Goal: Task Accomplishment & Management: Manage account settings

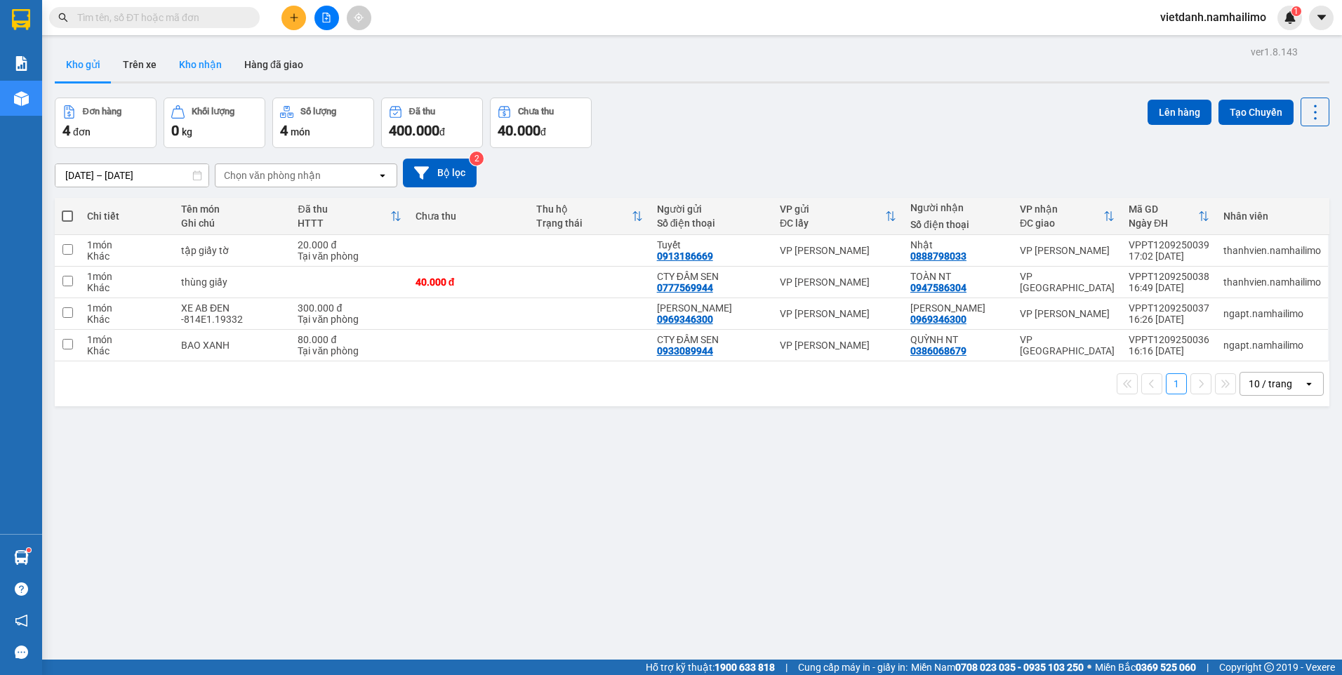
click at [182, 64] on button "Kho nhận" at bounding box center [200, 65] width 65 height 34
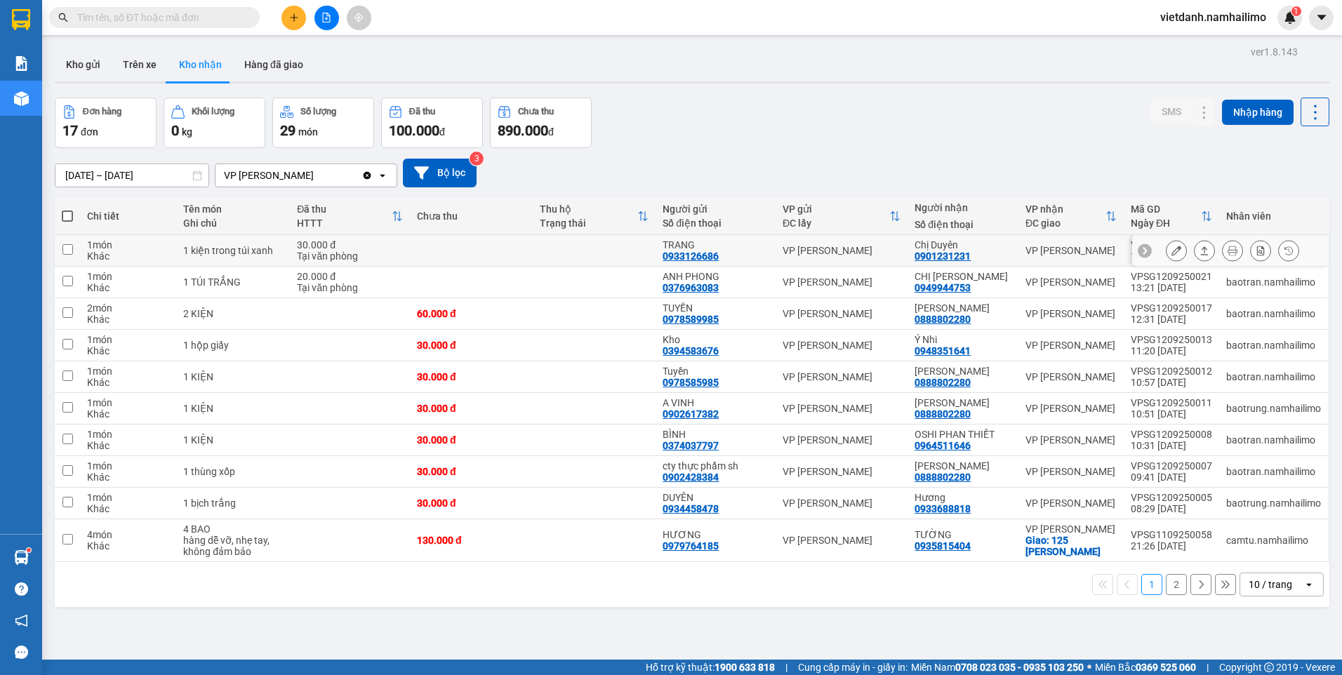
click at [994, 255] on div "Chị Duyên 0901231231" at bounding box center [962, 250] width 97 height 22
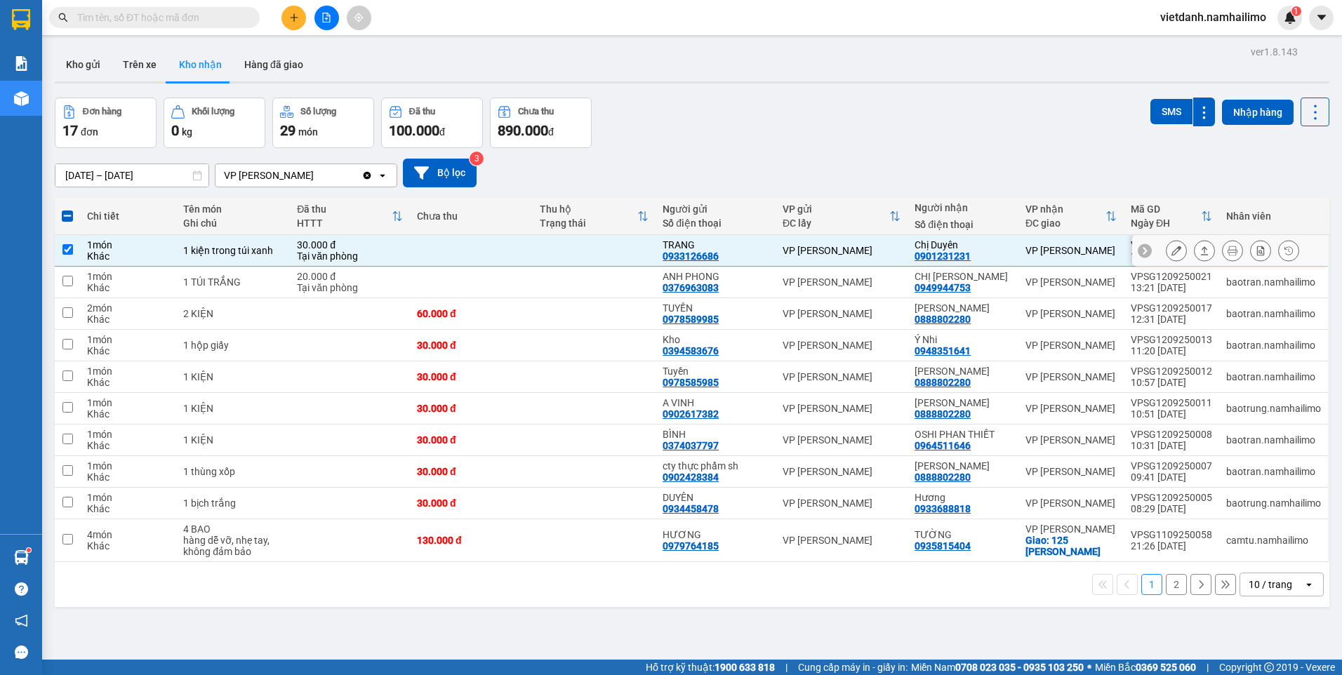
click at [994, 255] on div "Chị Duyên 0901231231" at bounding box center [962, 250] width 97 height 22
checkbox input "false"
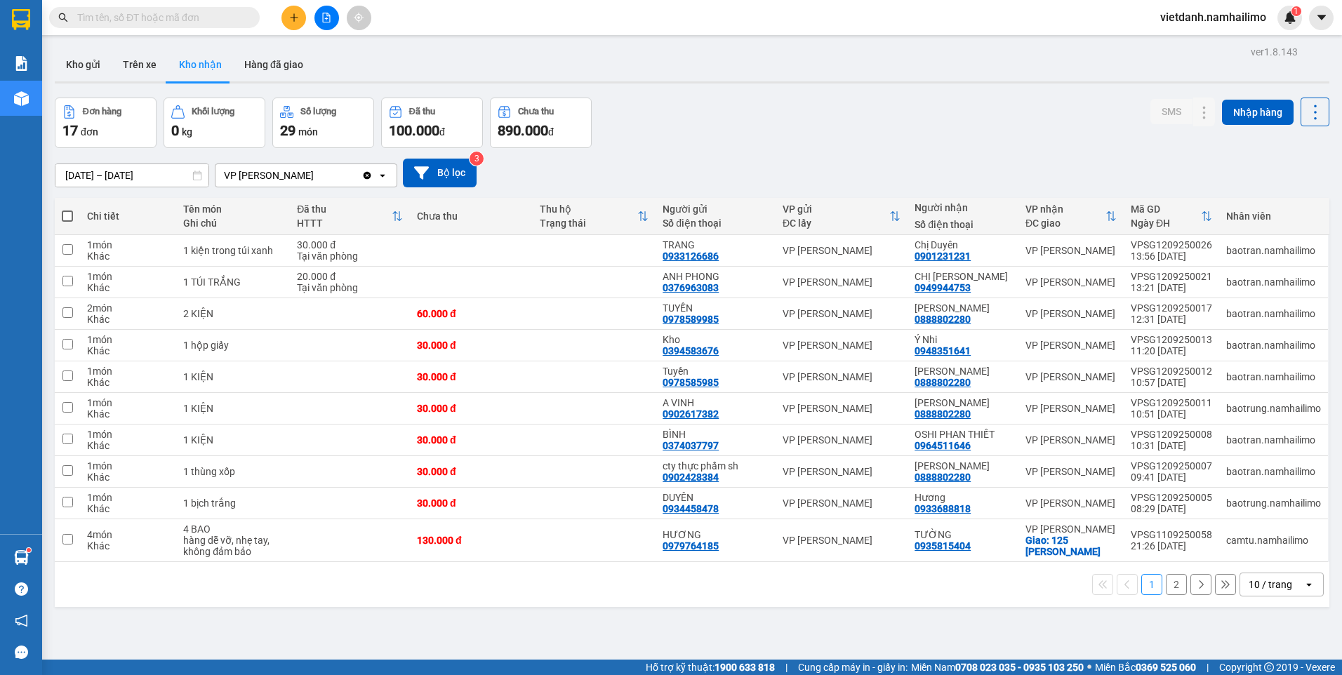
click at [1167, 589] on button "2" at bounding box center [1176, 584] width 21 height 21
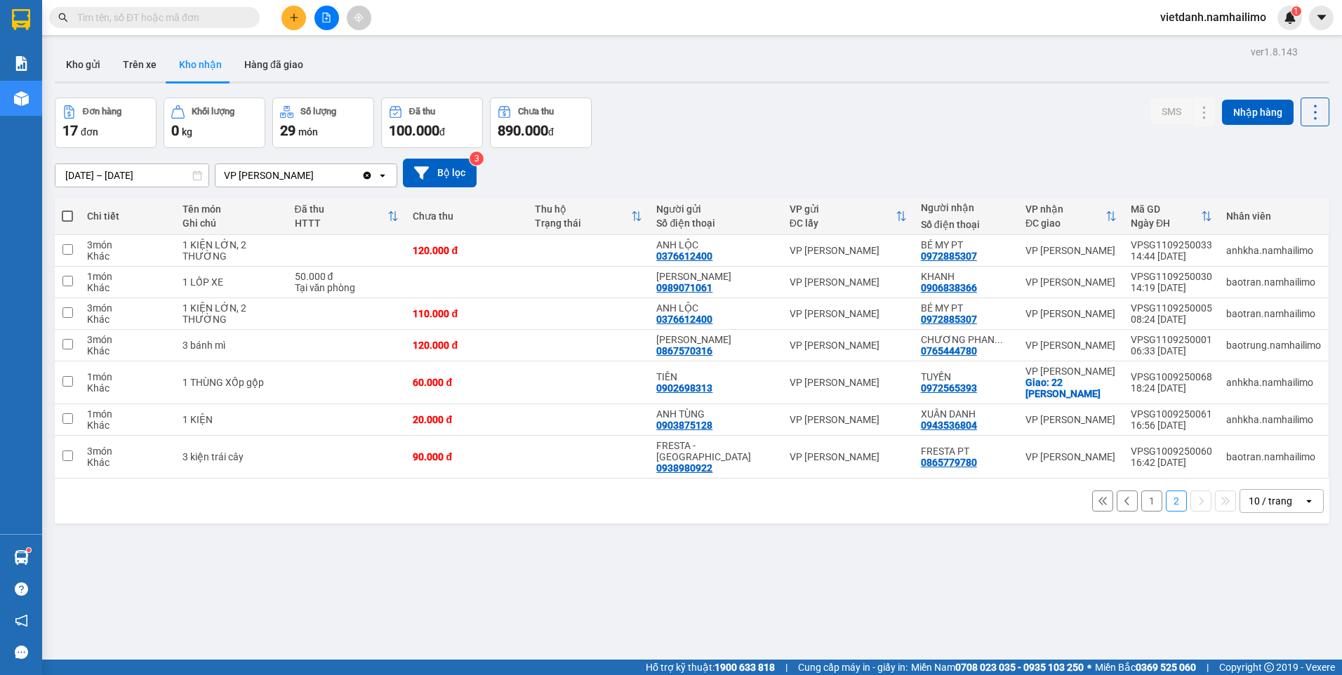
click at [1141, 493] on button "1" at bounding box center [1151, 500] width 21 height 21
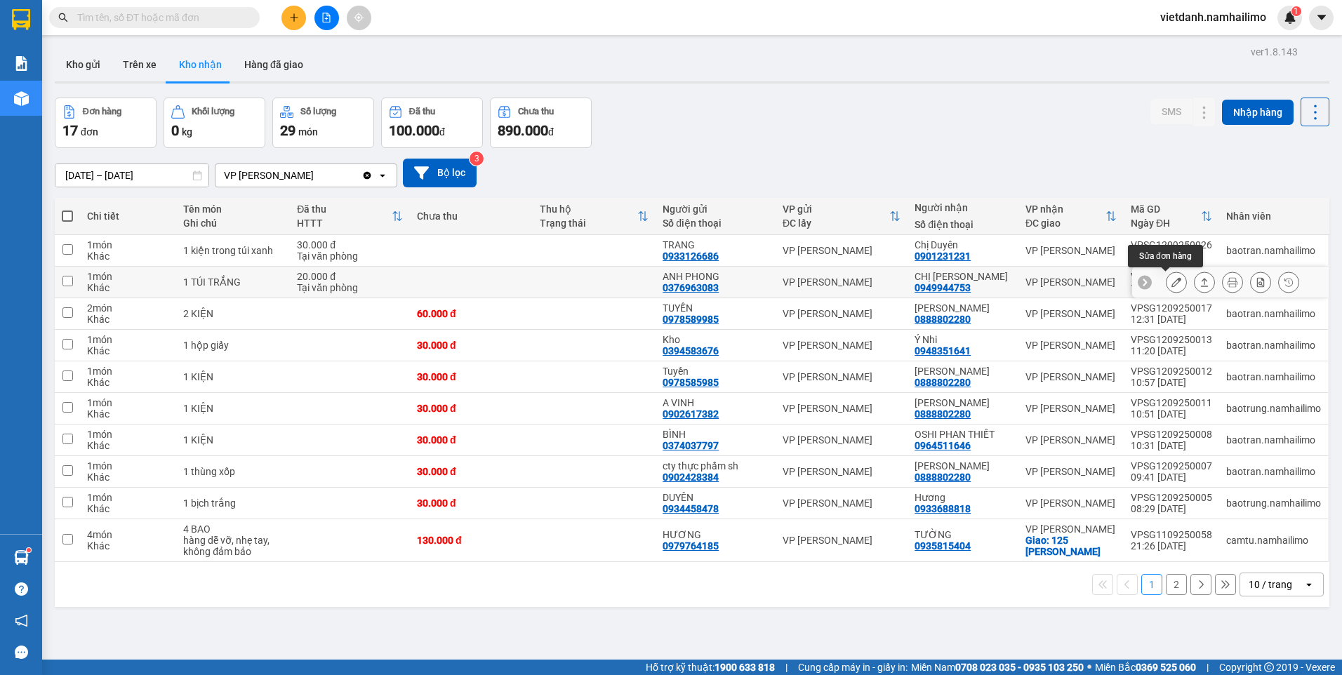
click at [1171, 283] on icon at bounding box center [1176, 282] width 10 height 10
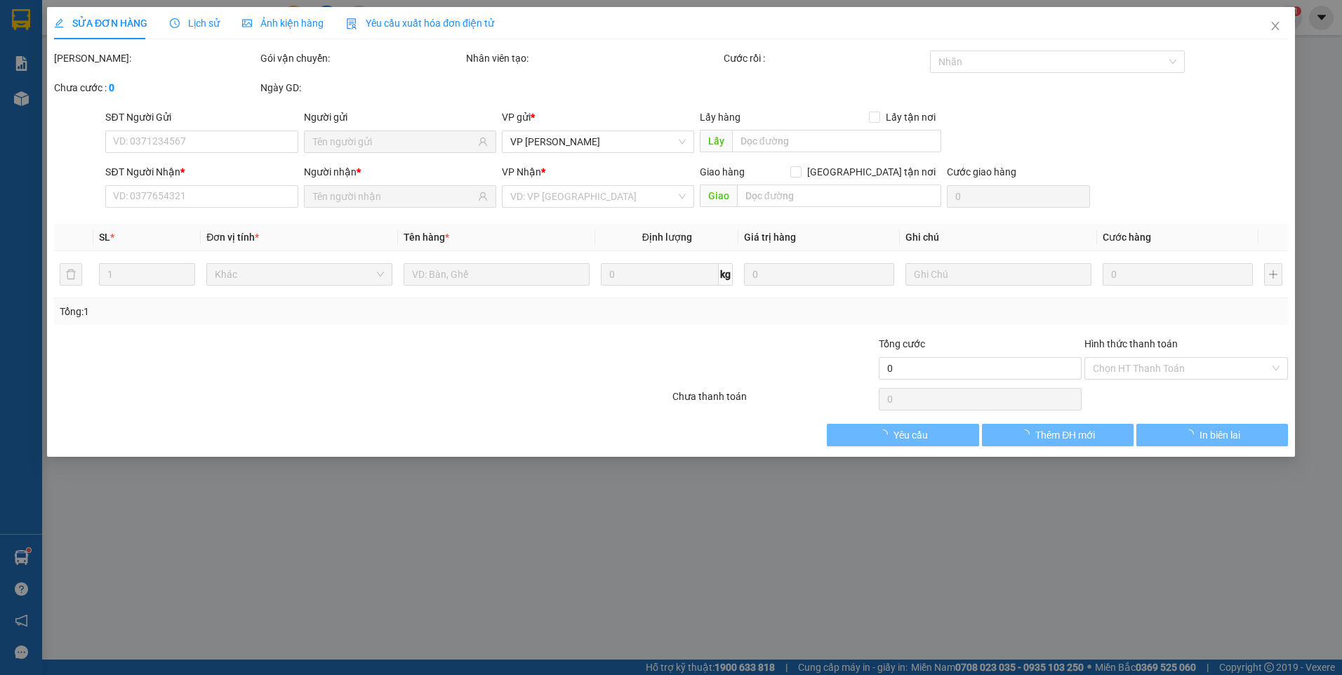
type input "0376963083"
type input "ANH PHONG"
type input "0949944753"
type input "CHỊ [PERSON_NAME]"
type input "20.000"
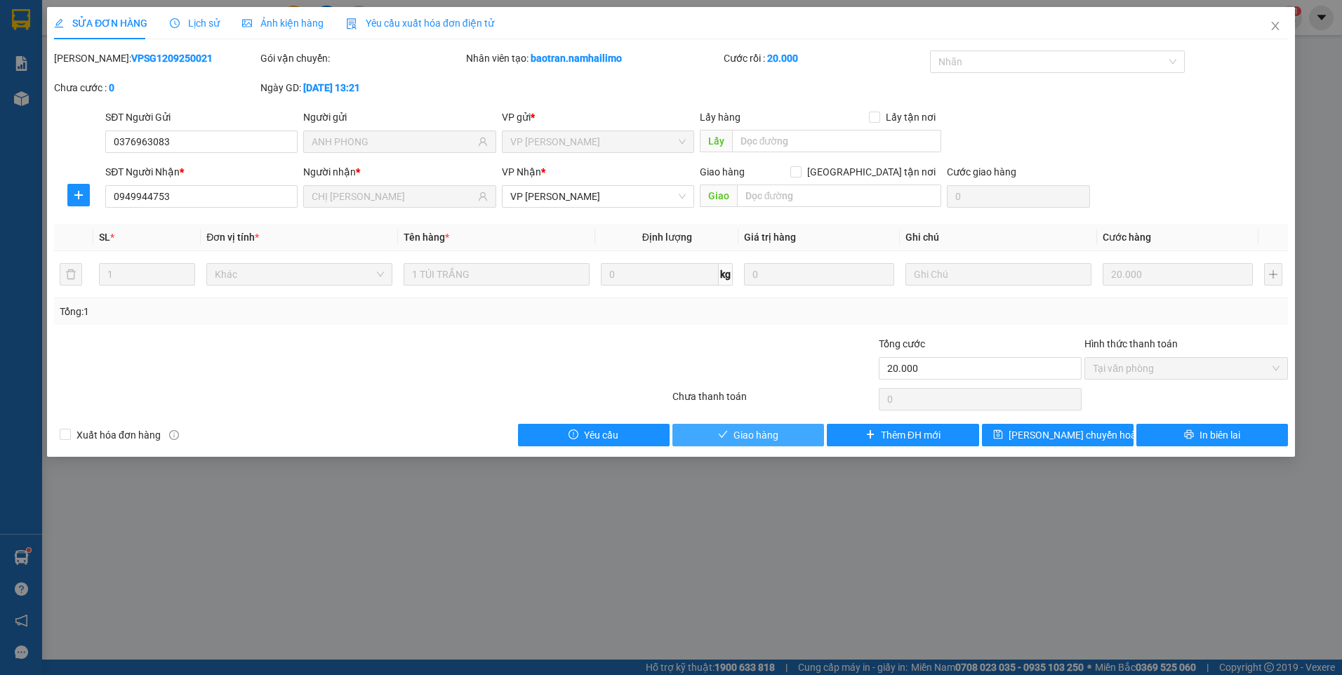
click at [789, 443] on button "Giao hàng" at bounding box center [748, 435] width 152 height 22
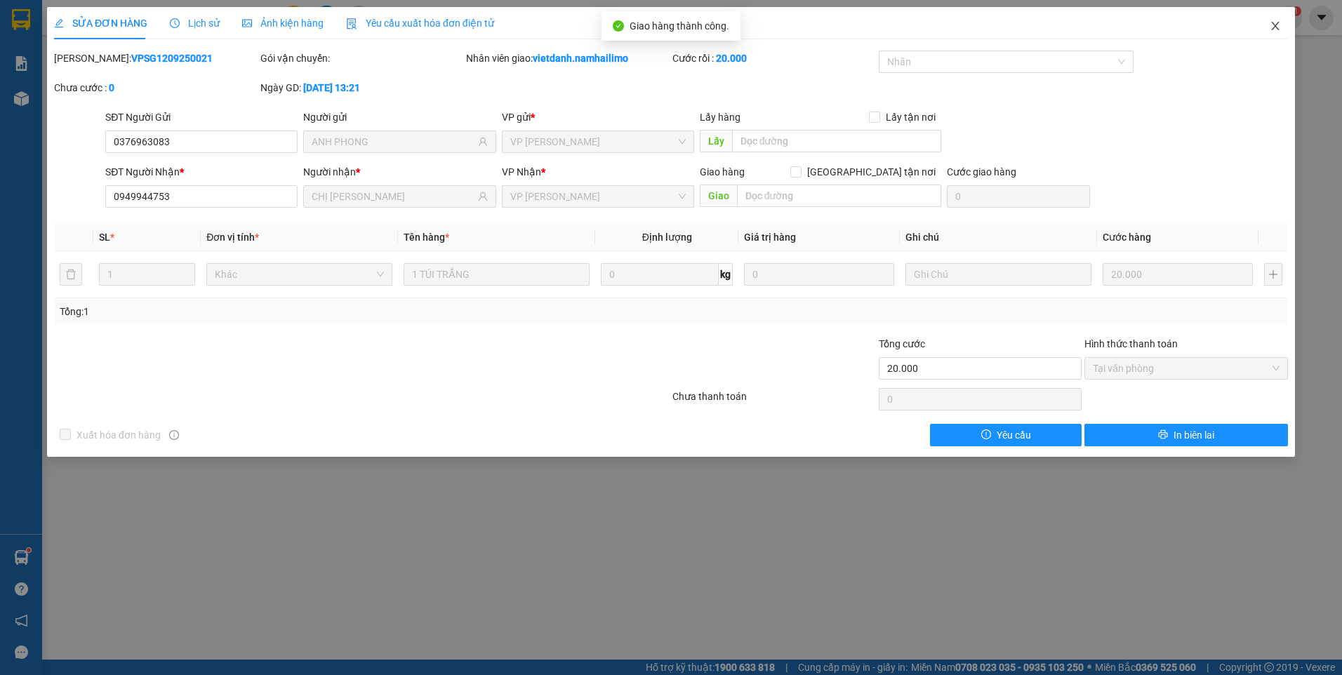
click at [1278, 28] on icon "close" at bounding box center [1274, 25] width 11 height 11
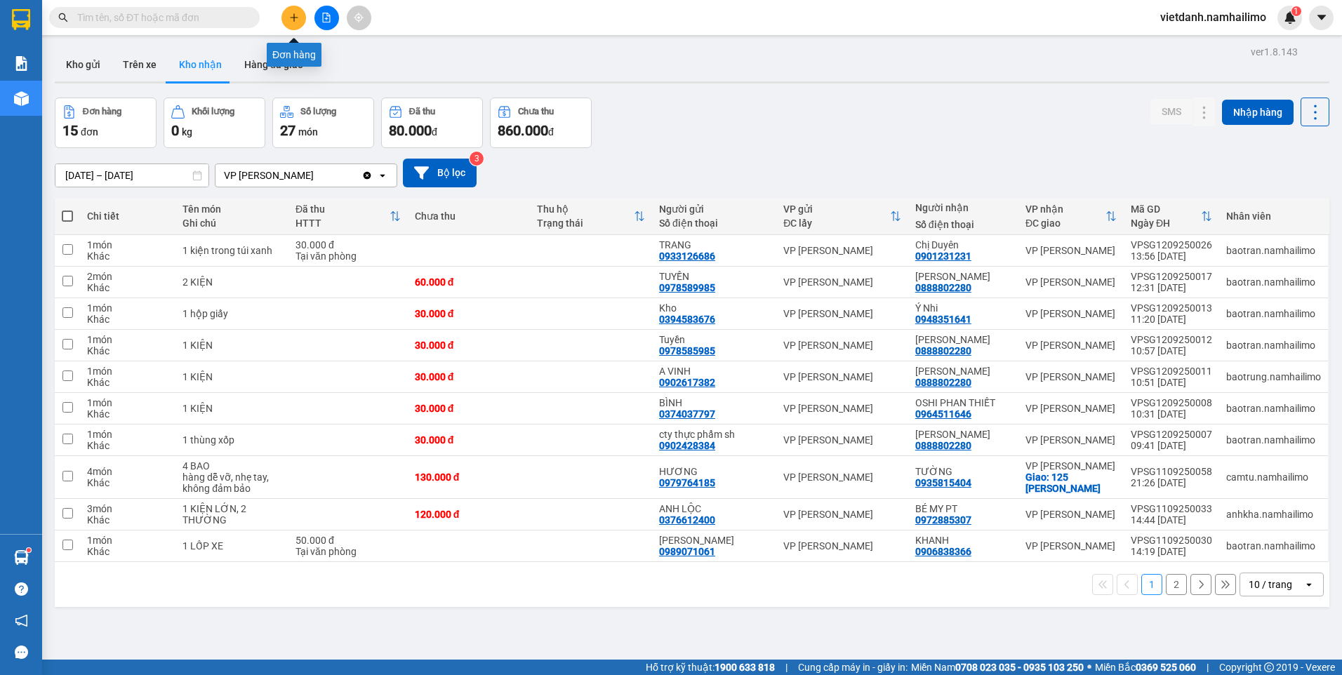
click at [291, 24] on button at bounding box center [293, 18] width 25 height 25
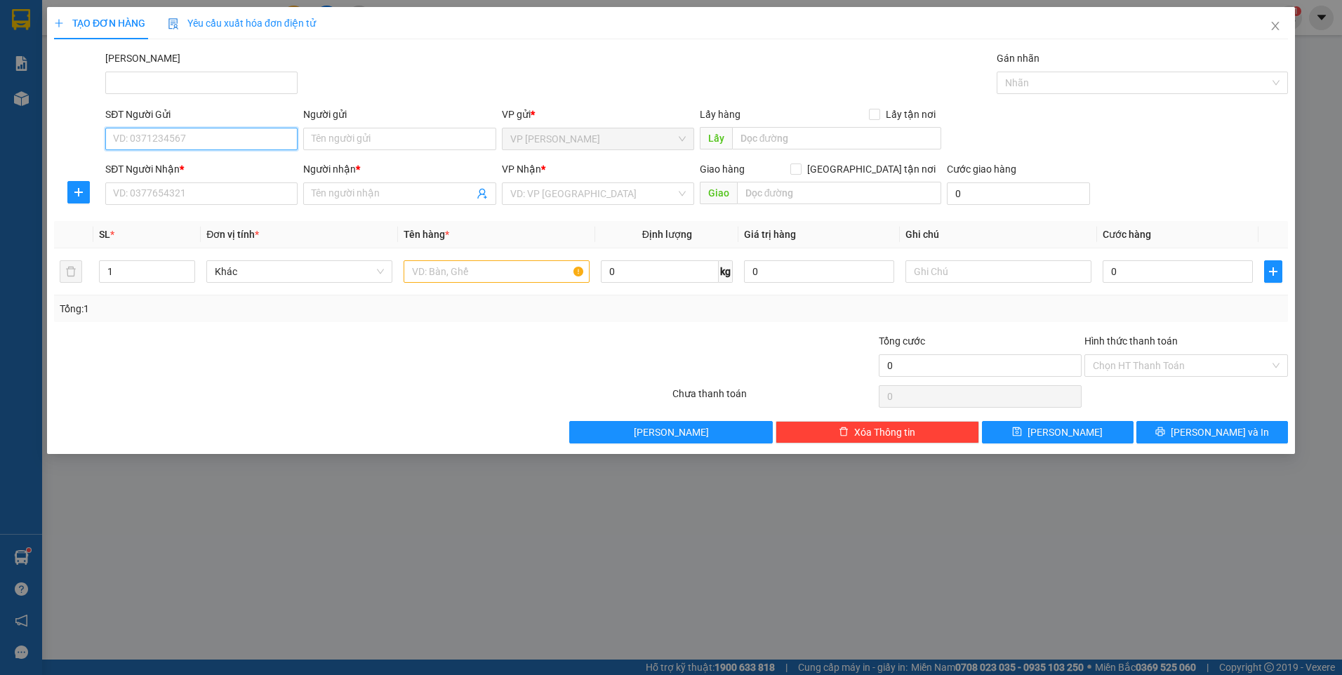
click at [260, 138] on input "SĐT Người Gửi" at bounding box center [201, 139] width 192 height 22
type input "0901231231"
click at [222, 159] on div "0901231231 - Chị Duyên" at bounding box center [201, 167] width 192 height 22
type input "Chị Duyên"
type input "0933126686"
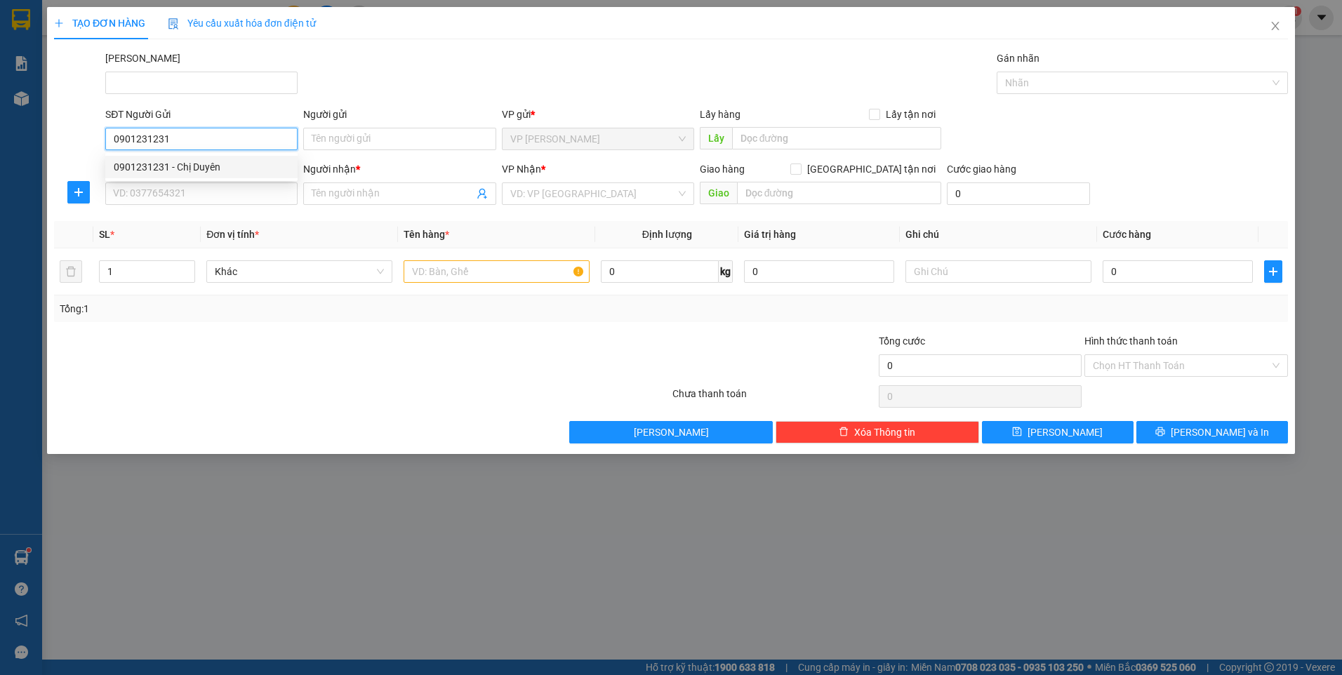
type input "TRANG"
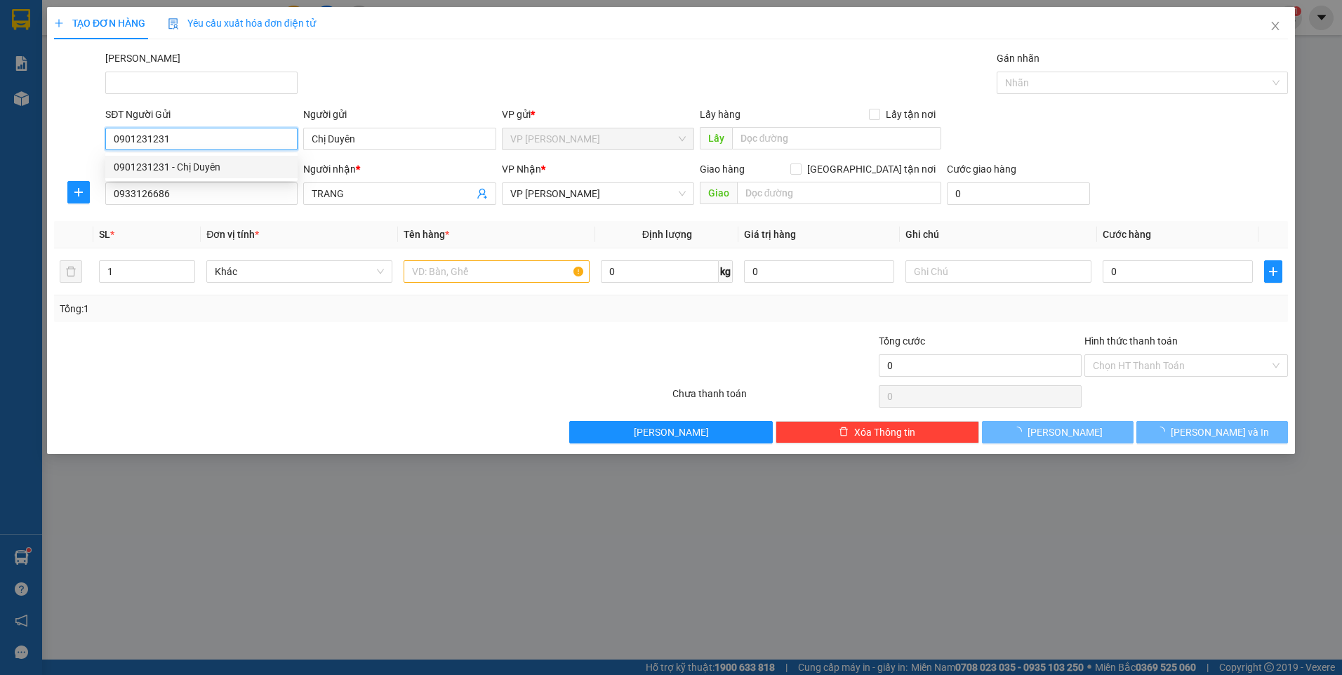
type input "20.000"
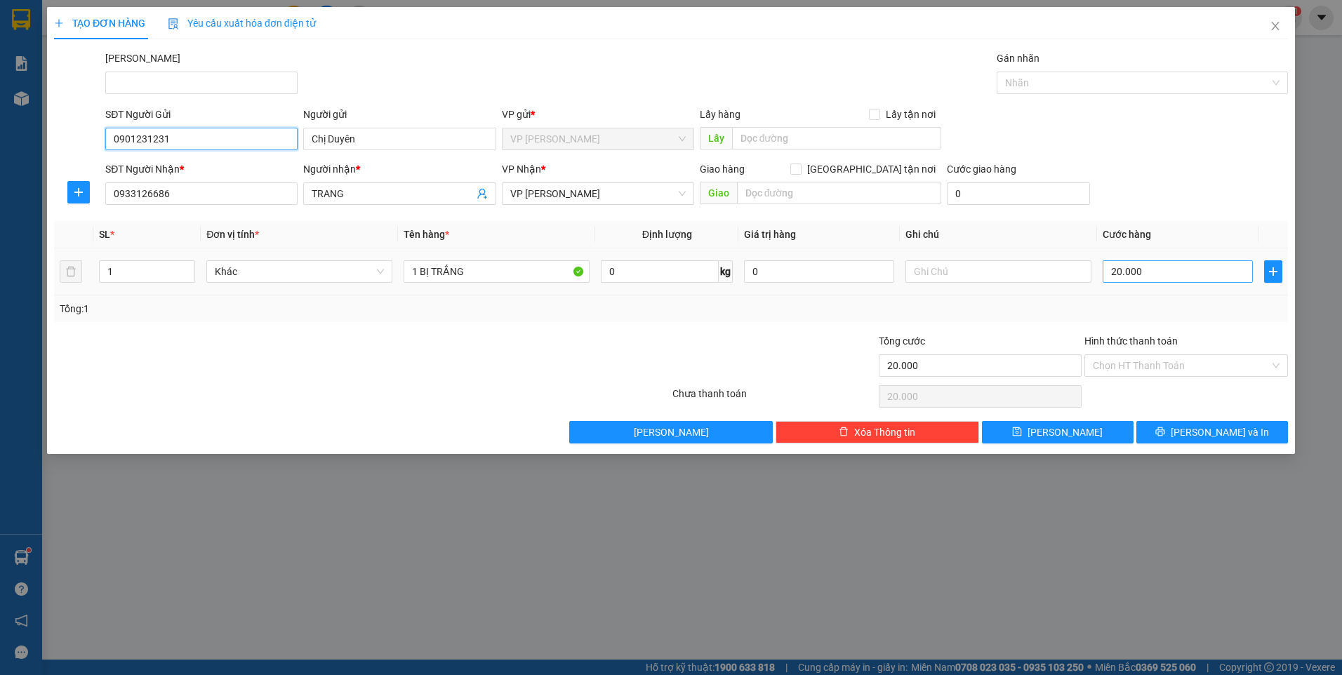
type input "0901231231"
click at [1156, 274] on input "20.000" at bounding box center [1177, 271] width 150 height 22
type input "3"
type input "32"
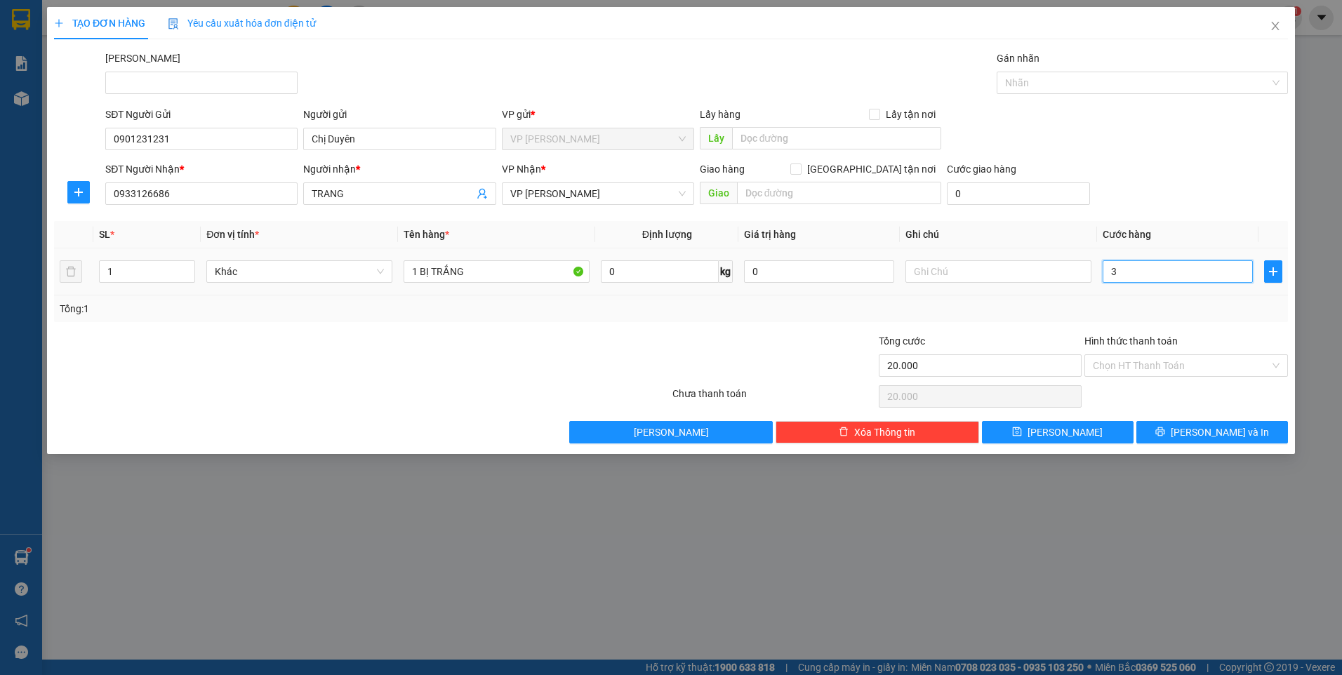
type input "32"
type input "3"
type input "30"
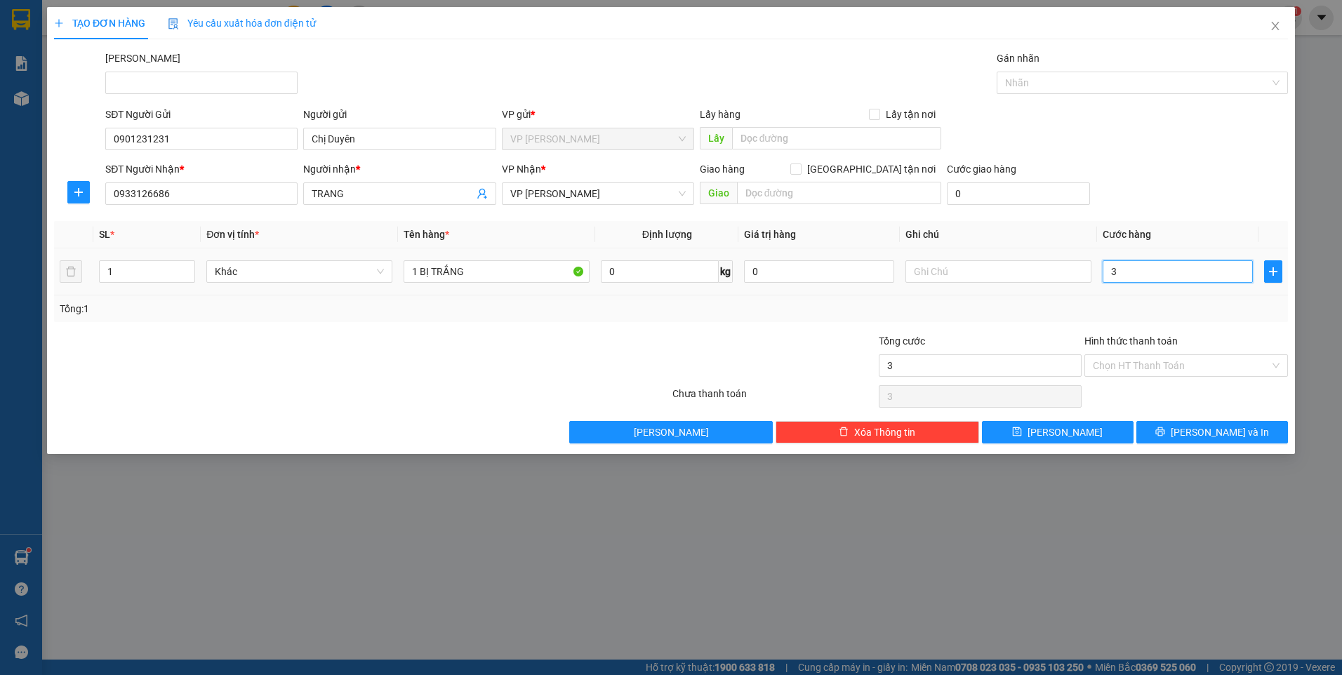
type input "30"
type input "30.000"
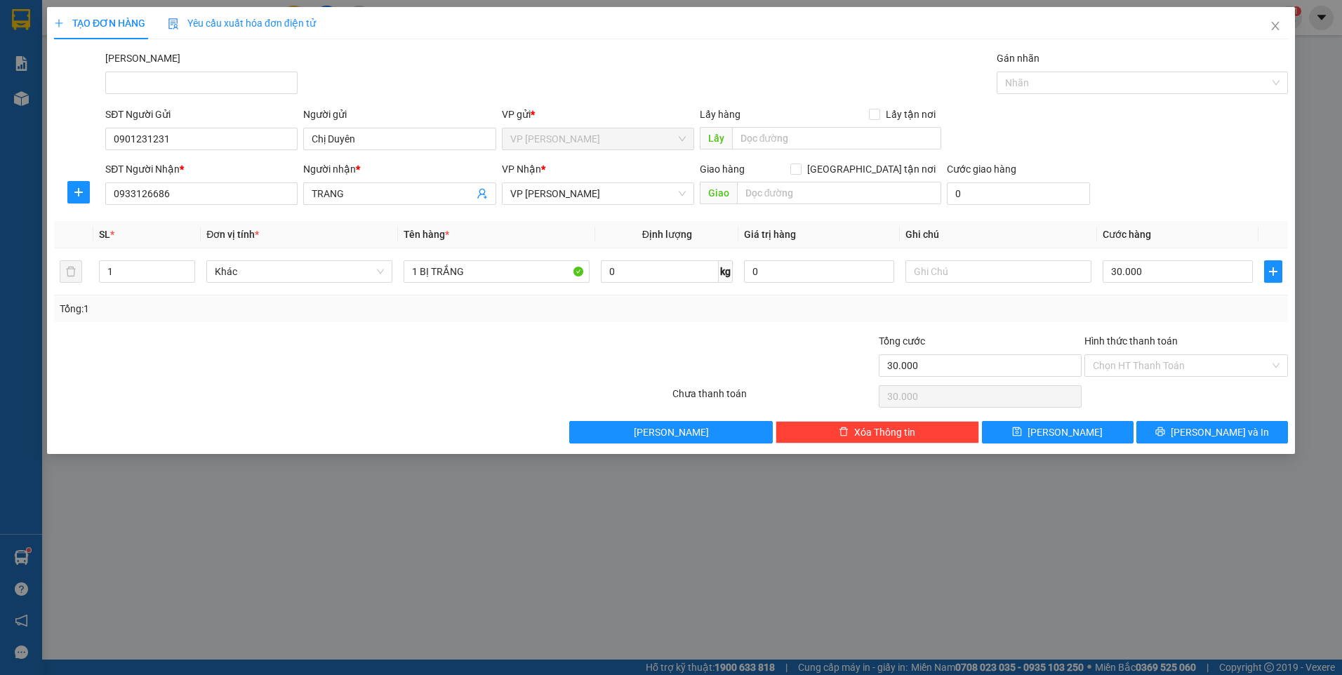
click at [665, 347] on div at bounding box center [568, 357] width 206 height 49
click at [1170, 426] on button "[PERSON_NAME] và In" at bounding box center [1212, 432] width 152 height 22
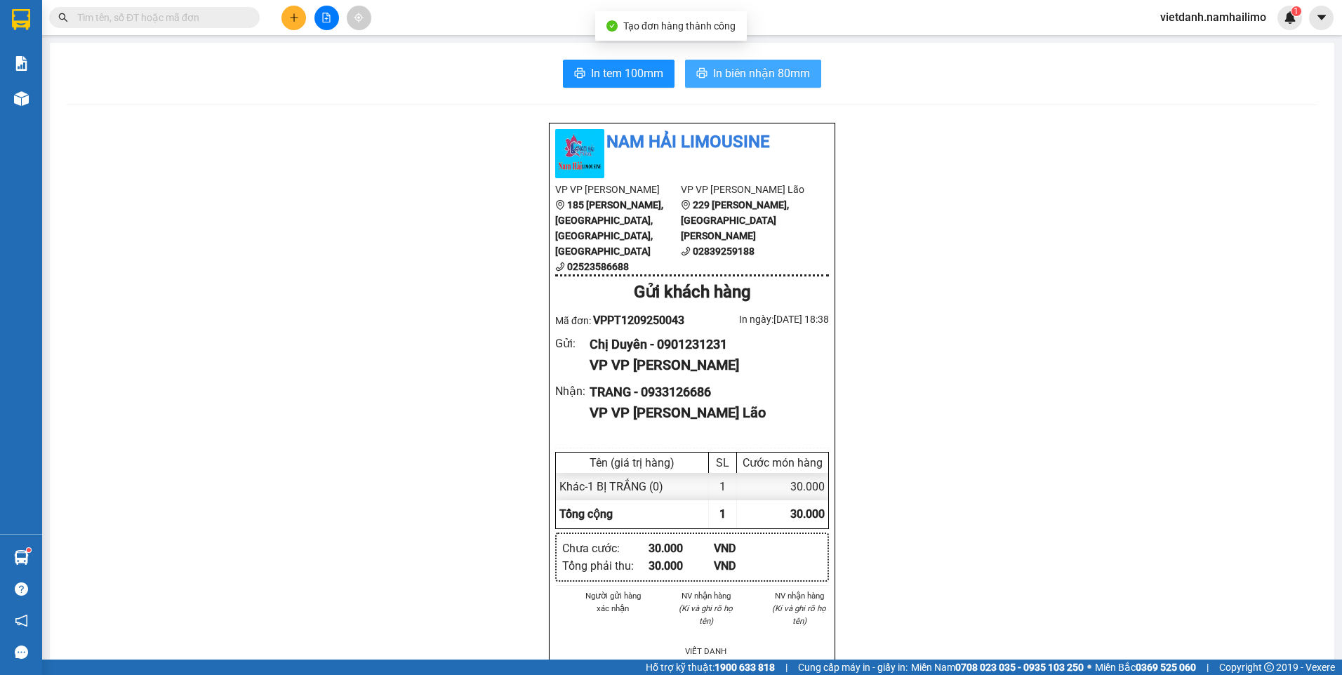
click at [747, 79] on span "In biên nhận 80mm" at bounding box center [761, 74] width 97 height 18
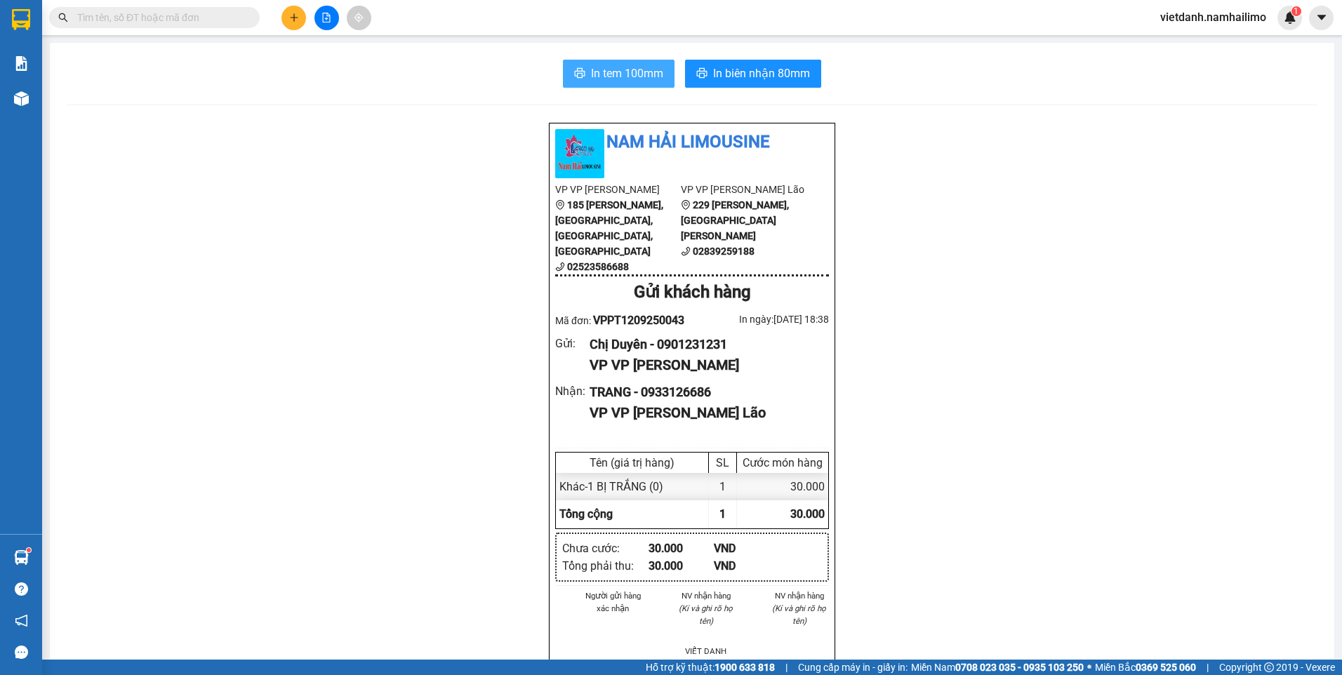
click at [628, 77] on span "In tem 100mm" at bounding box center [627, 74] width 72 height 18
click at [152, 16] on input "text" at bounding box center [160, 17] width 166 height 15
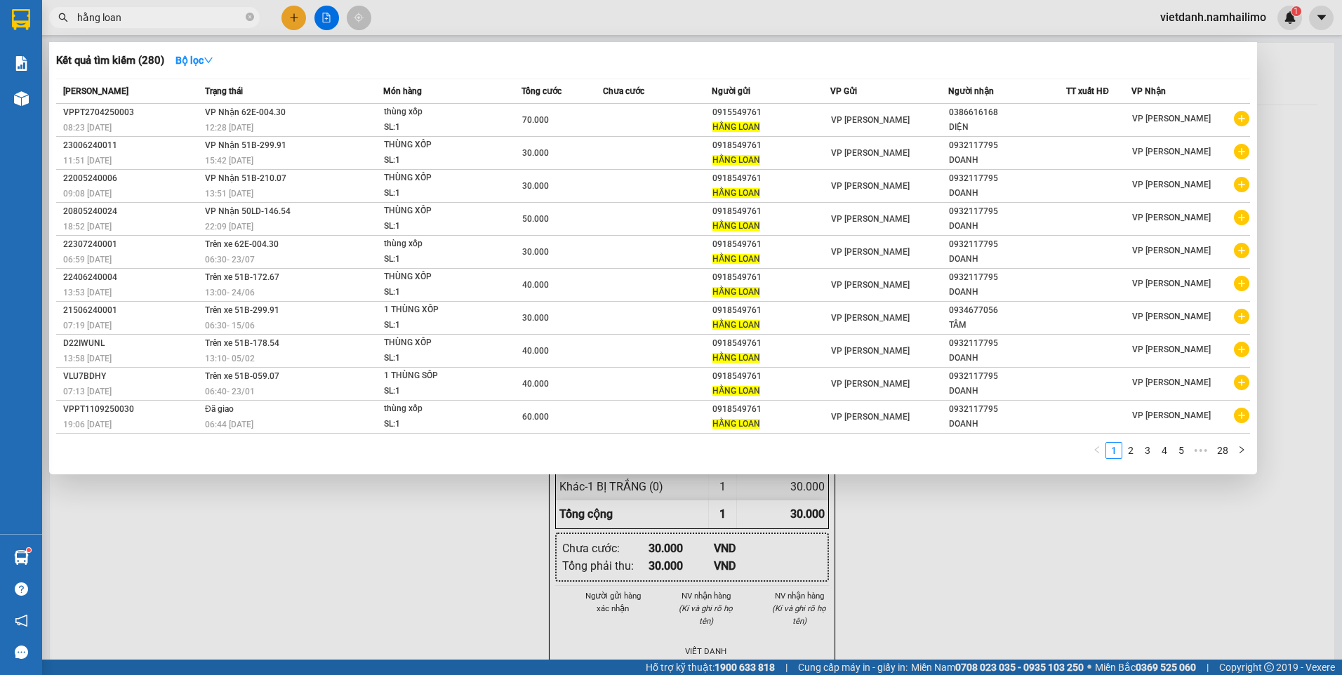
type input "hằng loan"
click at [1132, 452] on link "2" at bounding box center [1130, 450] width 15 height 15
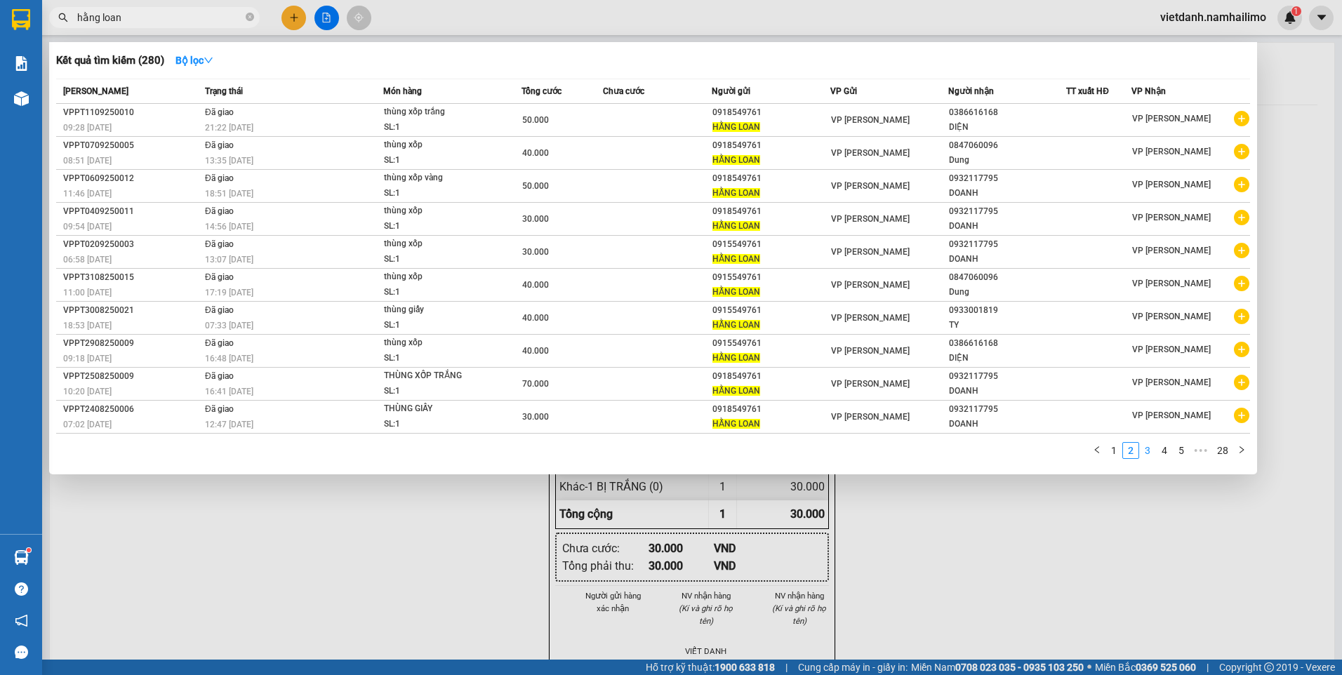
click at [1151, 450] on link "3" at bounding box center [1147, 450] width 15 height 15
click at [1114, 455] on link "1" at bounding box center [1113, 450] width 15 height 15
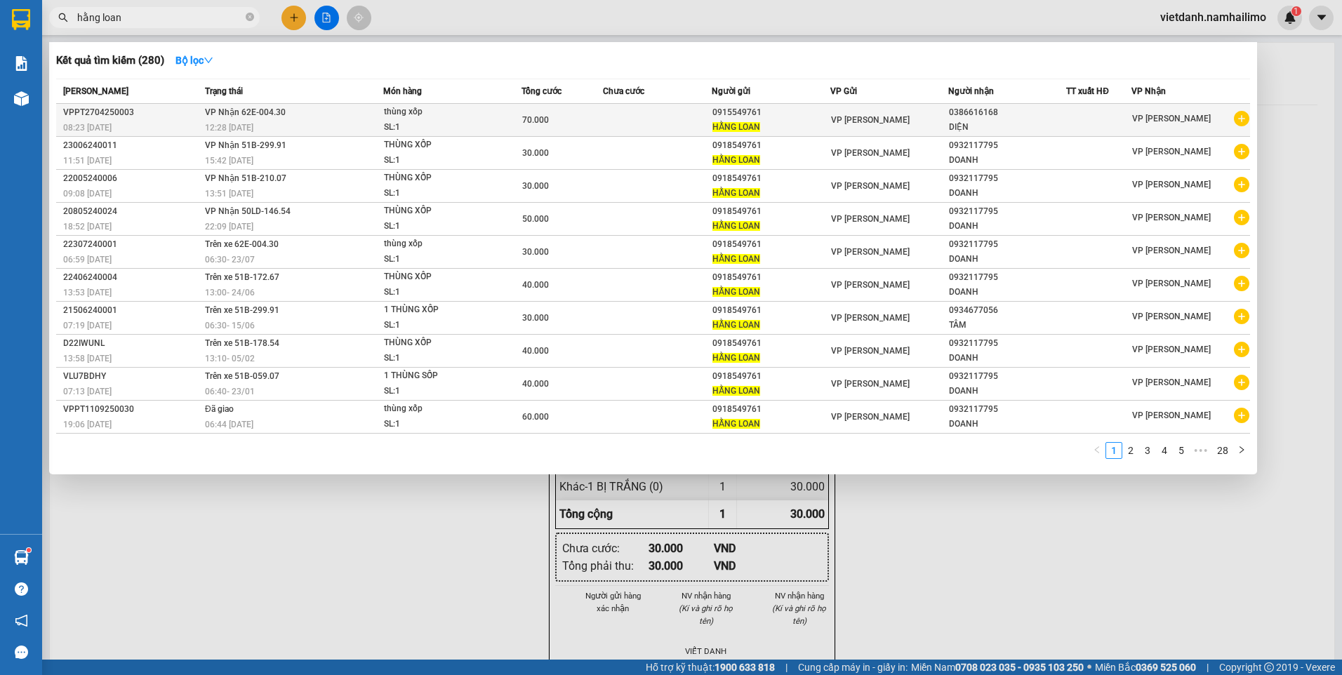
click at [1243, 118] on icon "plus-circle" at bounding box center [1241, 118] width 15 height 15
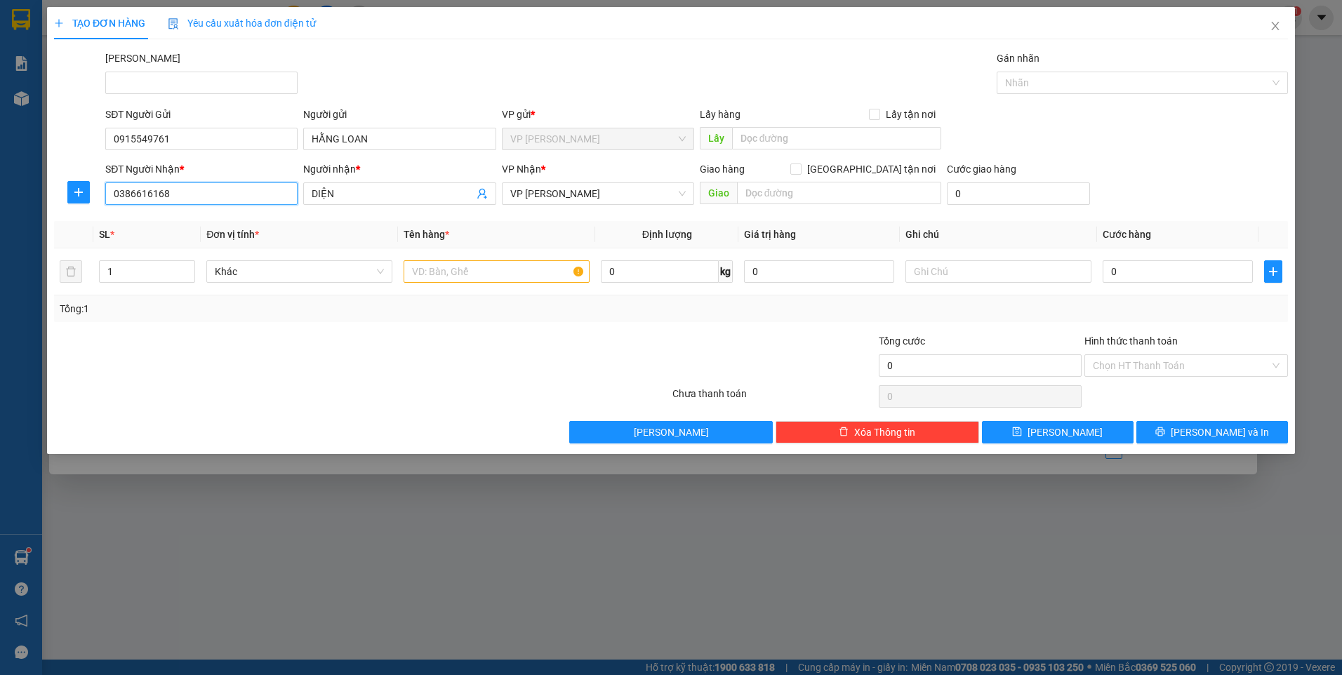
click at [216, 197] on input "0386616168" at bounding box center [201, 193] width 192 height 22
type input "0983835124"
click at [352, 186] on input "DIỆN" at bounding box center [392, 193] width 161 height 15
click at [354, 186] on input "DIỆN" at bounding box center [392, 193] width 161 height 15
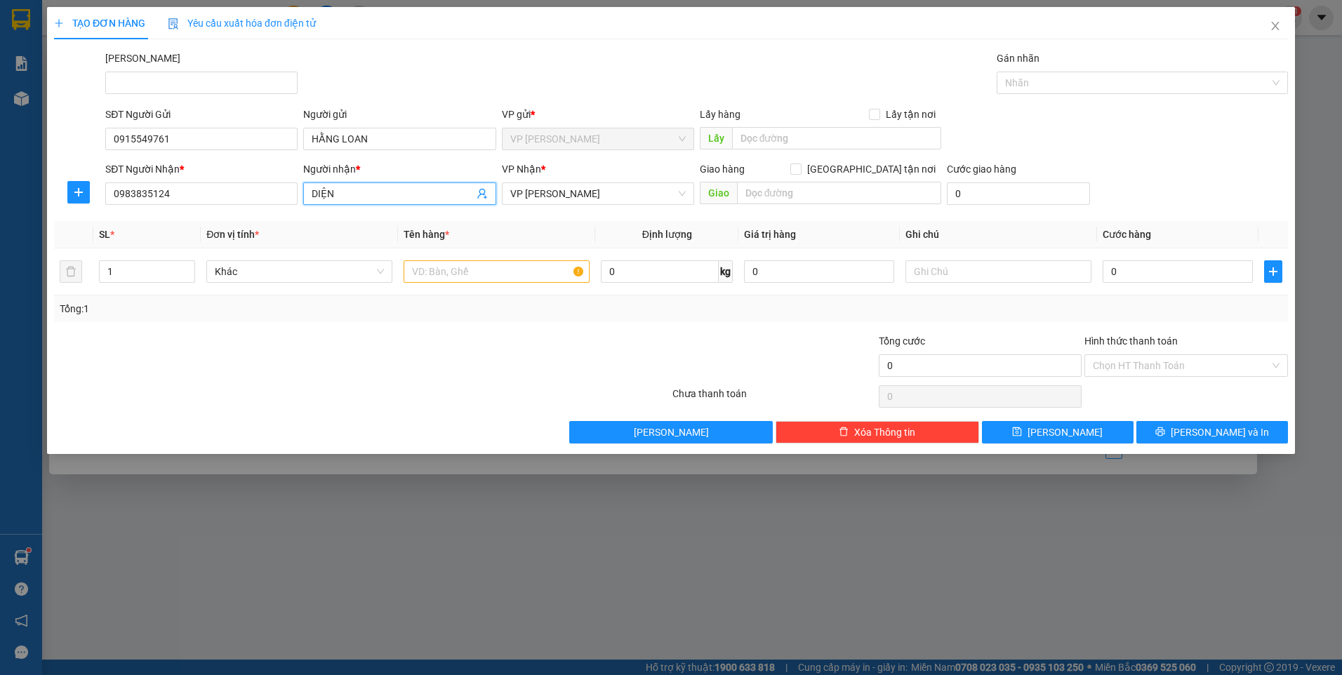
click at [354, 186] on input "DIỆN" at bounding box center [392, 193] width 161 height 15
type input "O"
type input "P"
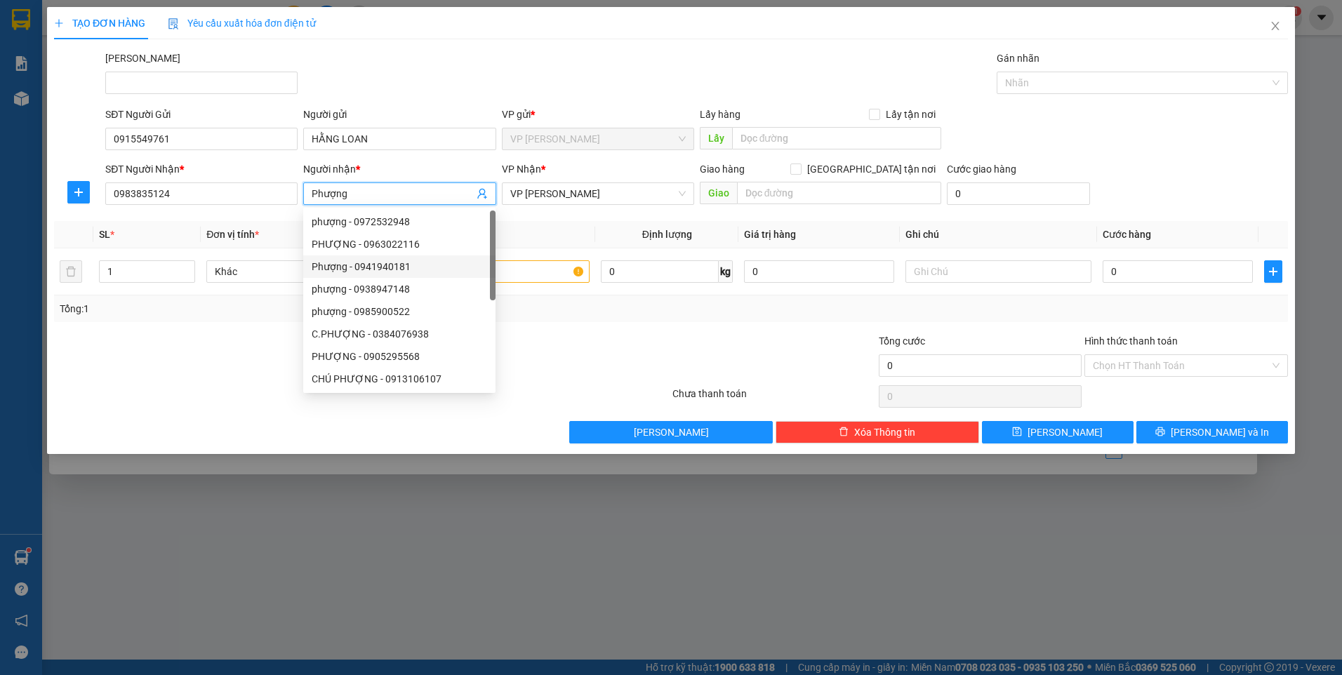
type input "Phượng"
click at [171, 374] on div at bounding box center [259, 357] width 412 height 49
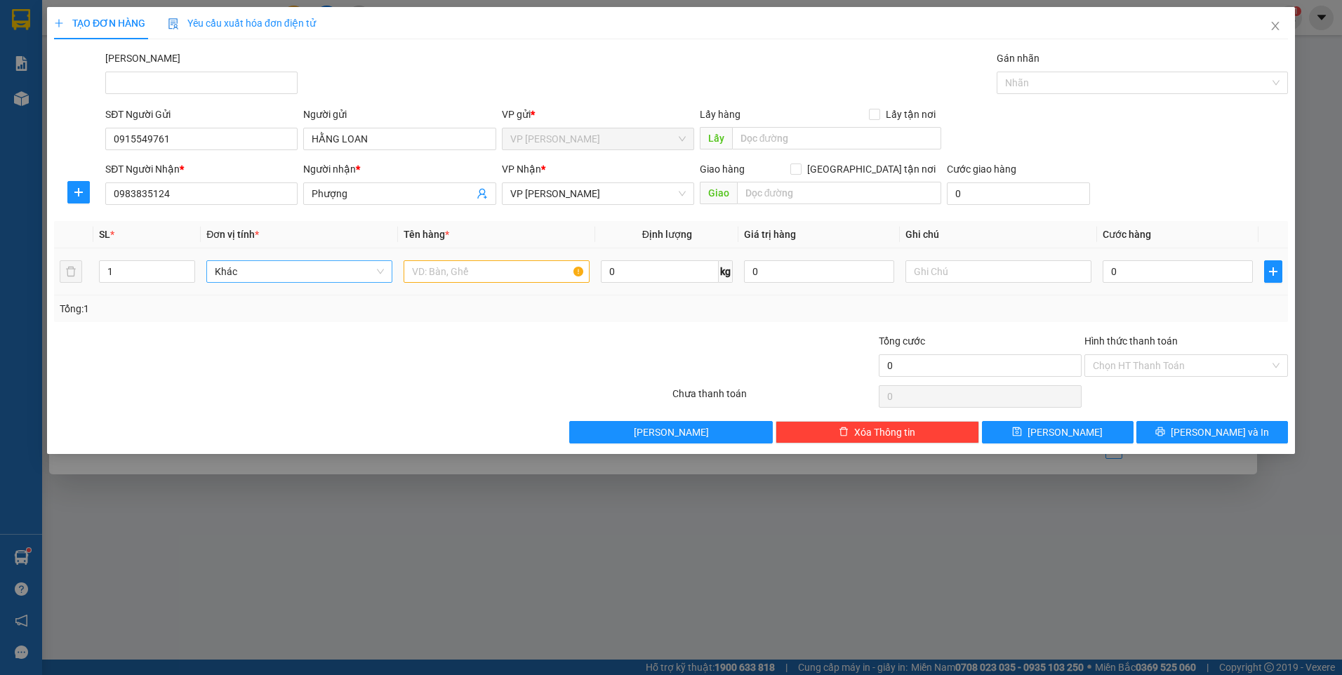
click at [265, 273] on span "Khác" at bounding box center [299, 271] width 169 height 21
click at [510, 268] on input "text" at bounding box center [496, 271] width 186 height 22
type input "1"
type input "thùng xốp"
click at [1152, 276] on input "0" at bounding box center [1177, 271] width 150 height 22
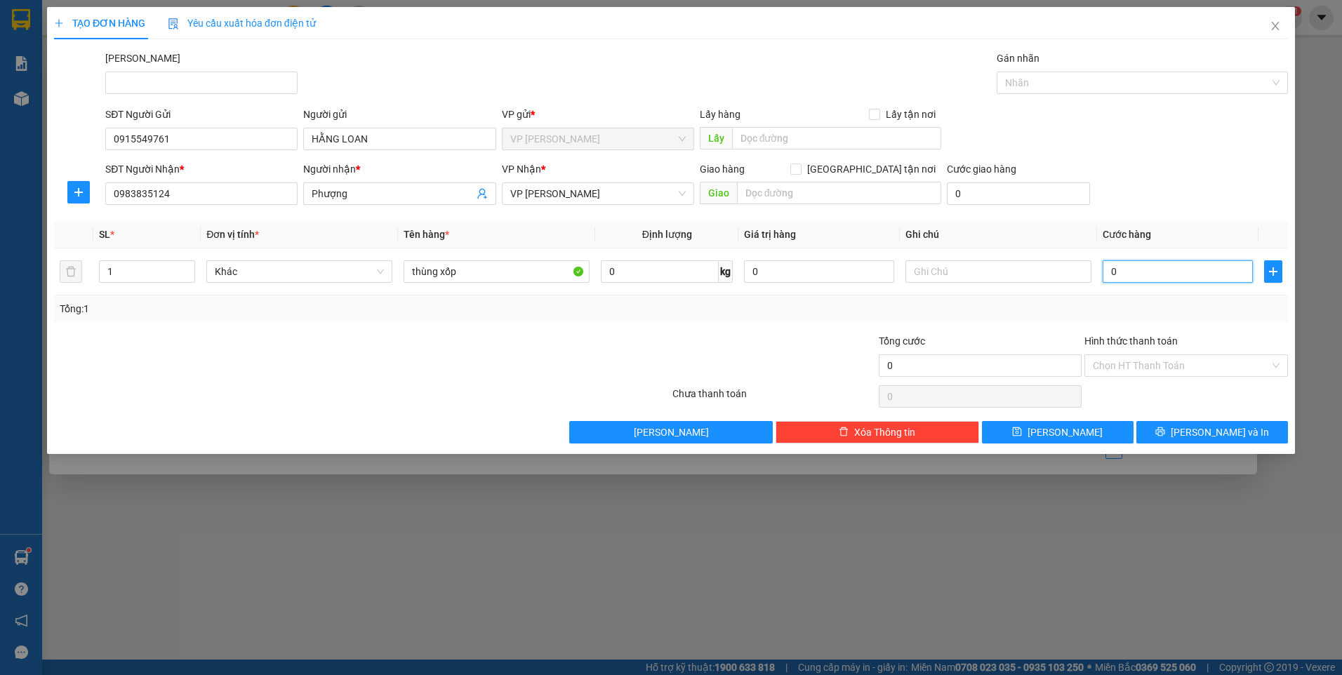
type input "4"
type input "40"
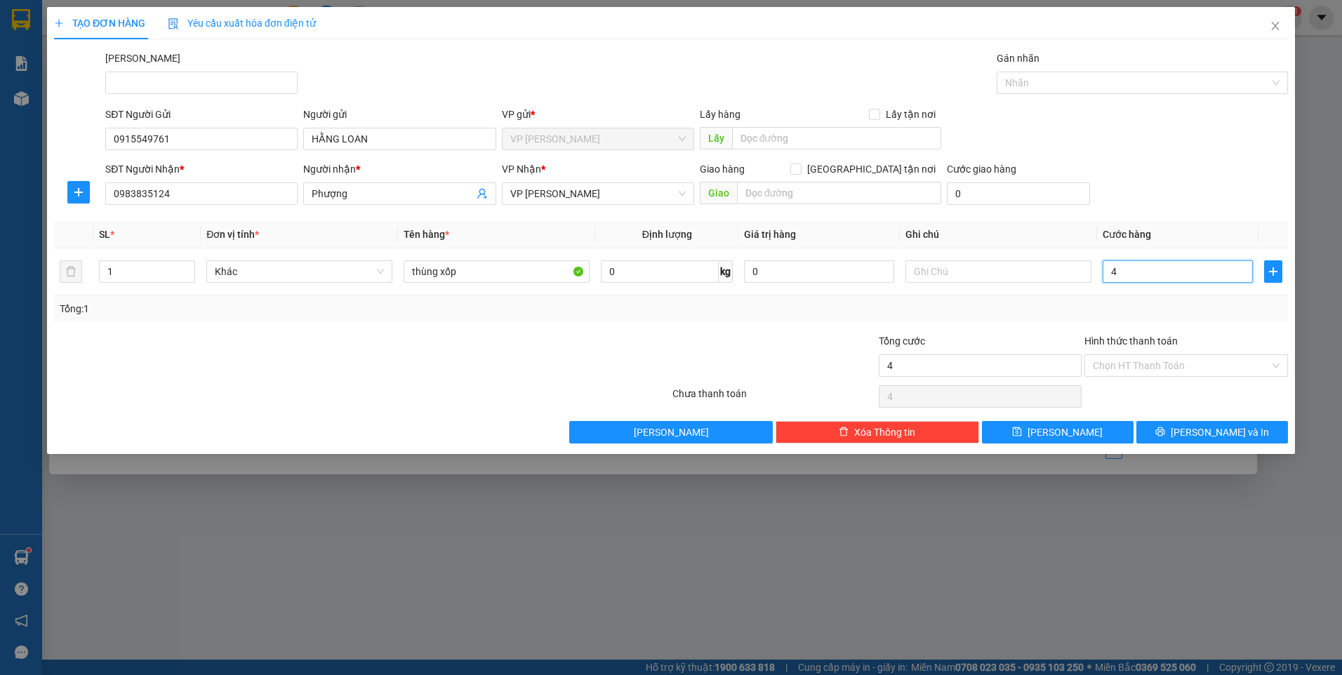
type input "40"
type input "40.000"
click at [811, 335] on div at bounding box center [774, 357] width 206 height 49
click at [1151, 366] on input "Hình thức thanh toán" at bounding box center [1181, 365] width 177 height 21
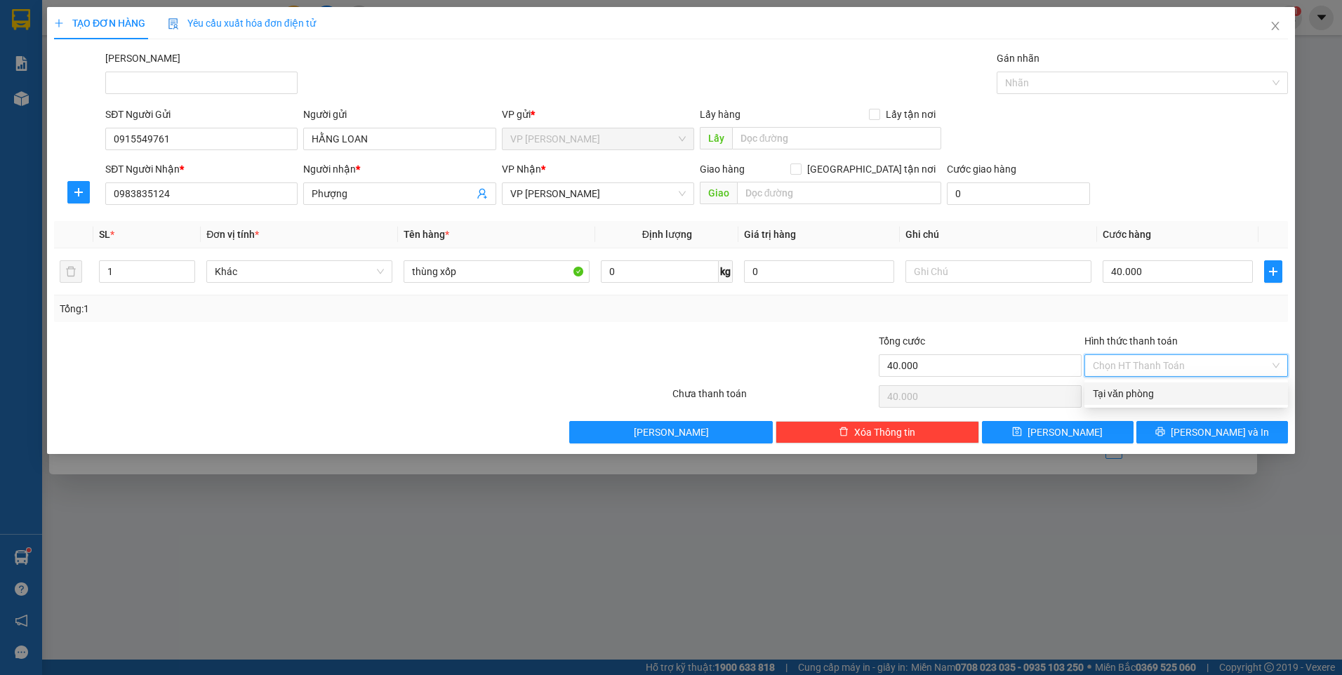
click at [1151, 366] on input "Hình thức thanh toán" at bounding box center [1181, 365] width 177 height 21
click at [750, 326] on div "Transit Pickup Surcharge Ids Transit Deliver Surcharge Ids Transit Deliver Surc…" at bounding box center [671, 247] width 1234 height 393
click at [1177, 371] on input "Hình thức thanh toán" at bounding box center [1181, 365] width 177 height 21
click at [1168, 400] on div "Tại văn phòng" at bounding box center [1186, 393] width 187 height 15
type input "0"
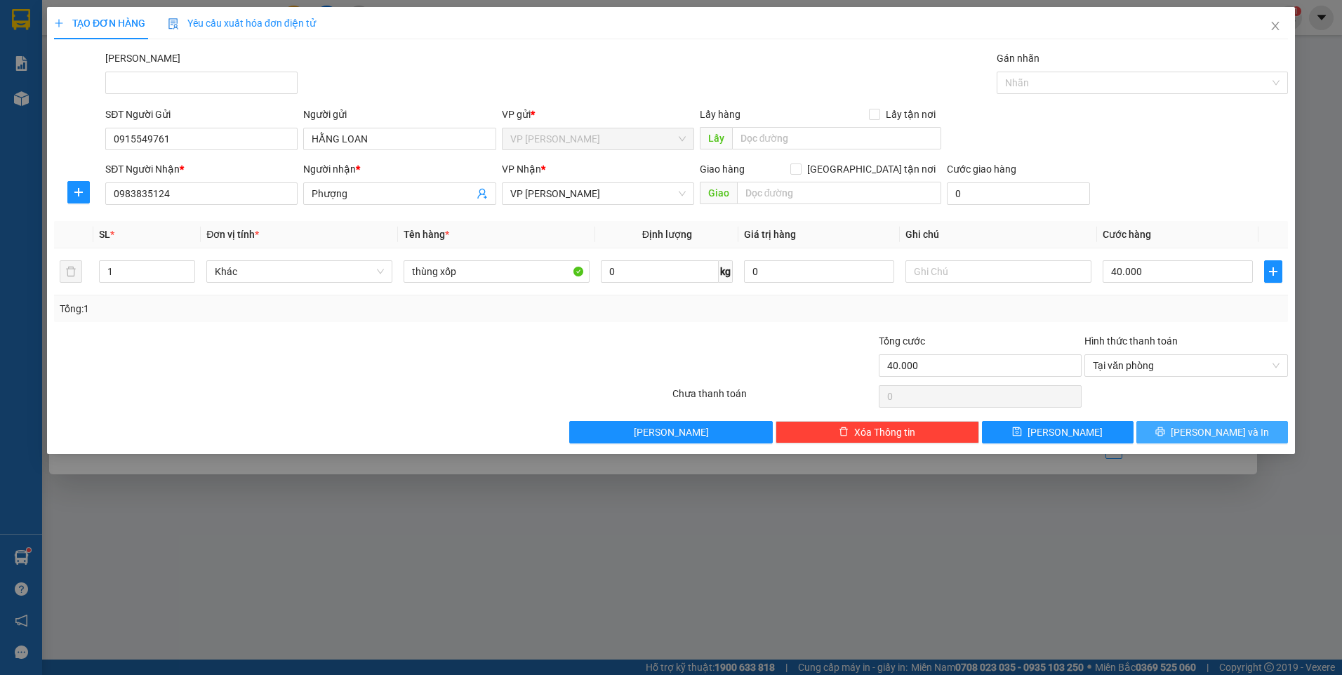
click at [1230, 432] on span "[PERSON_NAME] và In" at bounding box center [1219, 432] width 98 height 15
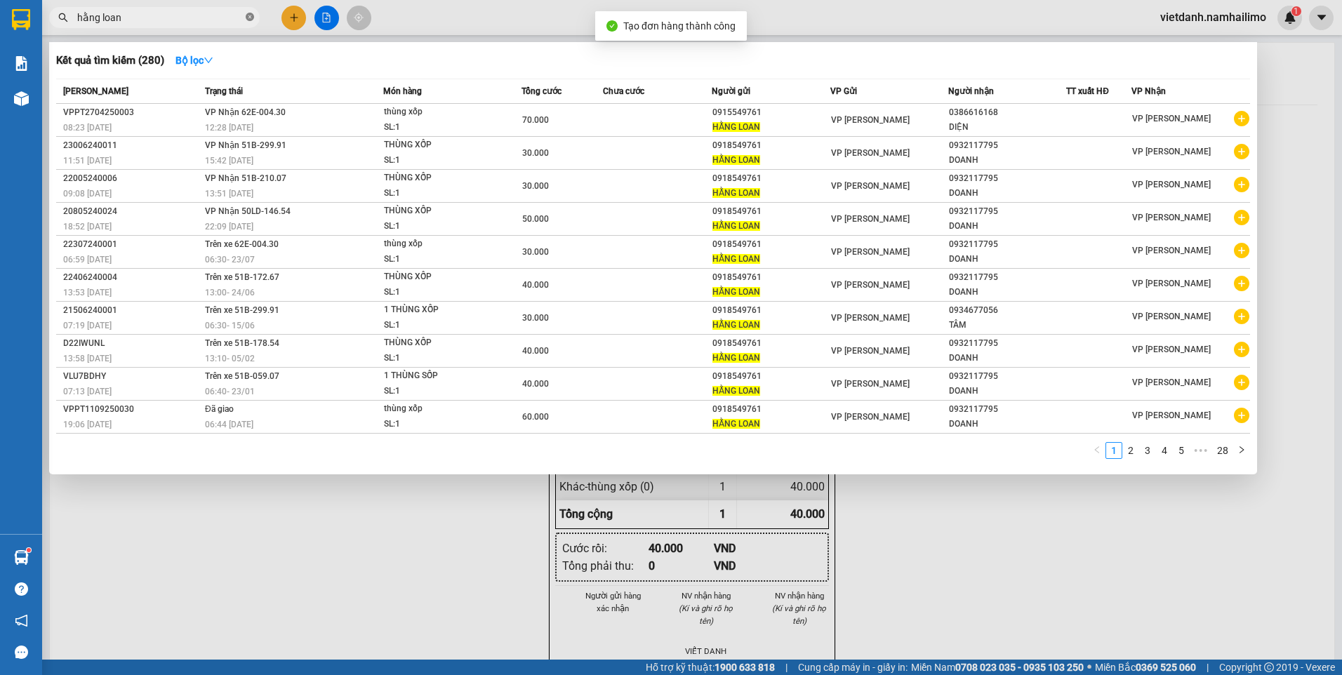
click at [251, 20] on icon "close-circle" at bounding box center [250, 17] width 8 height 8
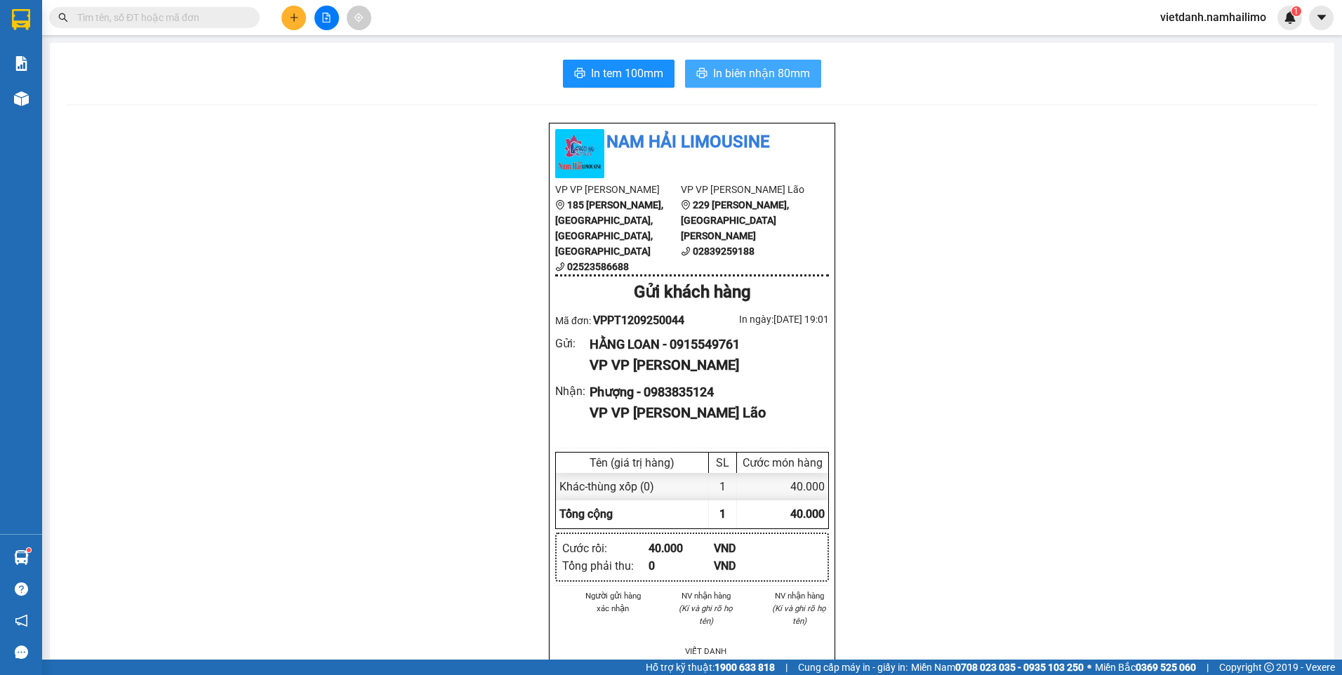
click at [742, 76] on span "In biên nhận 80mm" at bounding box center [761, 74] width 97 height 18
click at [585, 82] on button "In tem 100mm" at bounding box center [619, 74] width 112 height 28
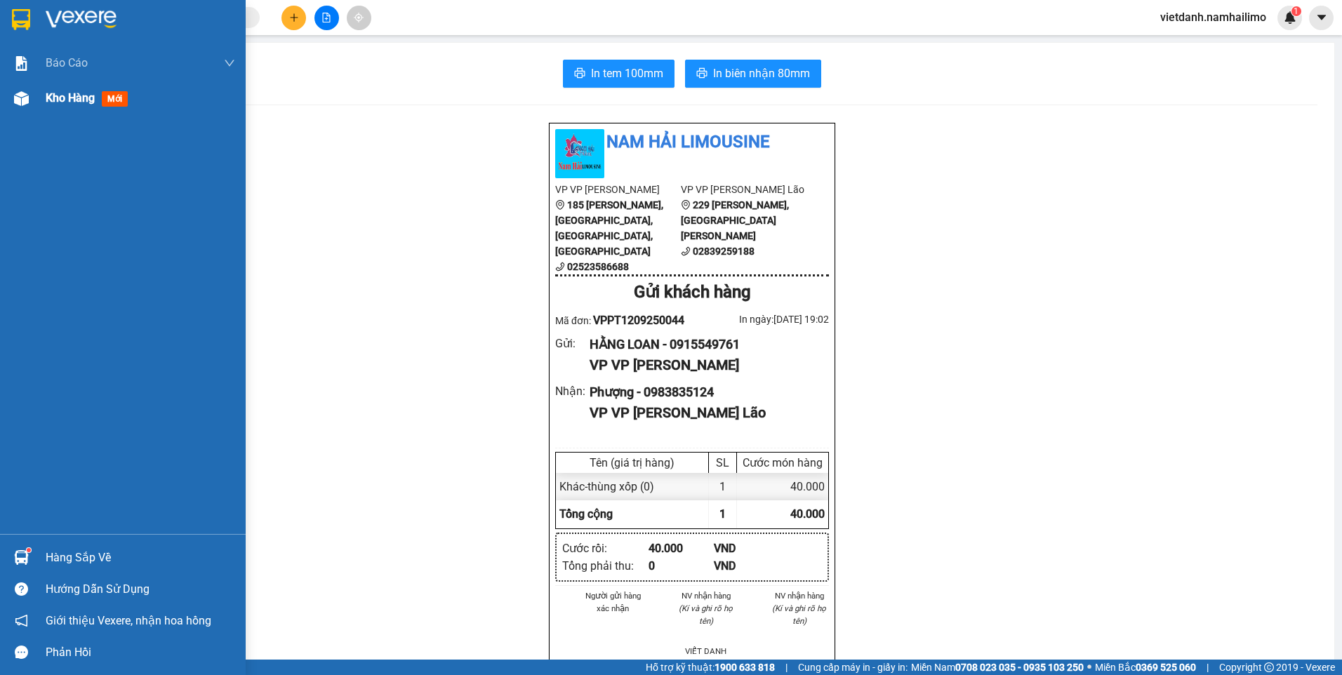
click at [86, 98] on span "Kho hàng" at bounding box center [70, 97] width 49 height 13
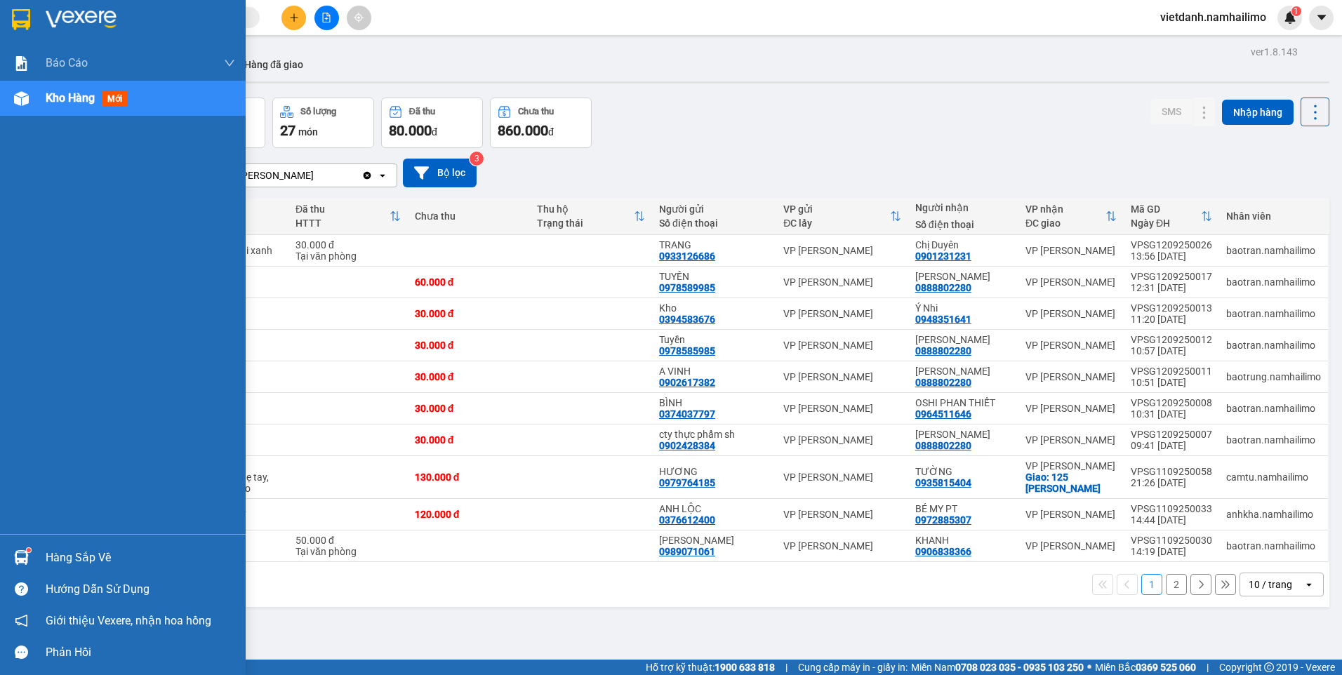
click at [20, 551] on img at bounding box center [21, 557] width 15 height 15
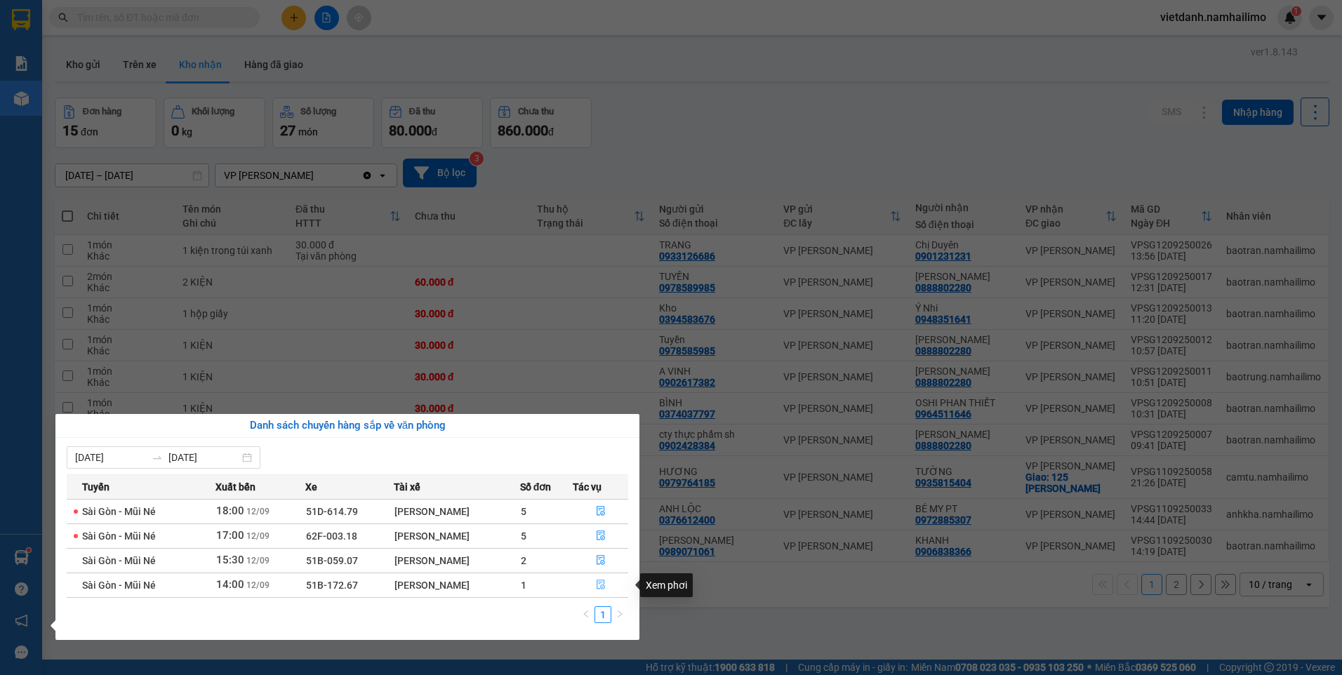
click at [601, 583] on icon "file-done" at bounding box center [601, 585] width 10 height 10
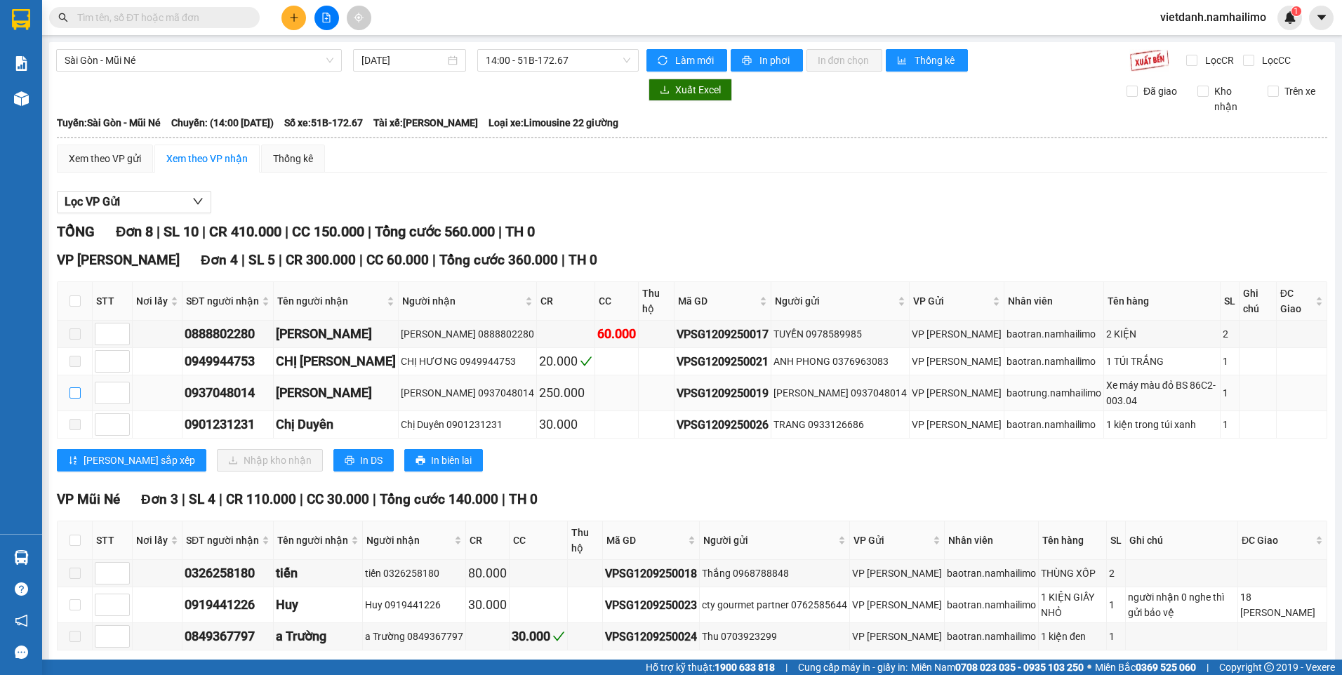
click at [77, 387] on input "checkbox" at bounding box center [74, 392] width 11 height 11
checkbox input "true"
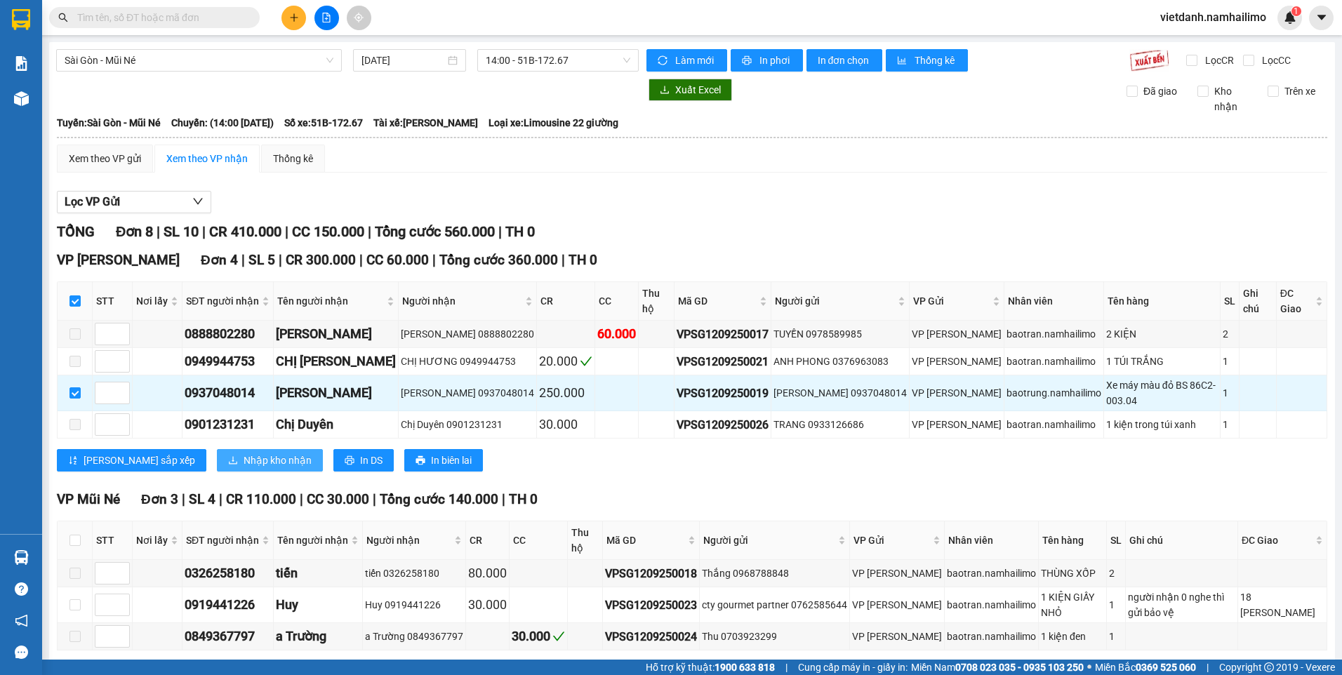
click at [243, 453] on span "Nhập kho nhận" at bounding box center [277, 460] width 68 height 15
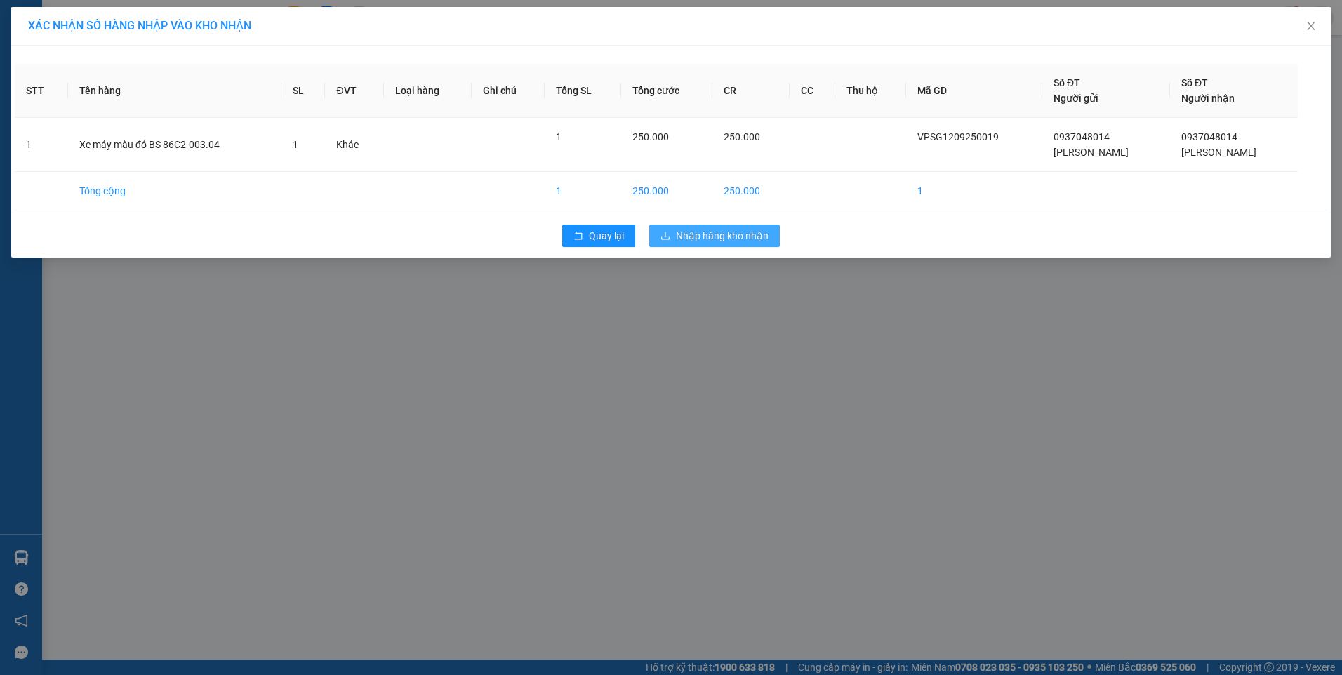
click at [740, 229] on span "Nhập hàng kho nhận" at bounding box center [722, 235] width 93 height 15
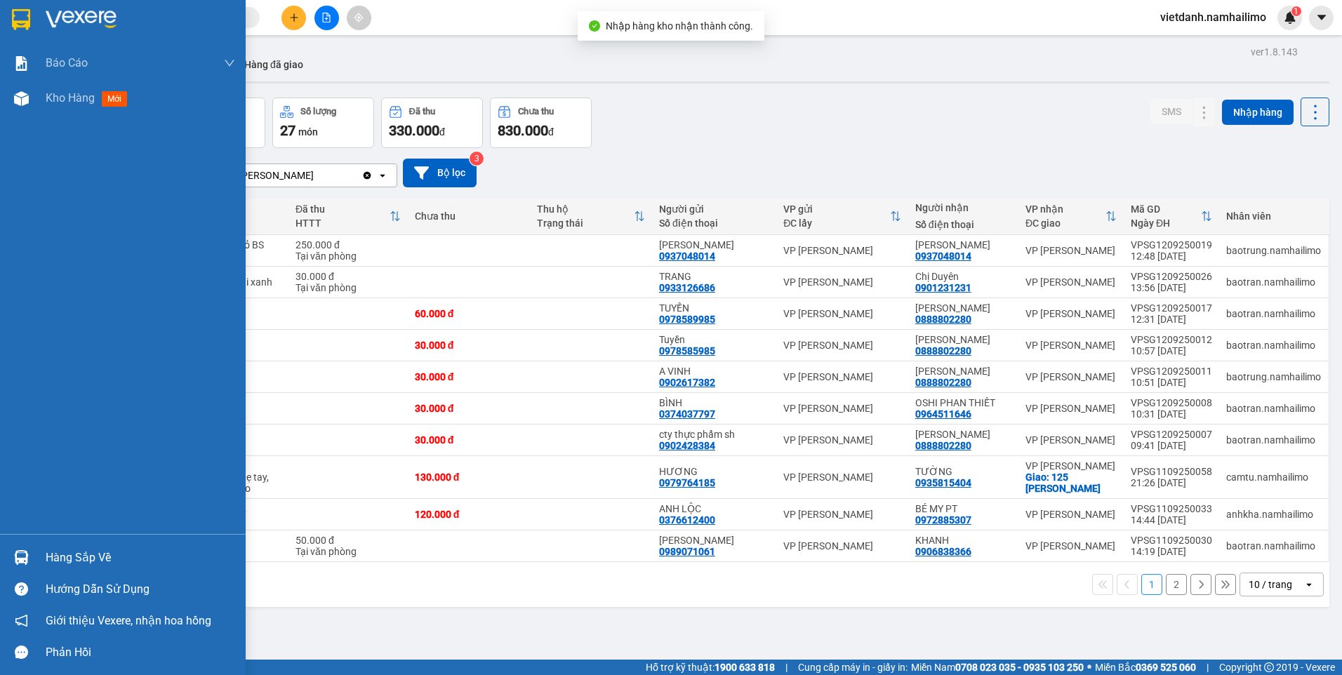
click at [21, 557] on img at bounding box center [21, 557] width 15 height 15
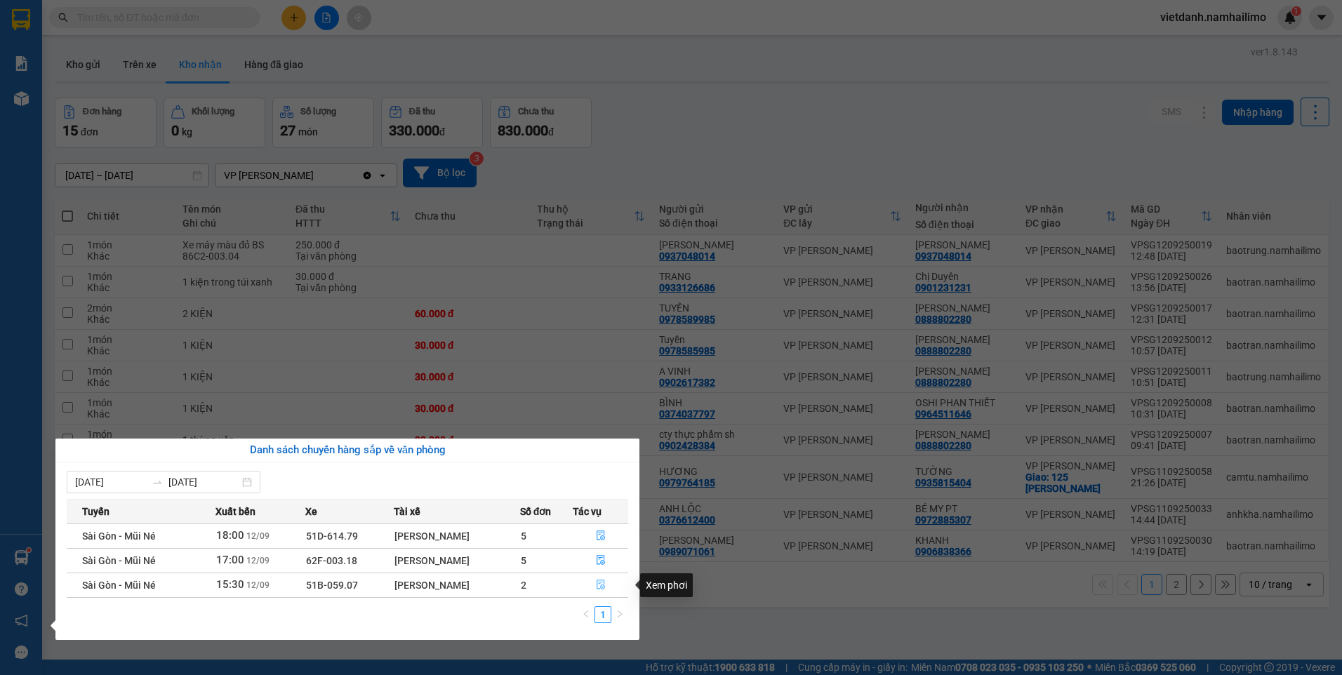
click at [606, 587] on icon "file-done" at bounding box center [601, 585] width 10 height 10
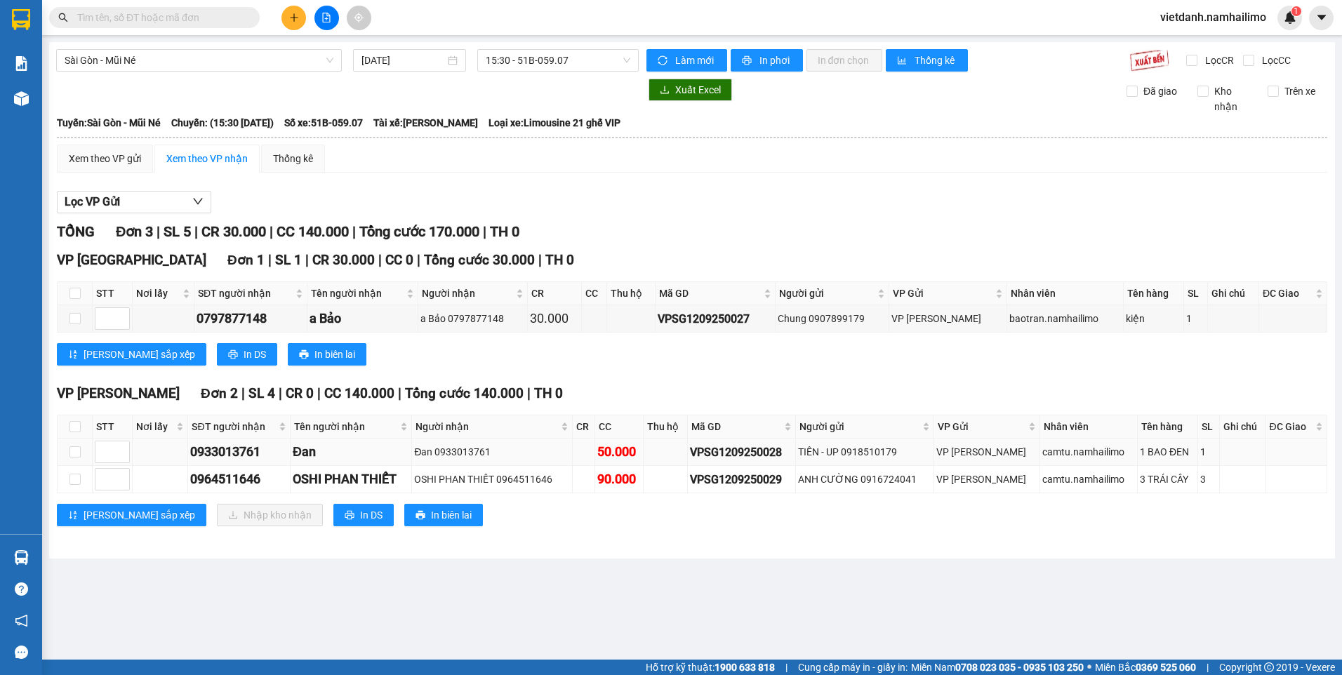
click at [617, 454] on div "50.000" at bounding box center [619, 452] width 44 height 20
click at [74, 451] on input "checkbox" at bounding box center [74, 451] width 11 height 11
checkbox input "true"
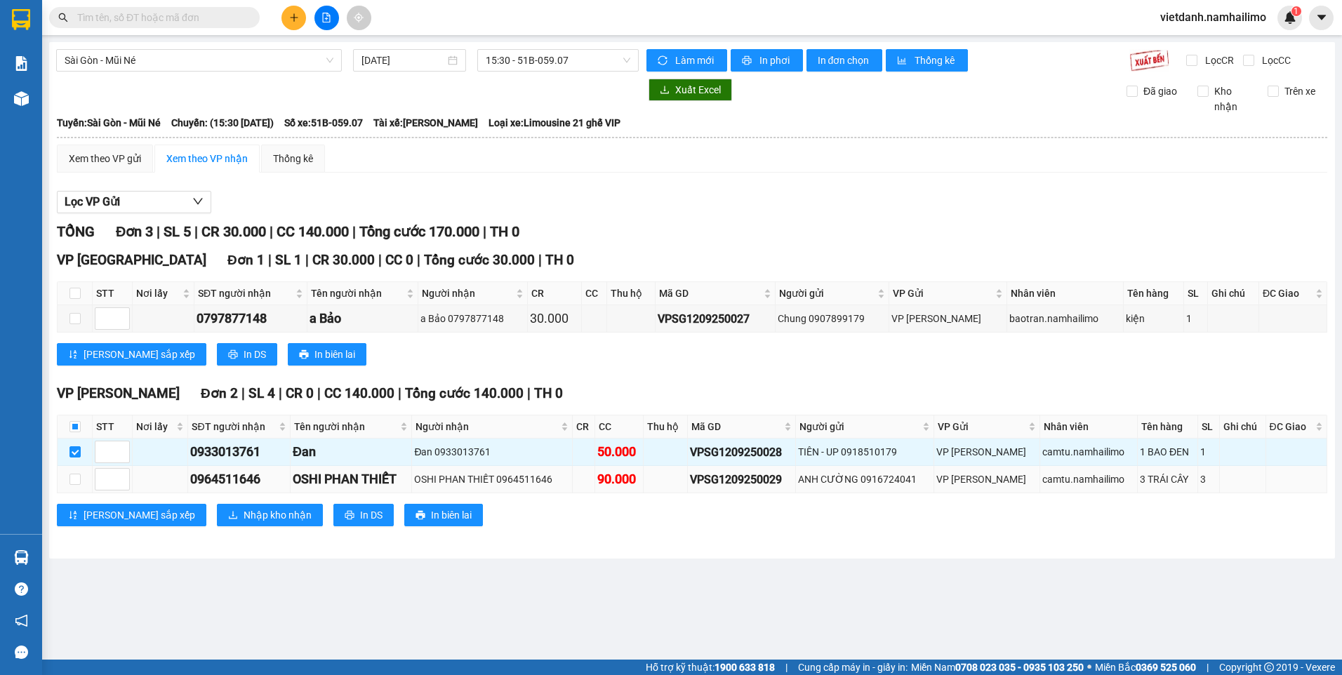
click at [76, 471] on td at bounding box center [75, 479] width 35 height 27
click at [76, 477] on input "checkbox" at bounding box center [74, 479] width 11 height 11
checkbox input "true"
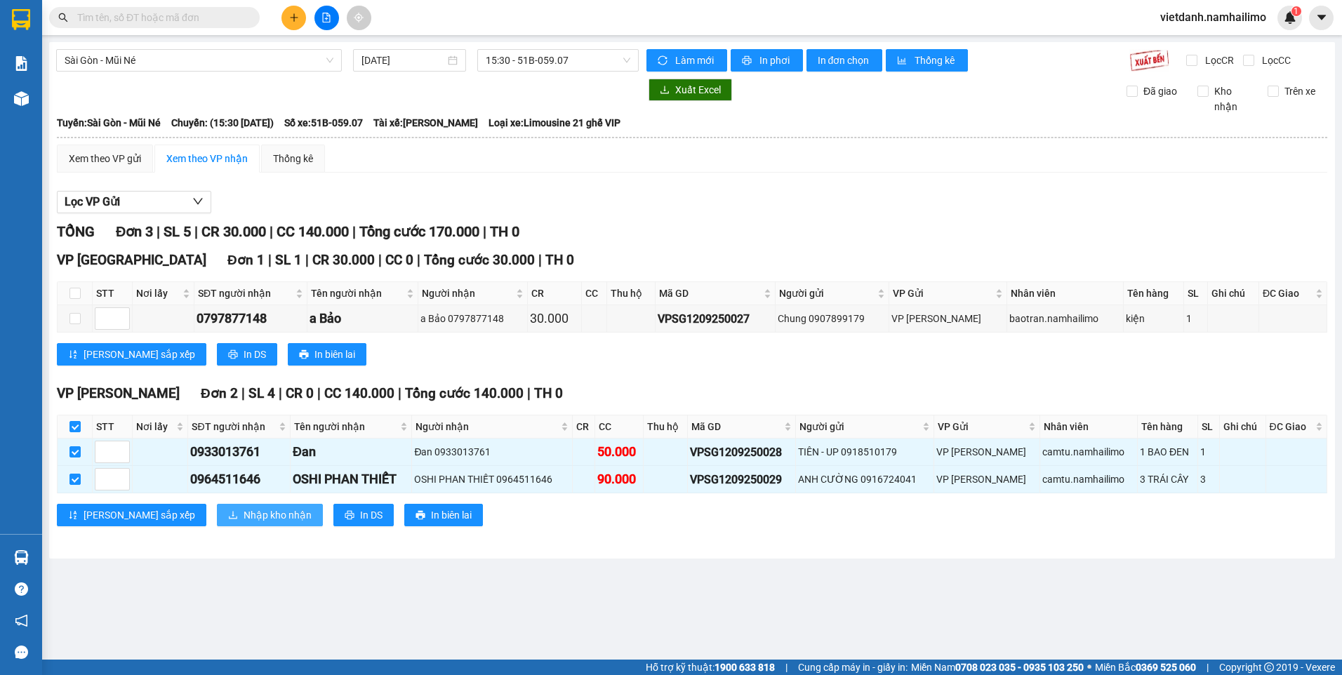
click at [243, 521] on span "Nhập kho nhận" at bounding box center [277, 514] width 68 height 15
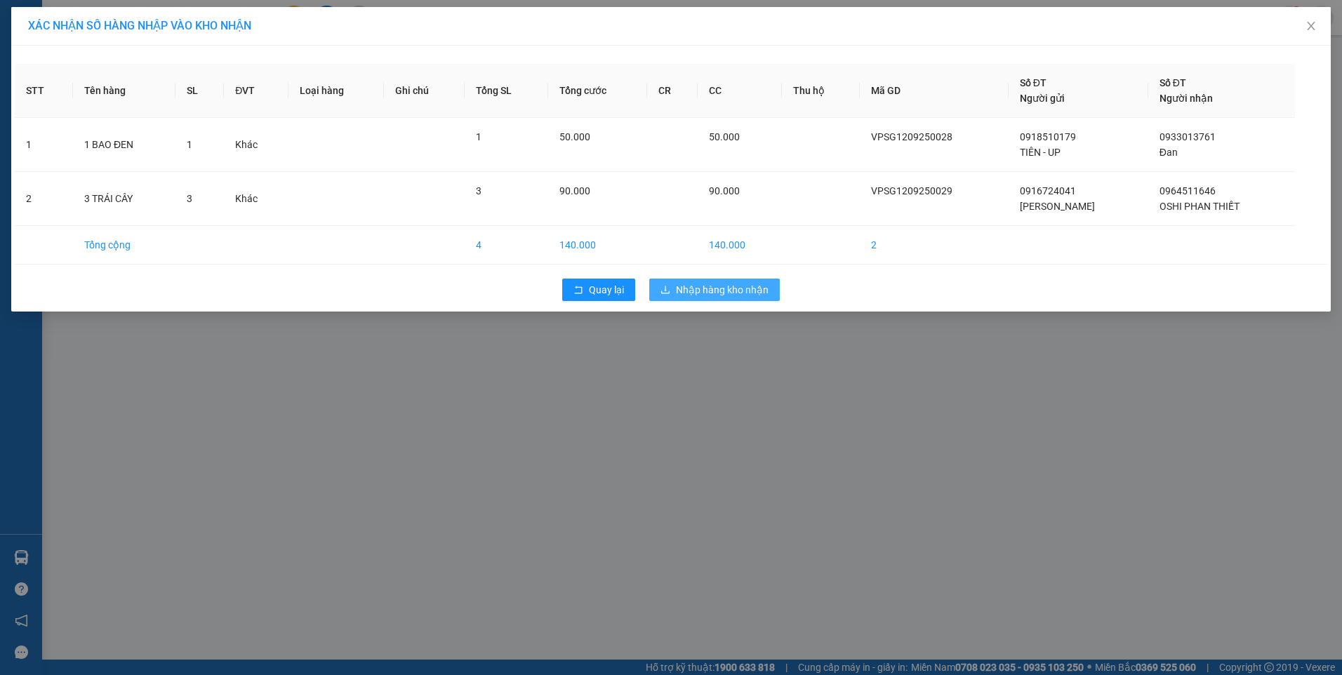
click at [716, 285] on span "Nhập hàng kho nhận" at bounding box center [722, 289] width 93 height 15
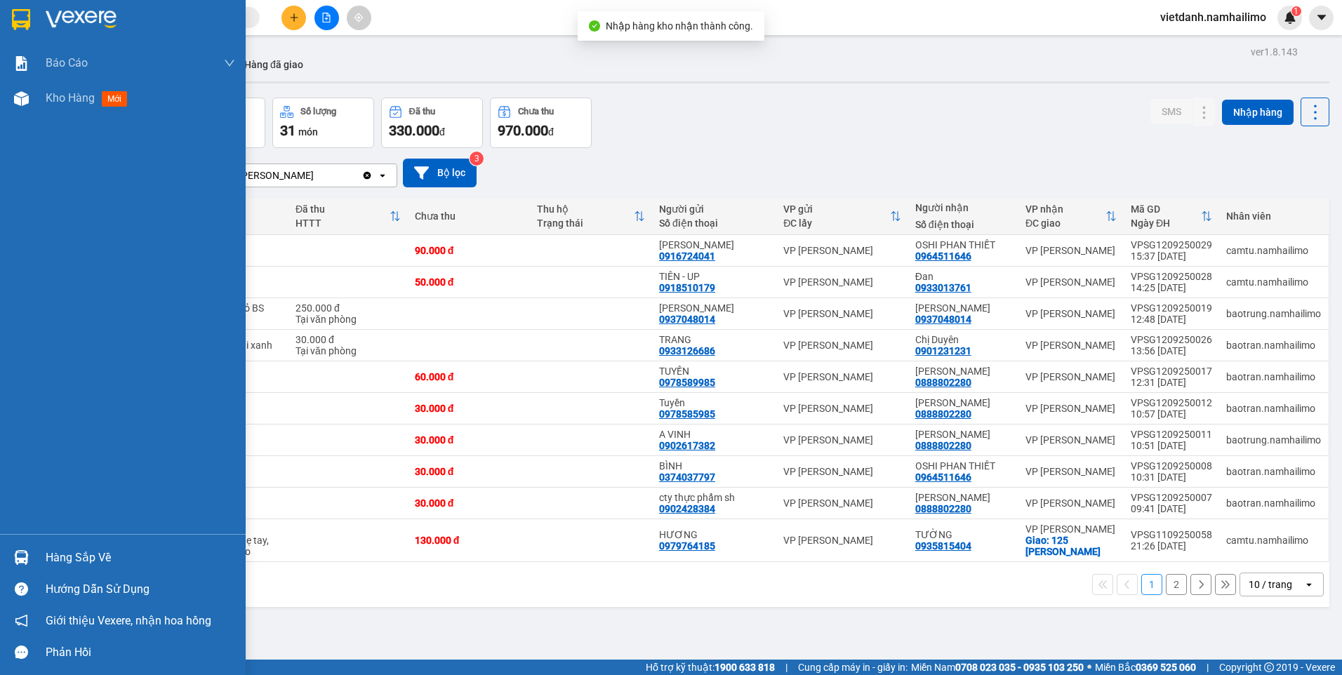
click at [48, 554] on div "Hàng sắp về" at bounding box center [140, 557] width 189 height 21
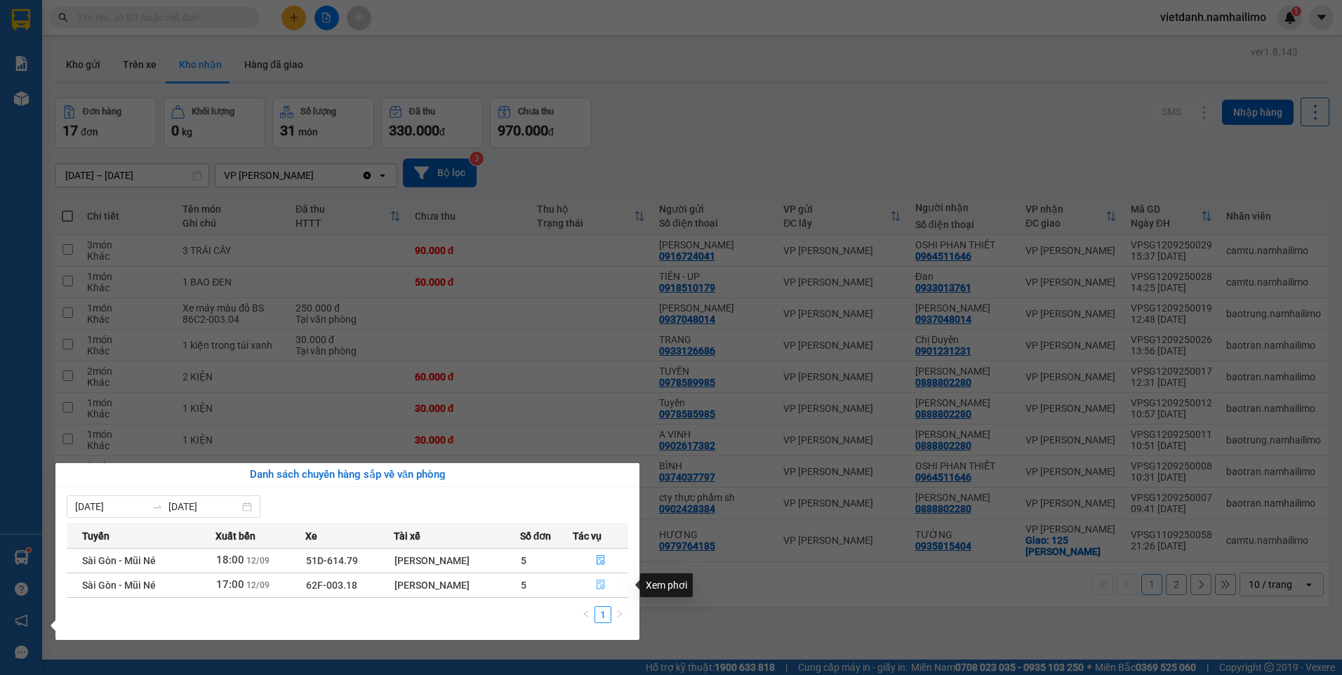
click at [605, 587] on icon "file-done" at bounding box center [601, 585] width 10 height 10
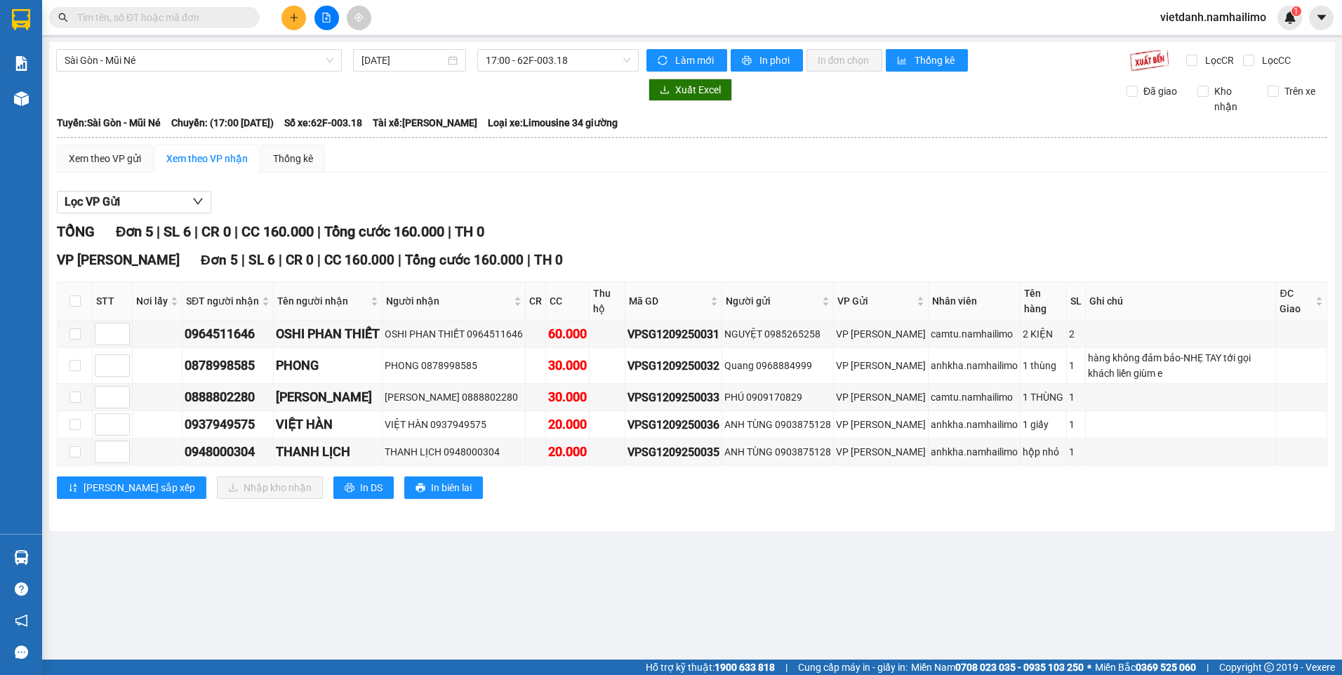
click at [573, 556] on main "[GEOGRAPHIC_DATA] - Mũi Né [DATE] 17:00 - 62F-003.18 Làm mới In phơi In đơn chọ…" at bounding box center [671, 330] width 1342 height 660
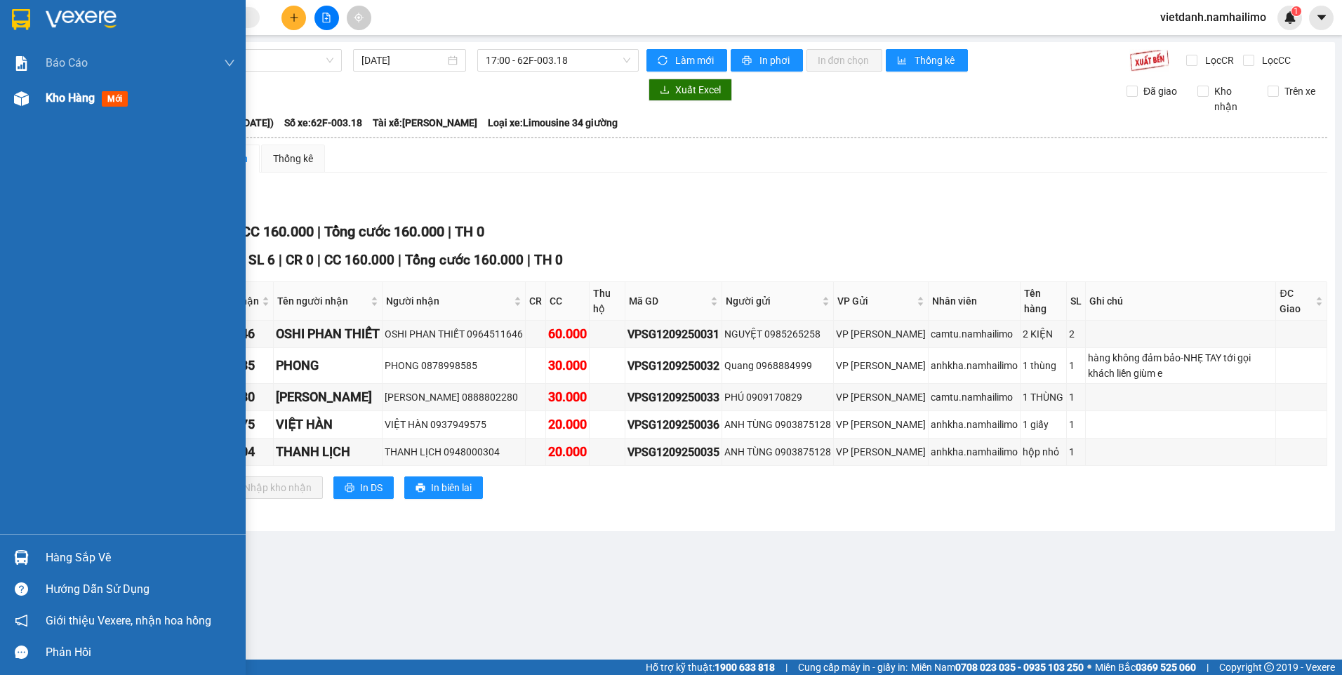
click at [99, 95] on div "Kho hàng mới" at bounding box center [90, 98] width 88 height 18
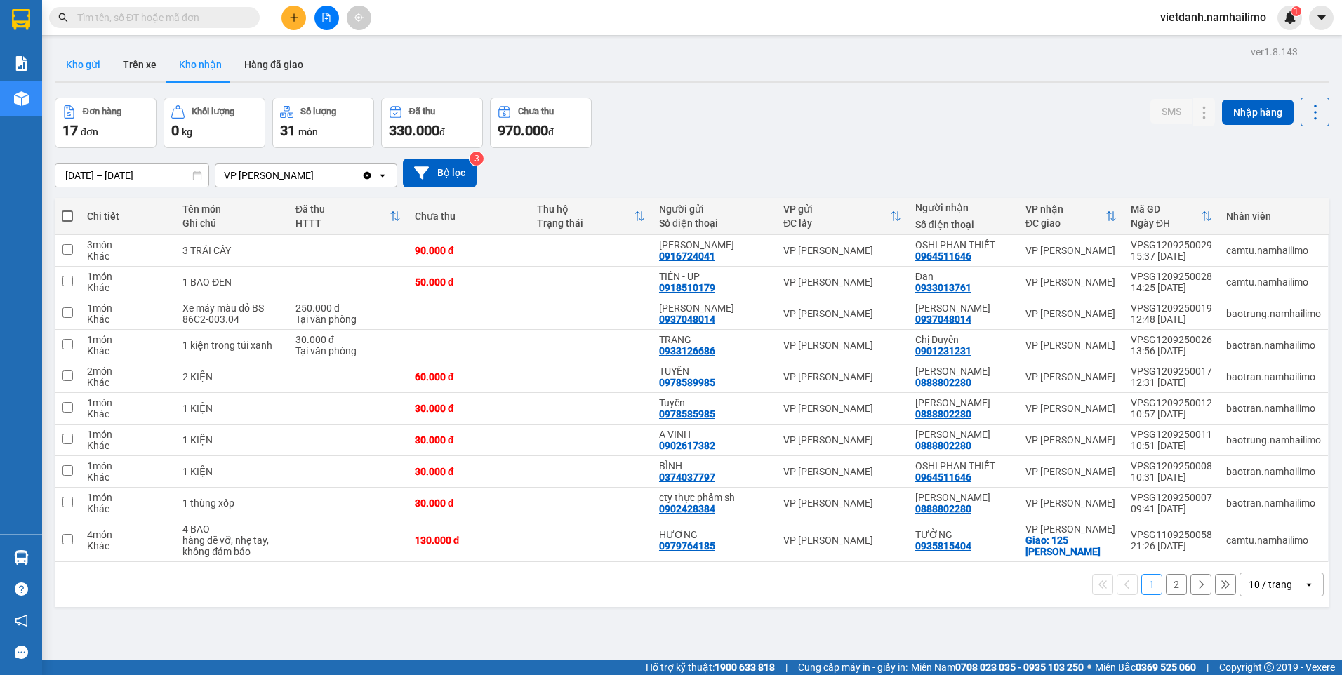
click at [58, 68] on button "Kho gửi" at bounding box center [83, 65] width 57 height 34
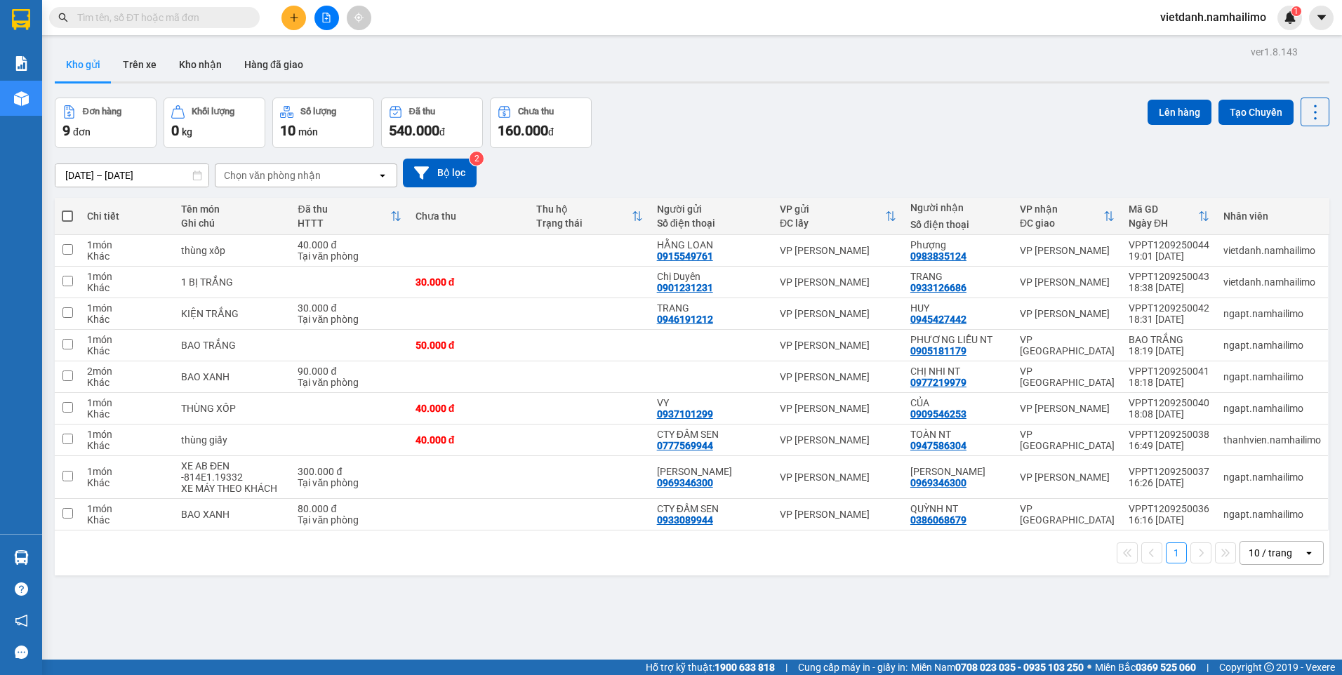
drag, startPoint x: 49, startPoint y: 478, endPoint x: 74, endPoint y: 473, distance: 25.0
click at [63, 475] on div "ver 1.8.143 Kho gửi Trên xe Kho nhận Hàng đã giao Đơn hàng 9 đơn Khối lượng 0 k…" at bounding box center [692, 379] width 1286 height 675
click at [74, 473] on td at bounding box center [67, 477] width 25 height 43
checkbox input "true"
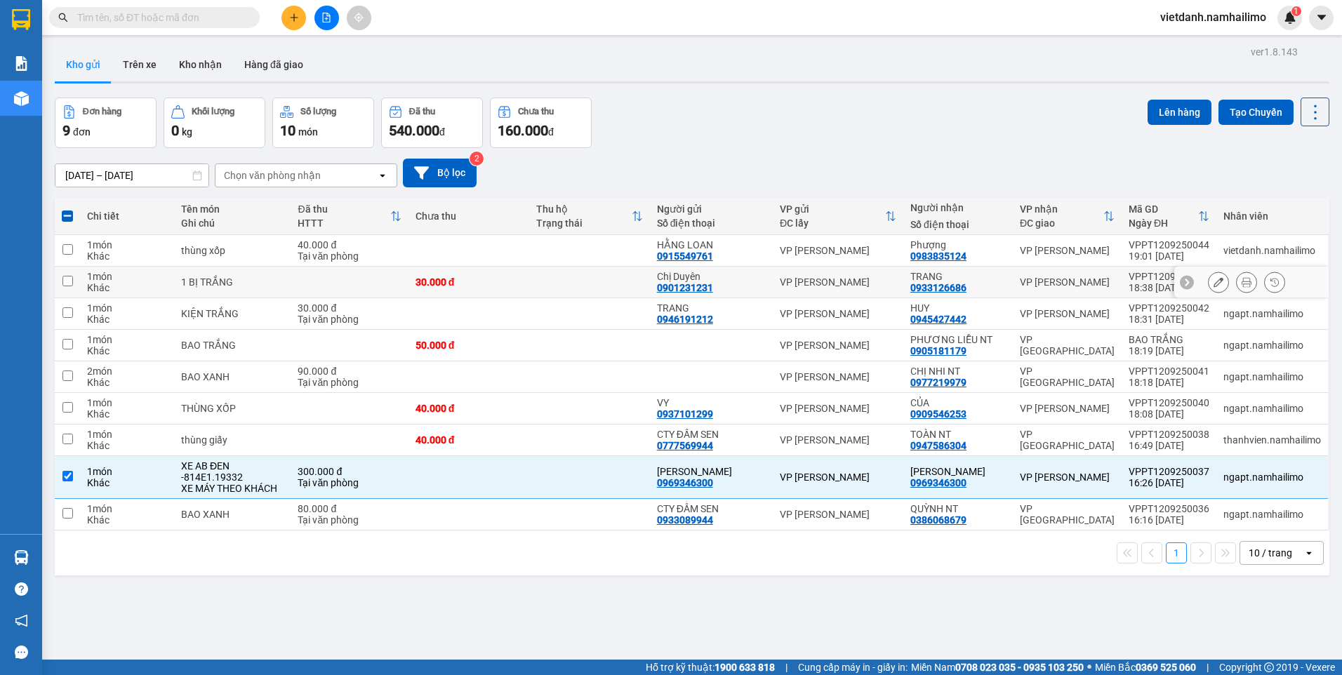
drag, startPoint x: 67, startPoint y: 281, endPoint x: 72, endPoint y: 268, distance: 14.0
click at [67, 281] on input "checkbox" at bounding box center [67, 281] width 11 height 11
checkbox input "true"
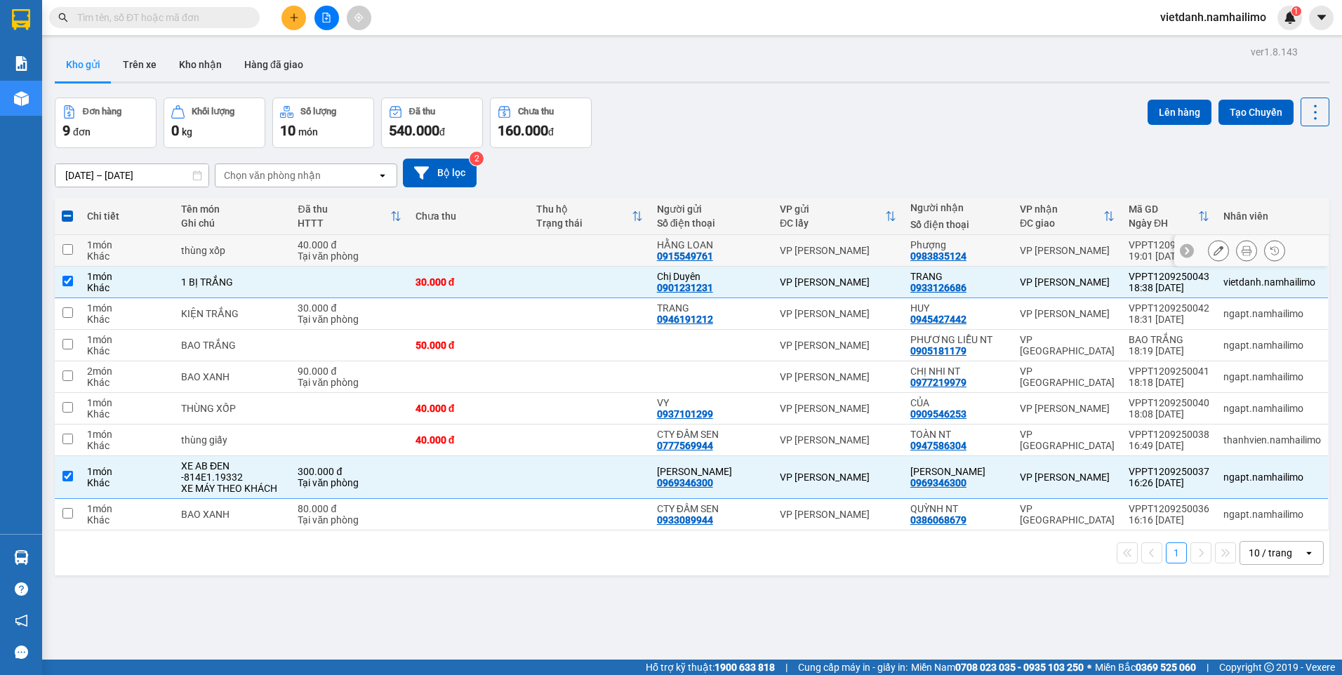
click at [70, 250] on input "checkbox" at bounding box center [67, 249] width 11 height 11
checkbox input "true"
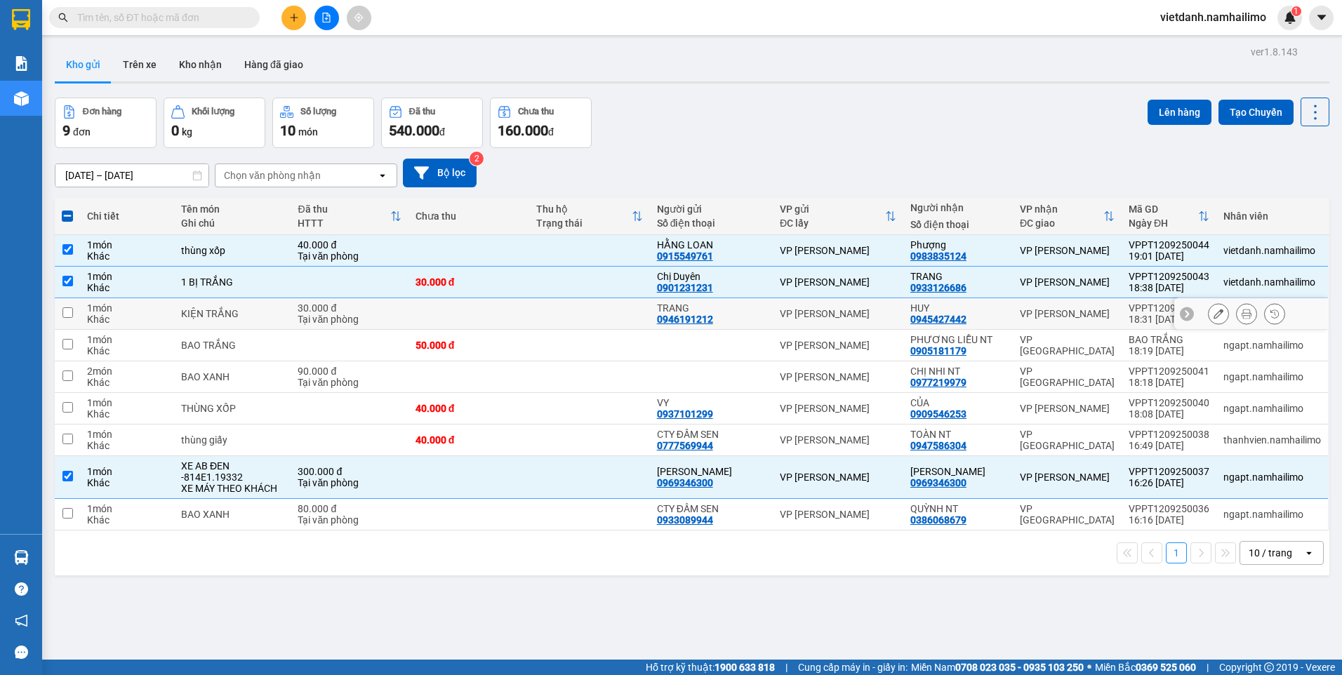
click at [67, 313] on input "checkbox" at bounding box center [67, 312] width 11 height 11
checkbox input "true"
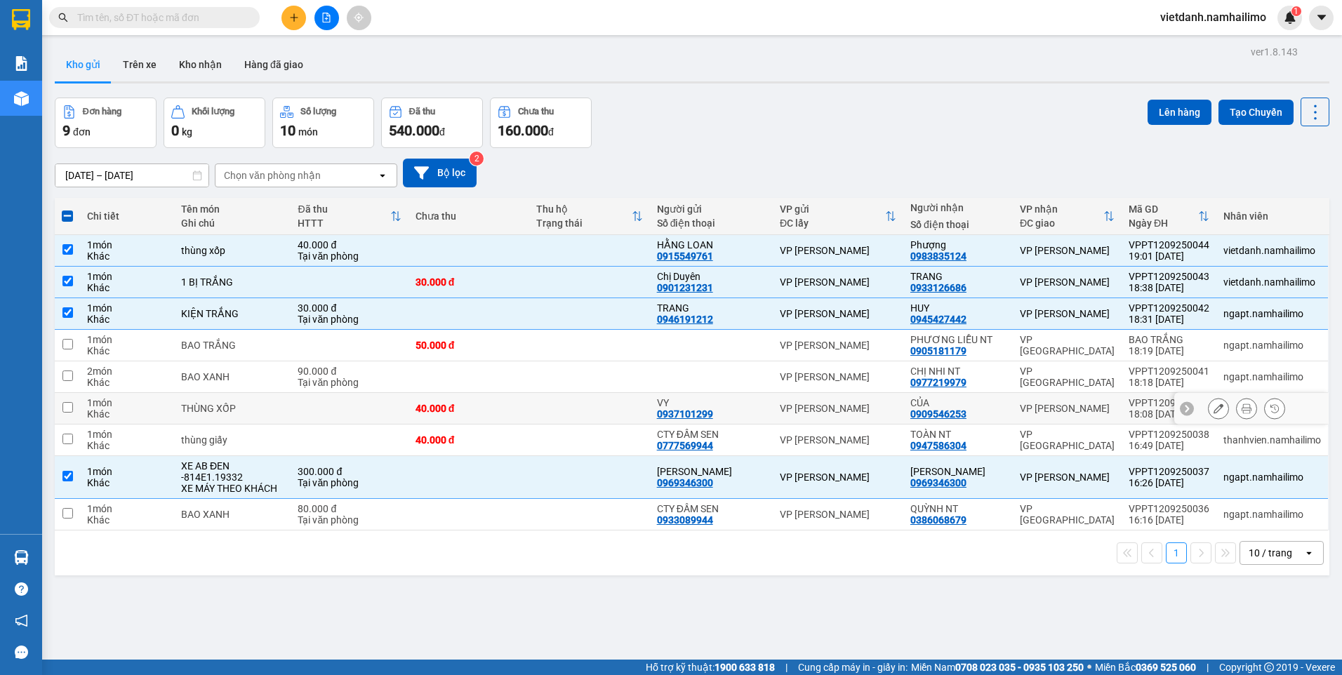
click at [65, 411] on input "checkbox" at bounding box center [67, 407] width 11 height 11
checkbox input "true"
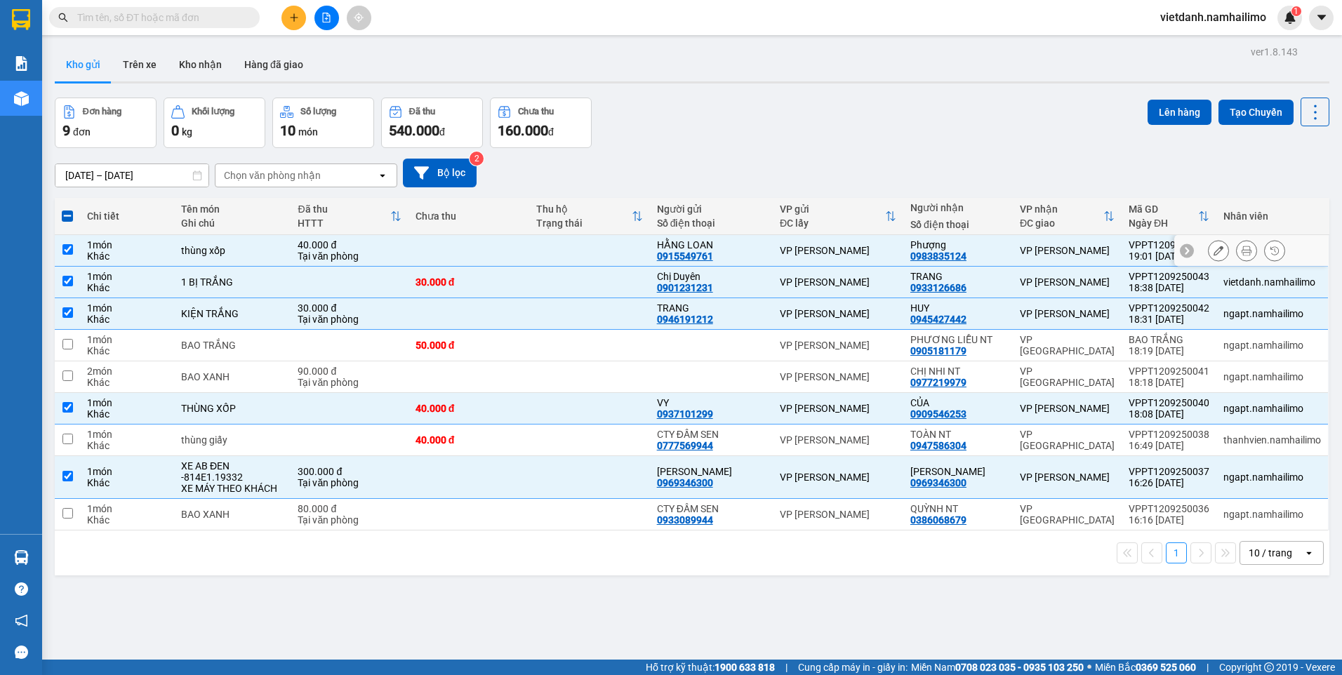
click at [72, 248] on input "checkbox" at bounding box center [67, 249] width 11 height 11
checkbox input "false"
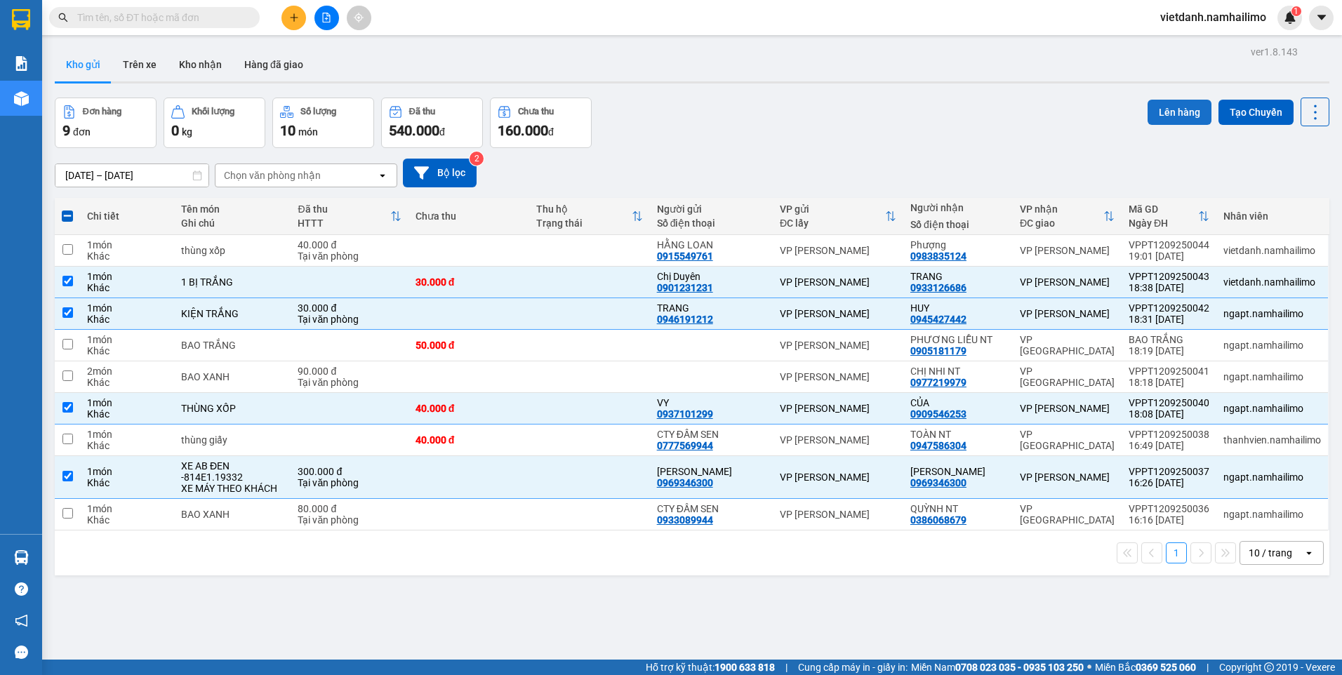
click at [1188, 114] on button "Lên hàng" at bounding box center [1179, 112] width 64 height 25
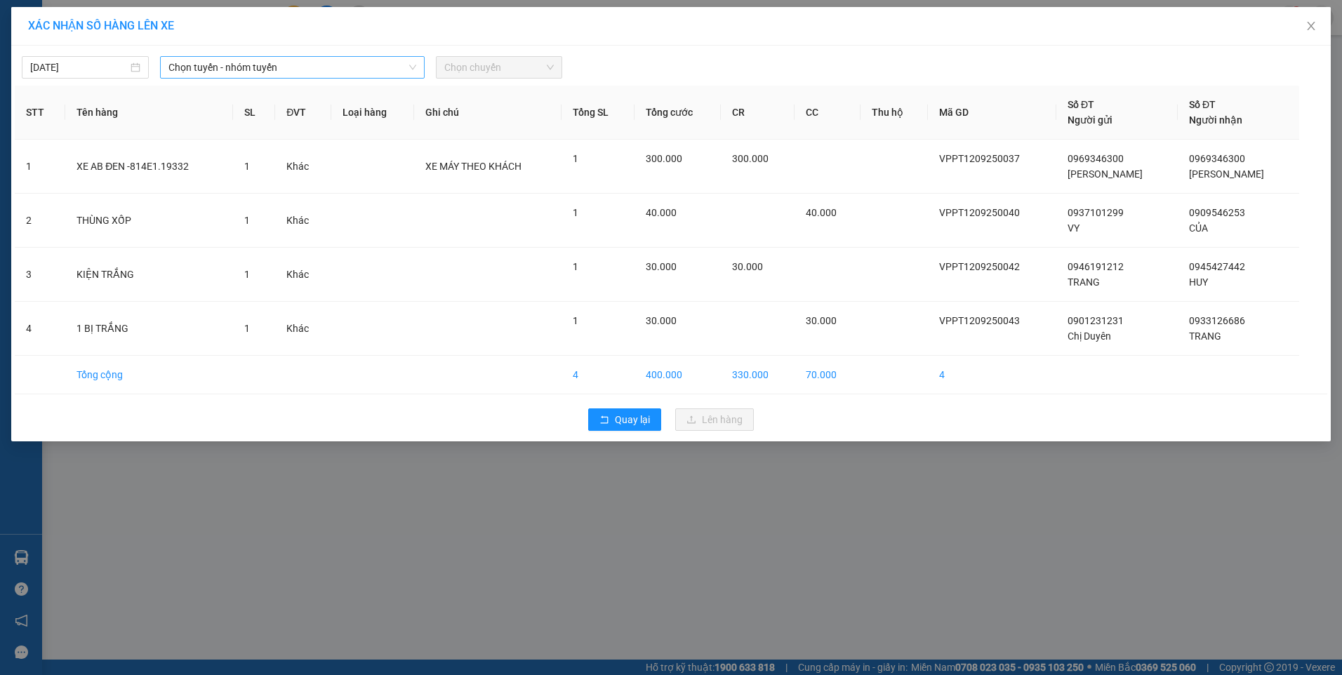
click at [260, 76] on span "Chọn tuyến - nhóm tuyến" at bounding box center [292, 67] width 248 height 21
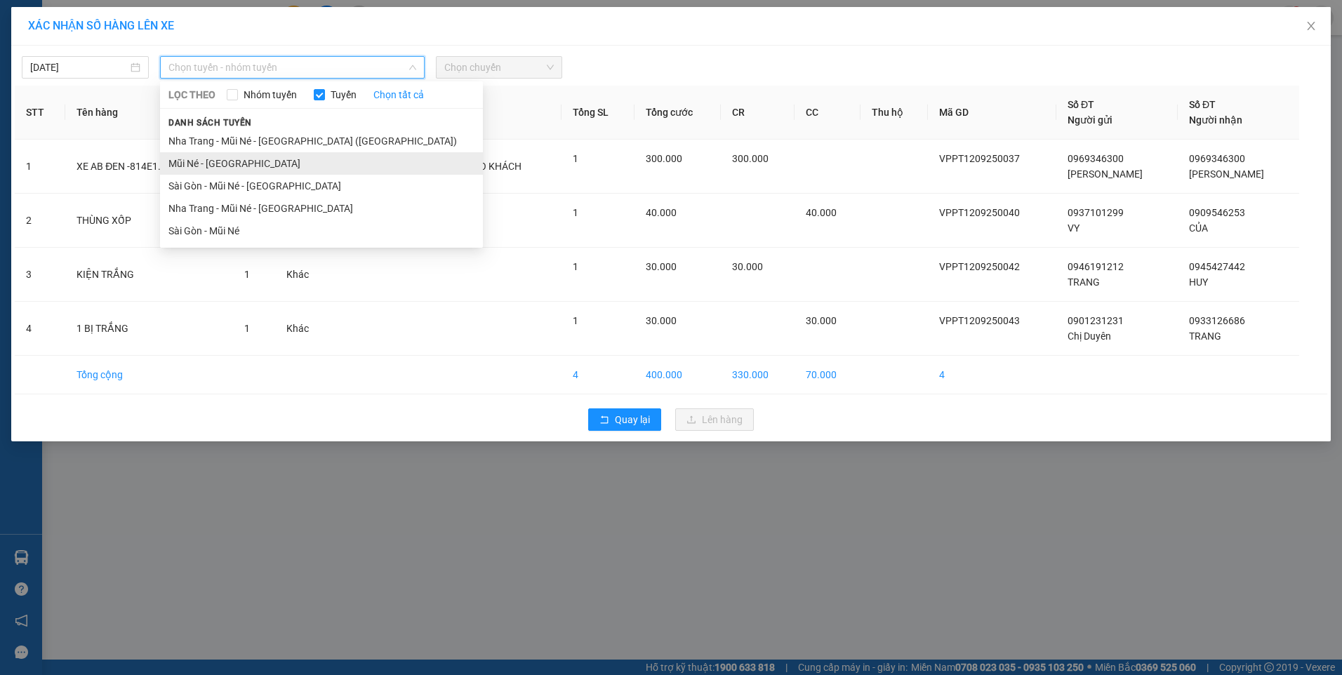
click at [261, 167] on li "Mũi Né - [GEOGRAPHIC_DATA]" at bounding box center [321, 163] width 323 height 22
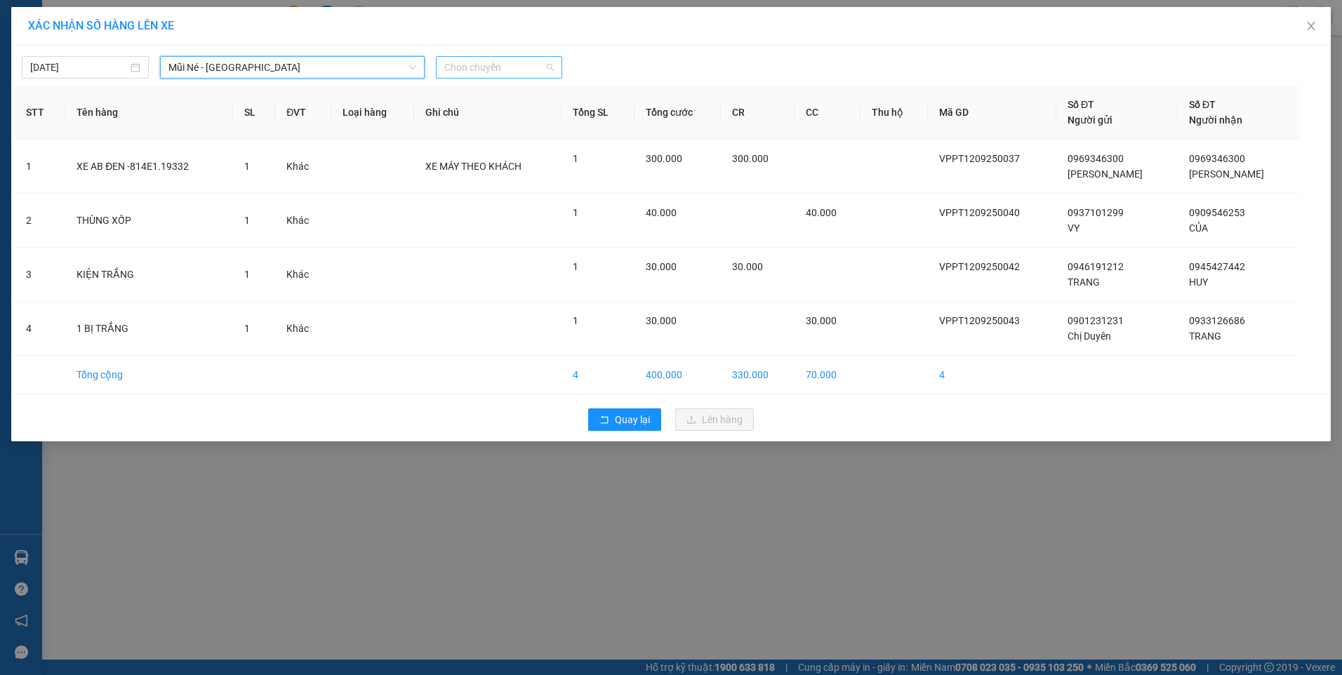
click at [489, 62] on span "Chọn chuyến" at bounding box center [499, 67] width 110 height 21
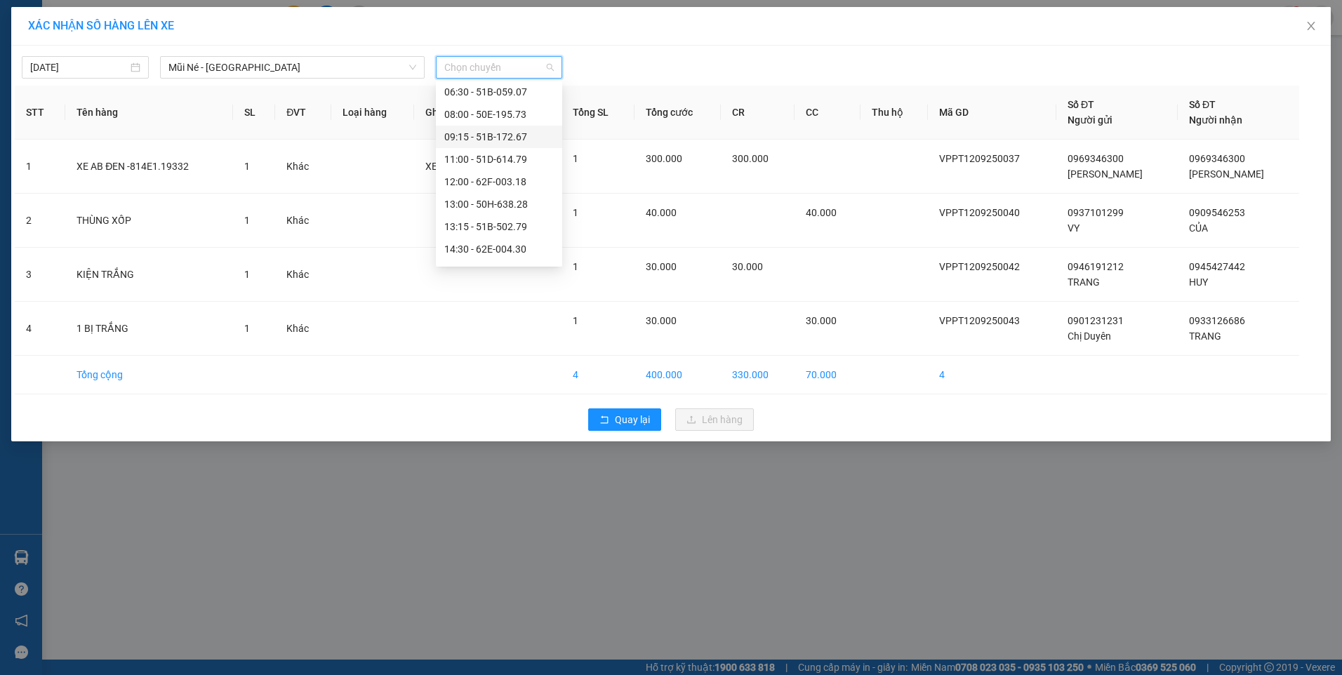
scroll to position [135, 0]
click at [516, 228] on div "18:00 - 62H-063.37" at bounding box center [498, 229] width 109 height 15
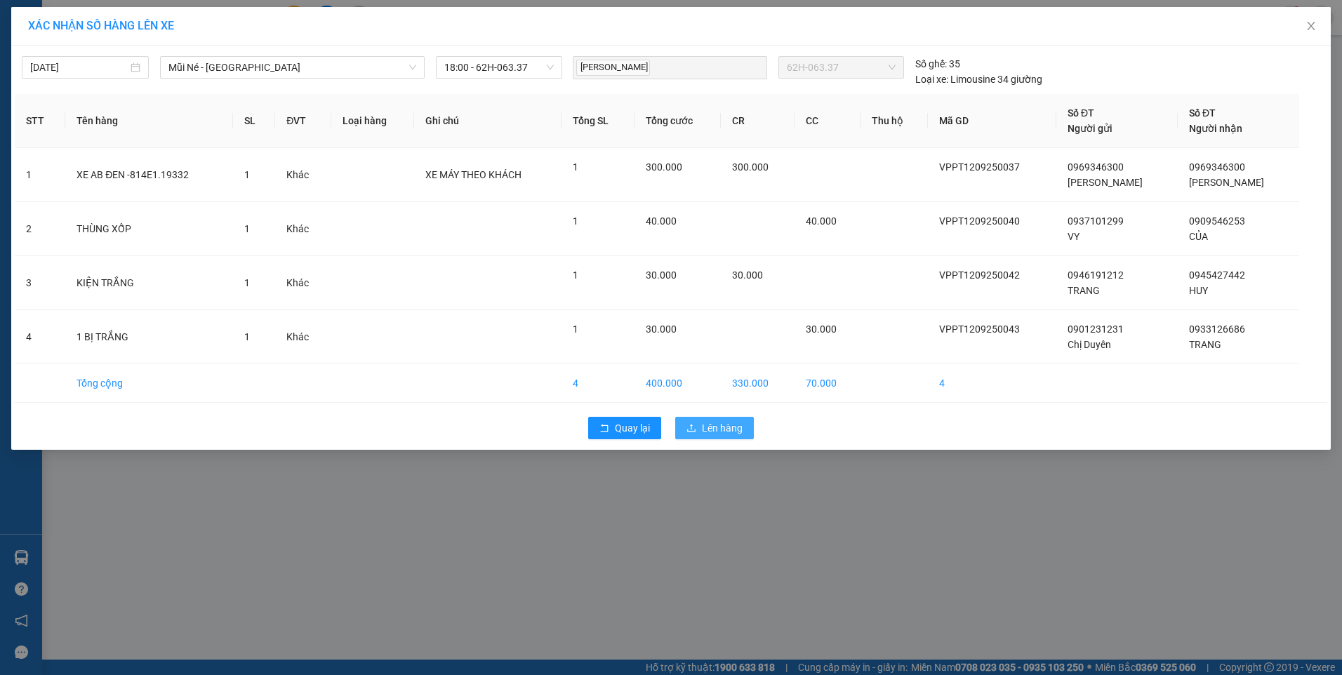
click at [707, 425] on span "Lên hàng" at bounding box center [722, 427] width 41 height 15
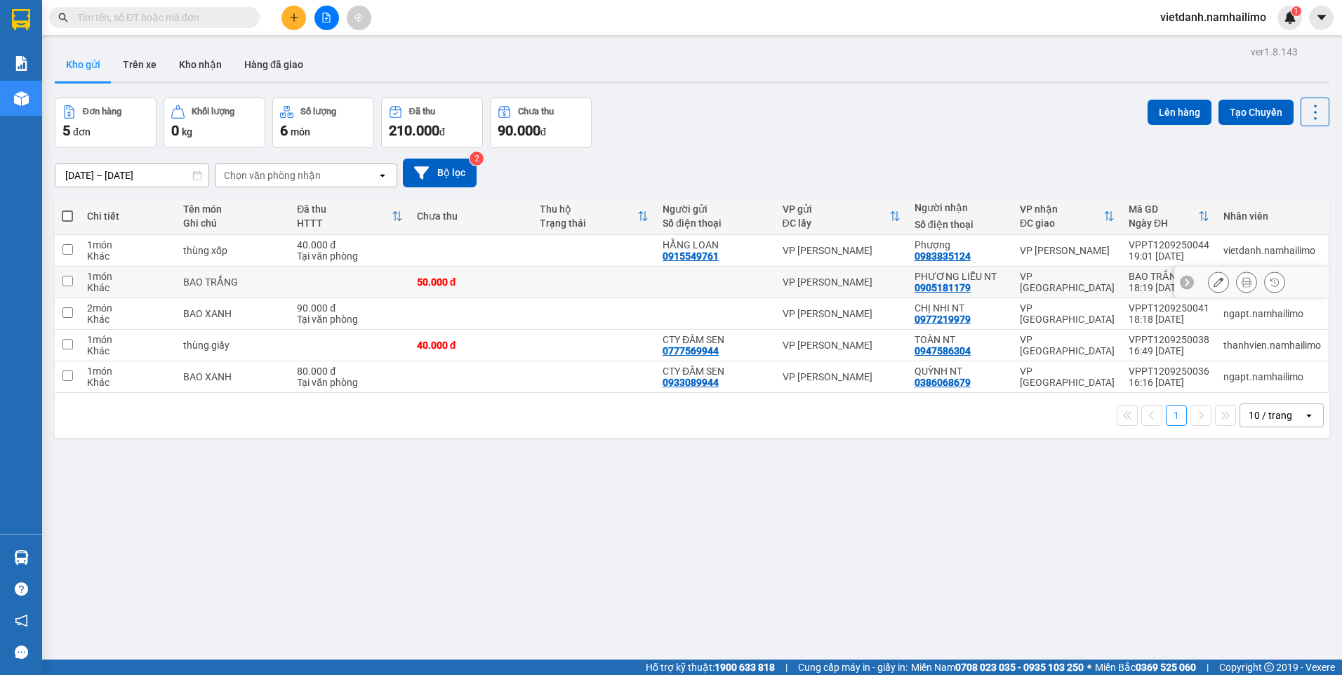
click at [69, 282] on input "checkbox" at bounding box center [67, 281] width 11 height 11
checkbox input "true"
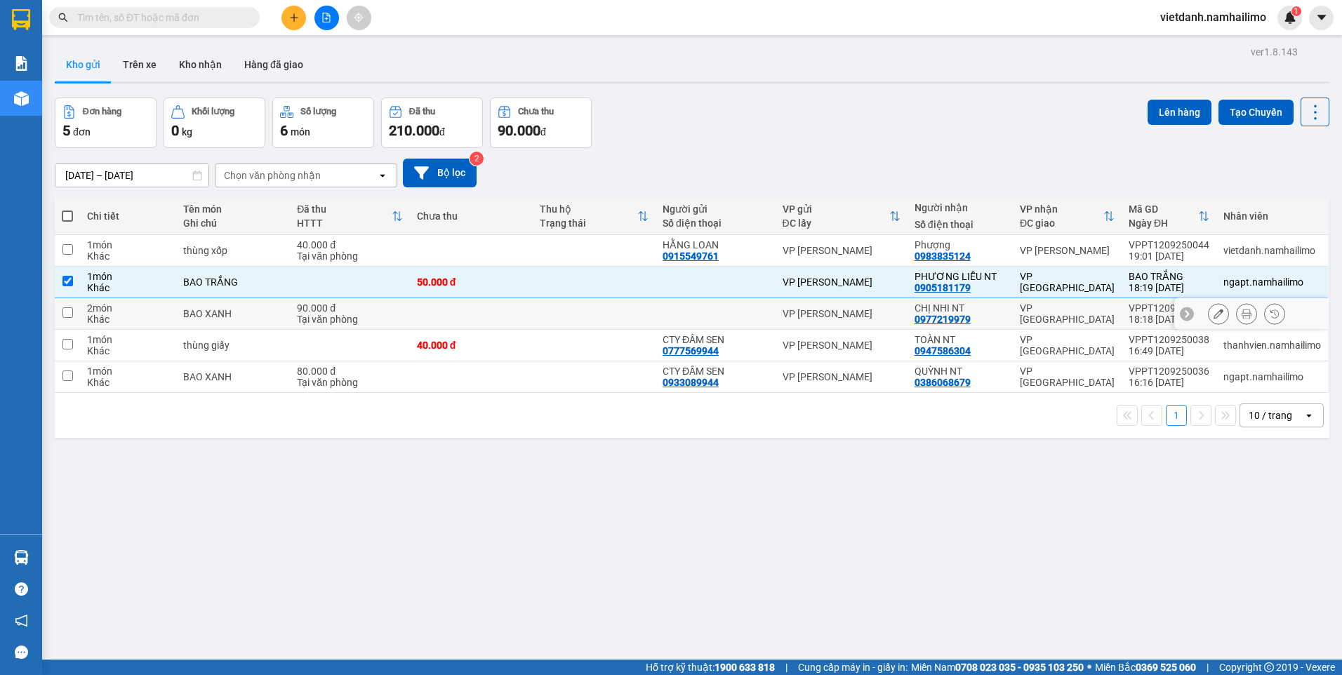
click at [67, 319] on td at bounding box center [67, 314] width 25 height 32
checkbox input "true"
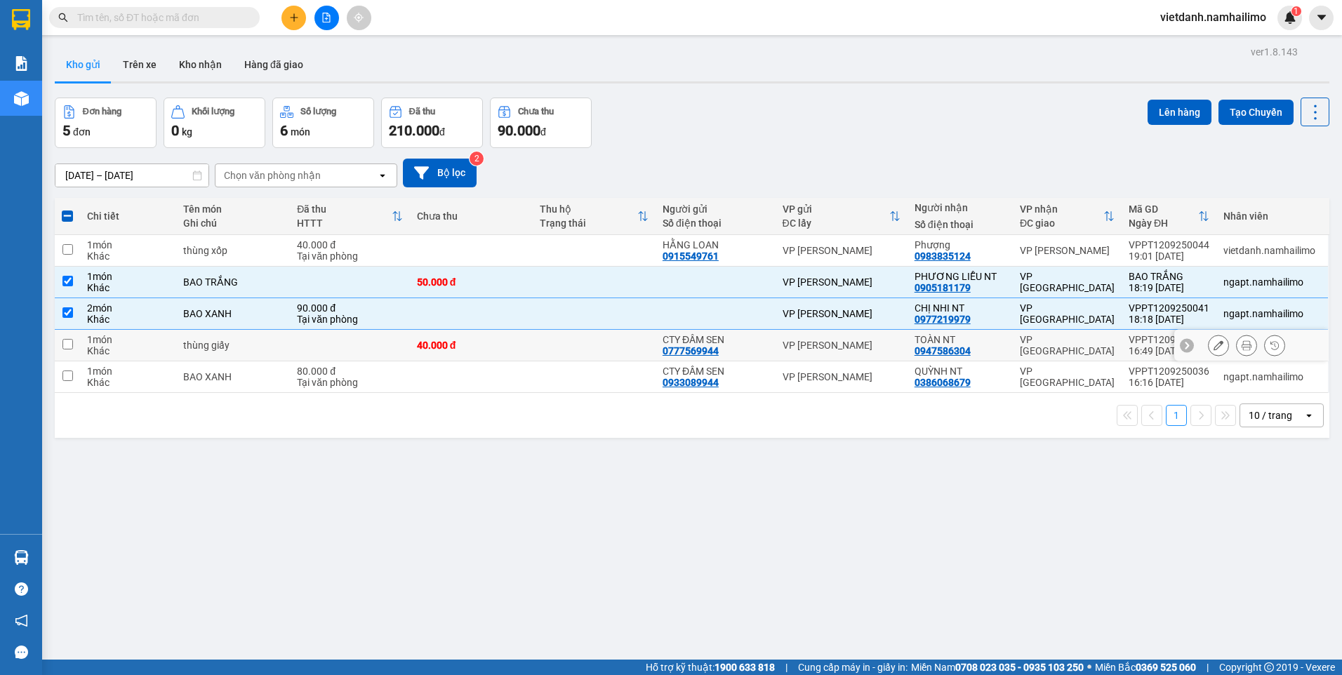
click at [70, 341] on input "checkbox" at bounding box center [67, 344] width 11 height 11
checkbox input "true"
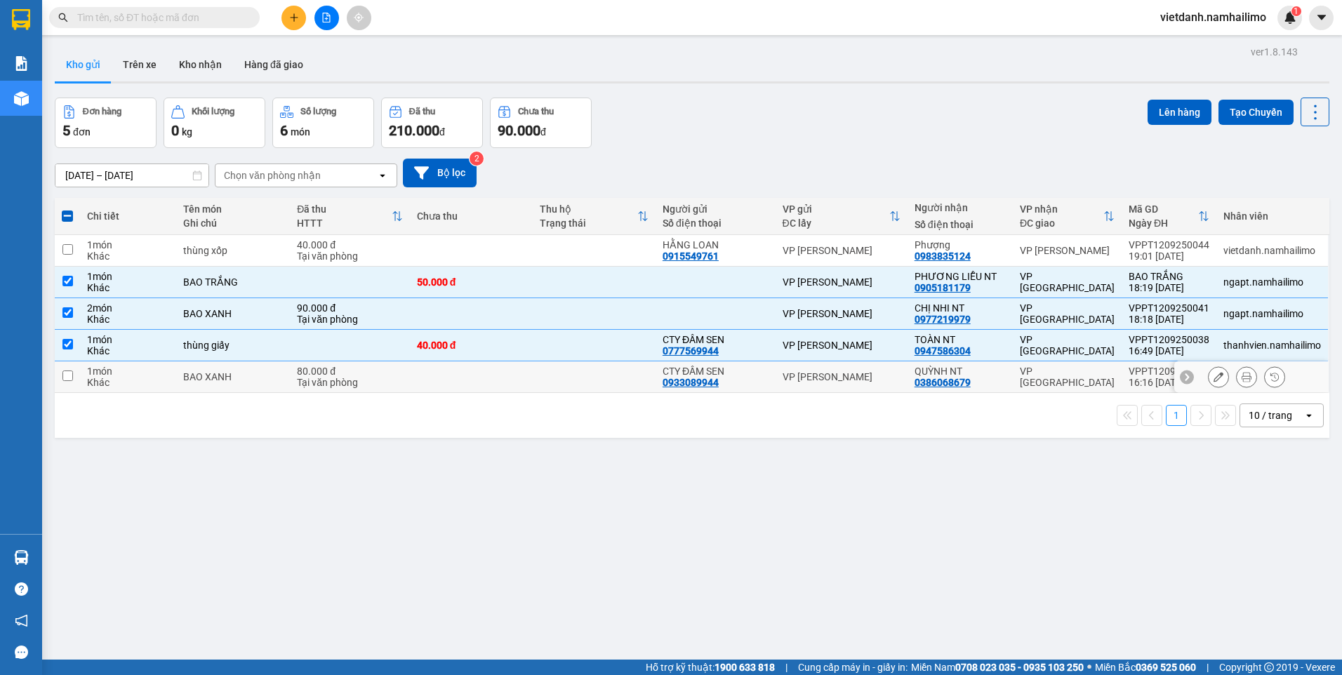
click at [70, 373] on input "checkbox" at bounding box center [67, 376] width 11 height 11
checkbox input "true"
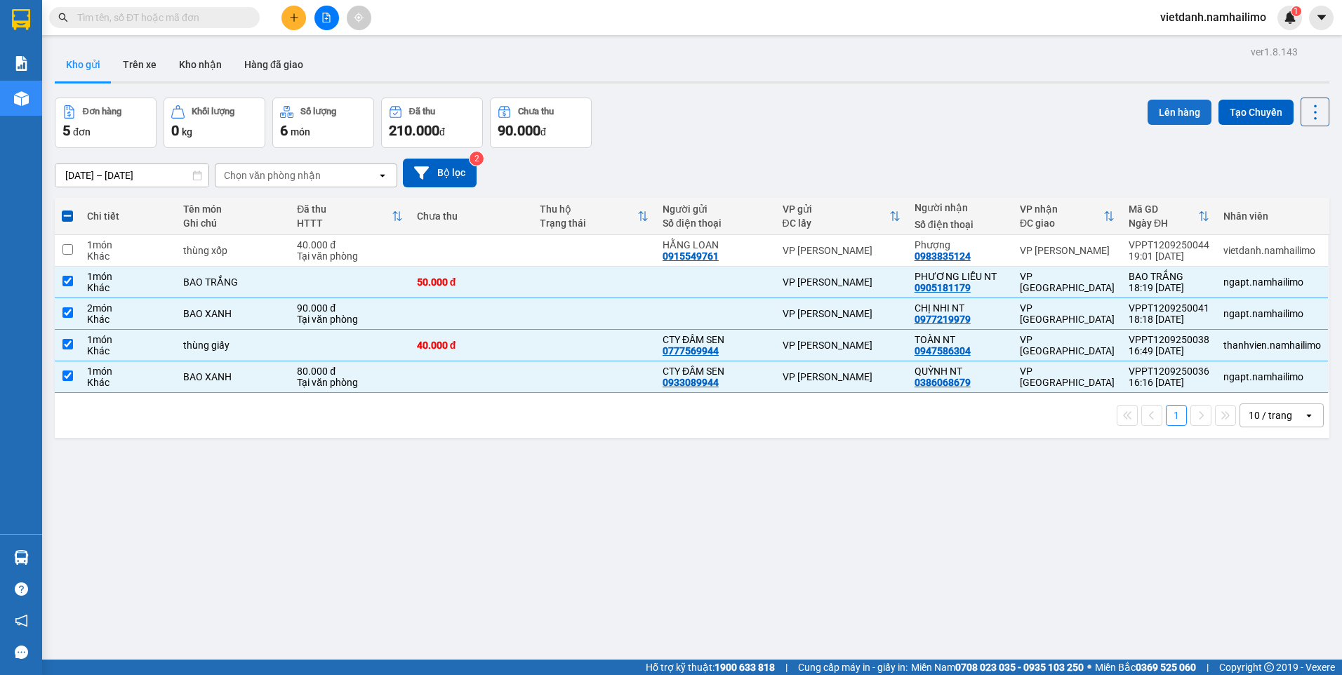
click at [1182, 109] on button "Lên hàng" at bounding box center [1179, 112] width 64 height 25
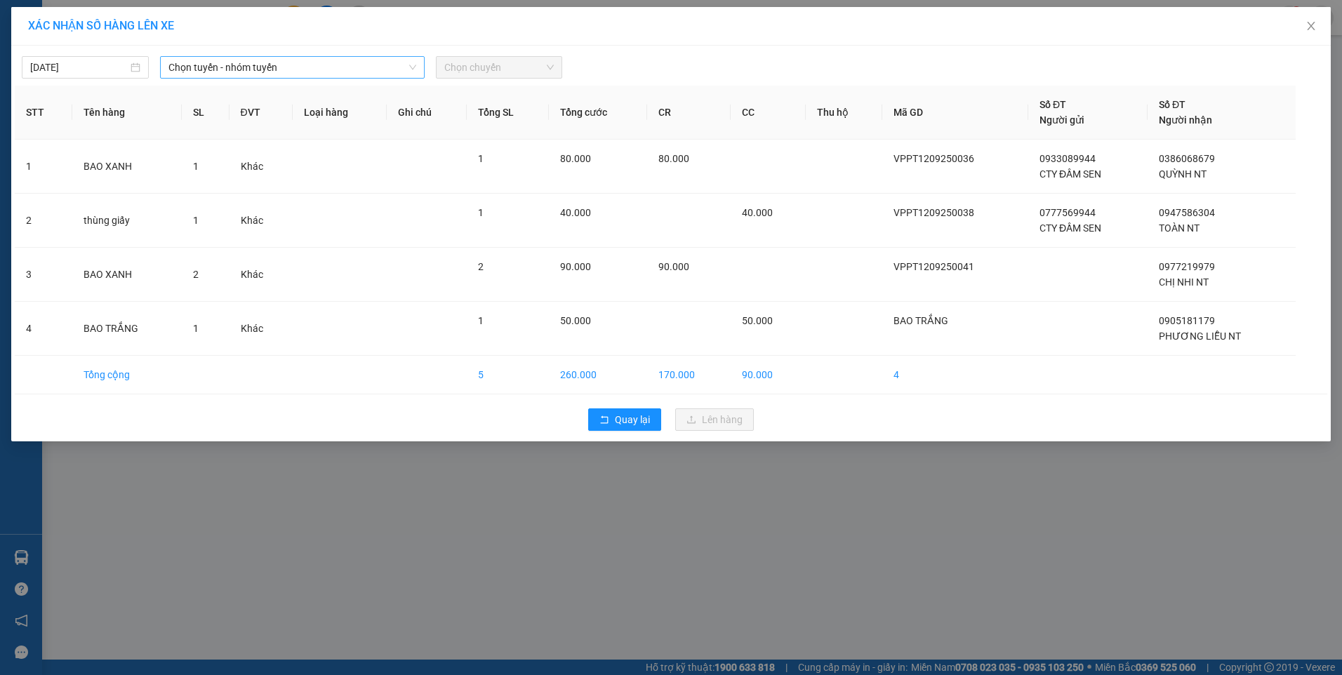
click at [265, 63] on span "Chọn tuyến - nhóm tuyến" at bounding box center [292, 67] width 248 height 21
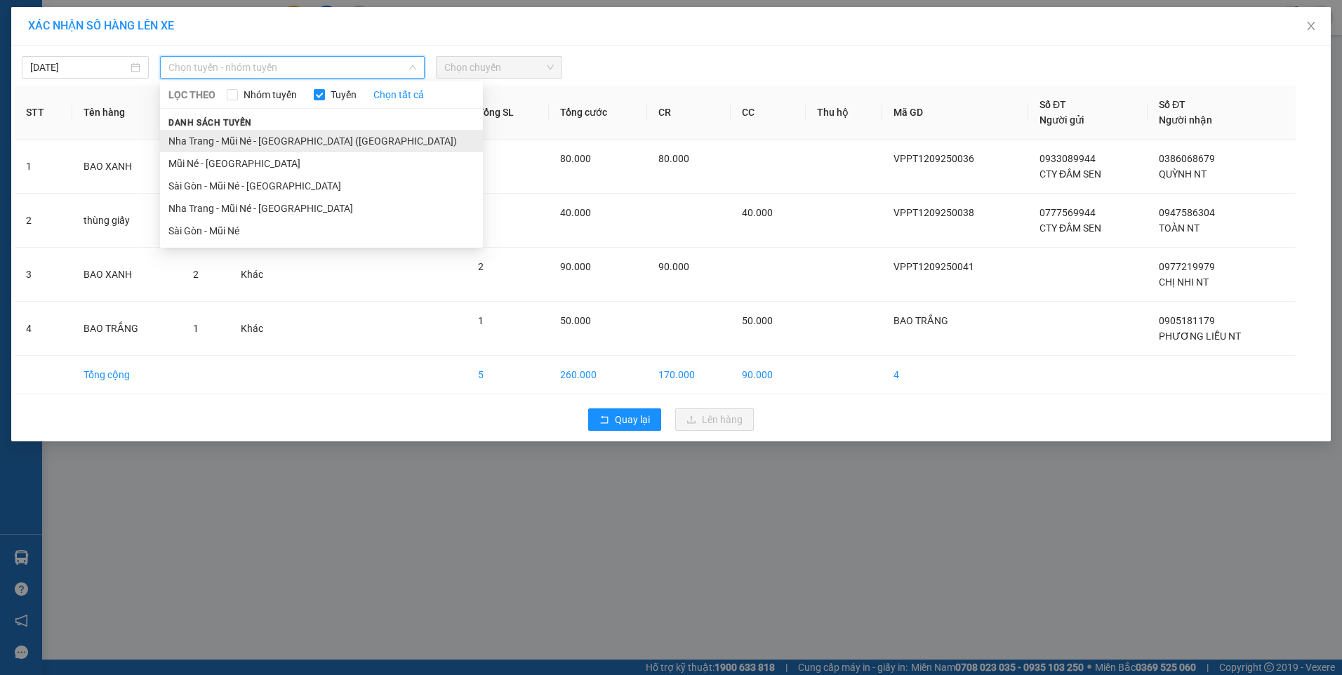
click at [295, 145] on li "Nha Trang - Mũi Né - [GEOGRAPHIC_DATA] ([GEOGRAPHIC_DATA])" at bounding box center [321, 141] width 323 height 22
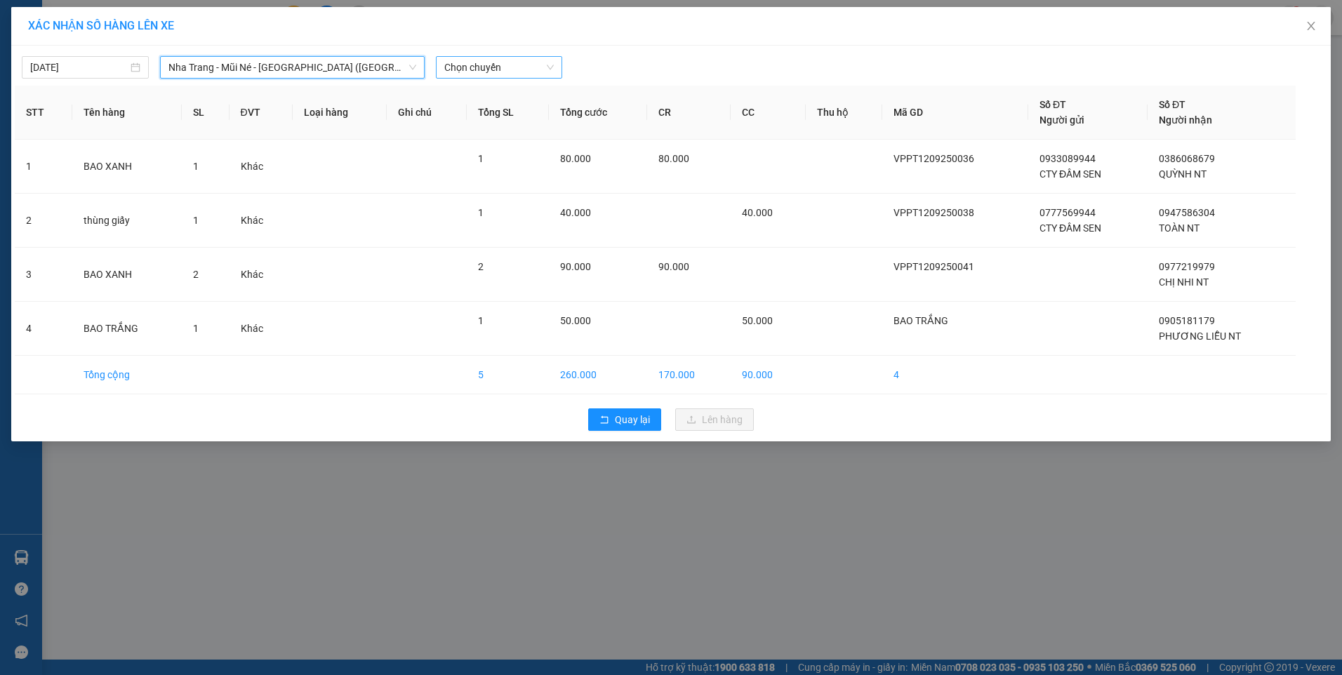
click at [485, 72] on span "Chọn chuyến" at bounding box center [499, 67] width 110 height 21
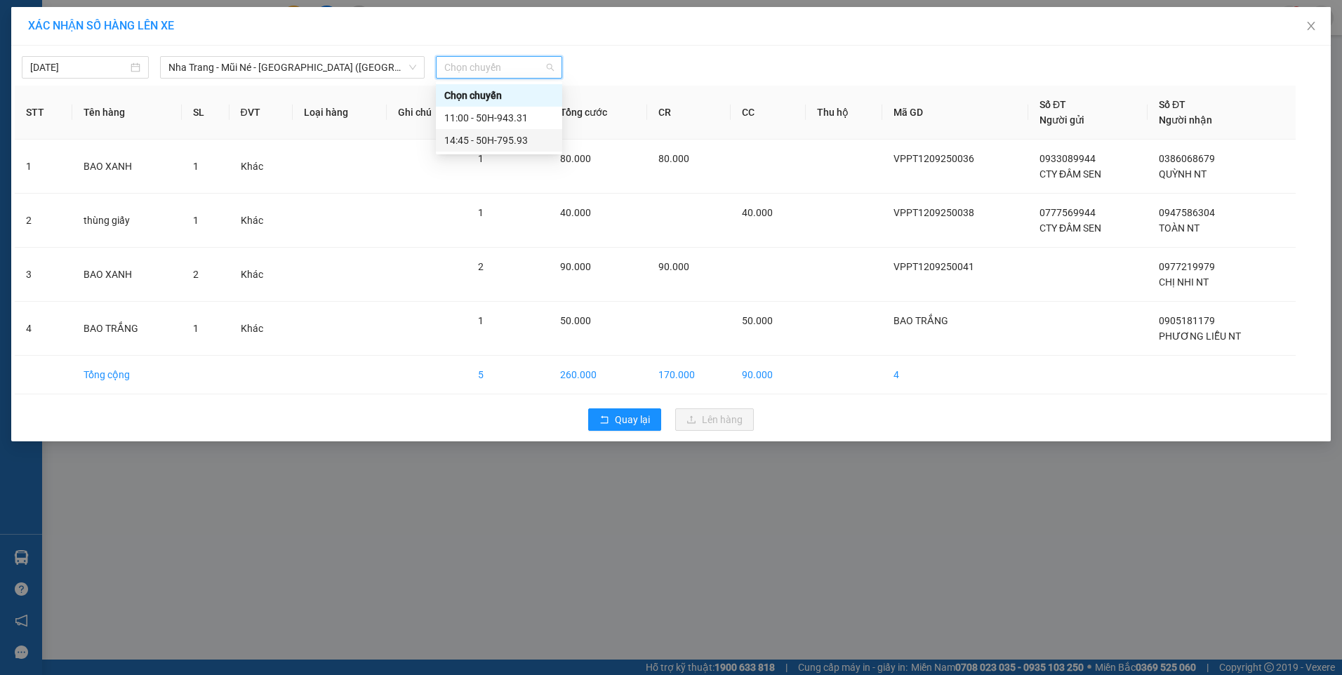
click at [505, 139] on div "14:45 - 50H-795.93" at bounding box center [498, 140] width 109 height 15
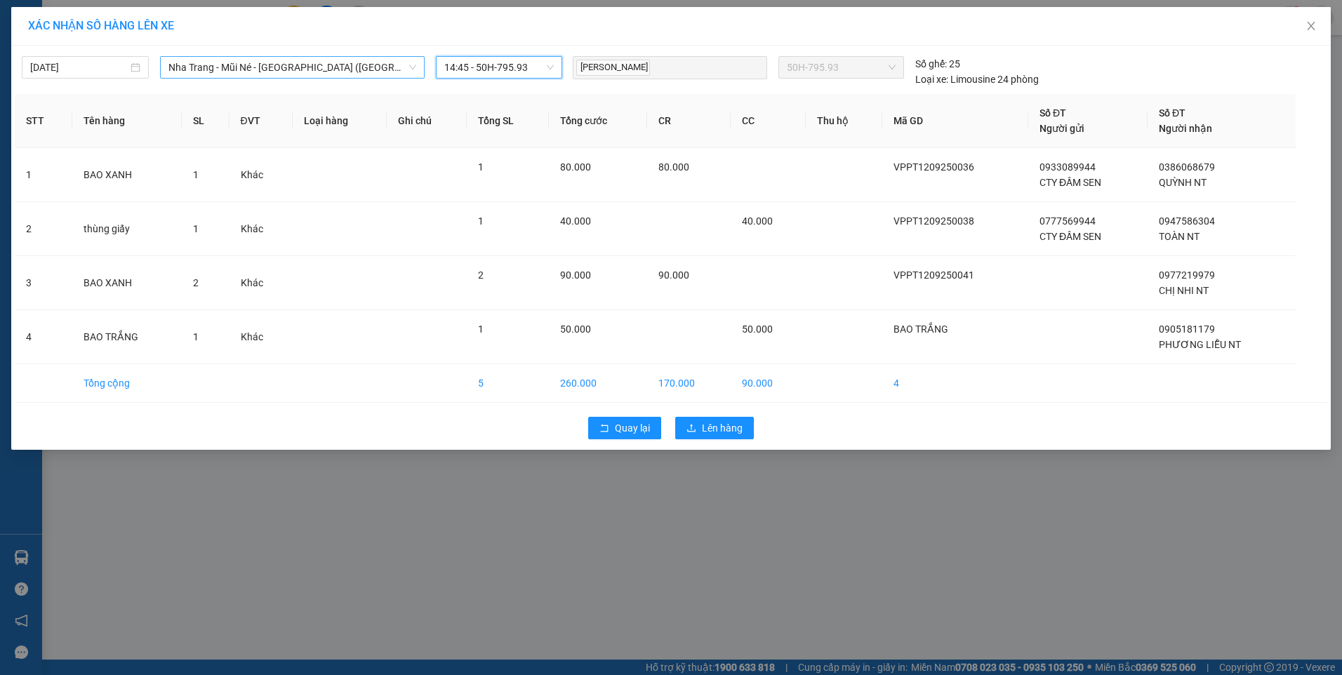
click at [366, 70] on span "Nha Trang - Mũi Né - [GEOGRAPHIC_DATA] ([GEOGRAPHIC_DATA])" at bounding box center [292, 67] width 248 height 21
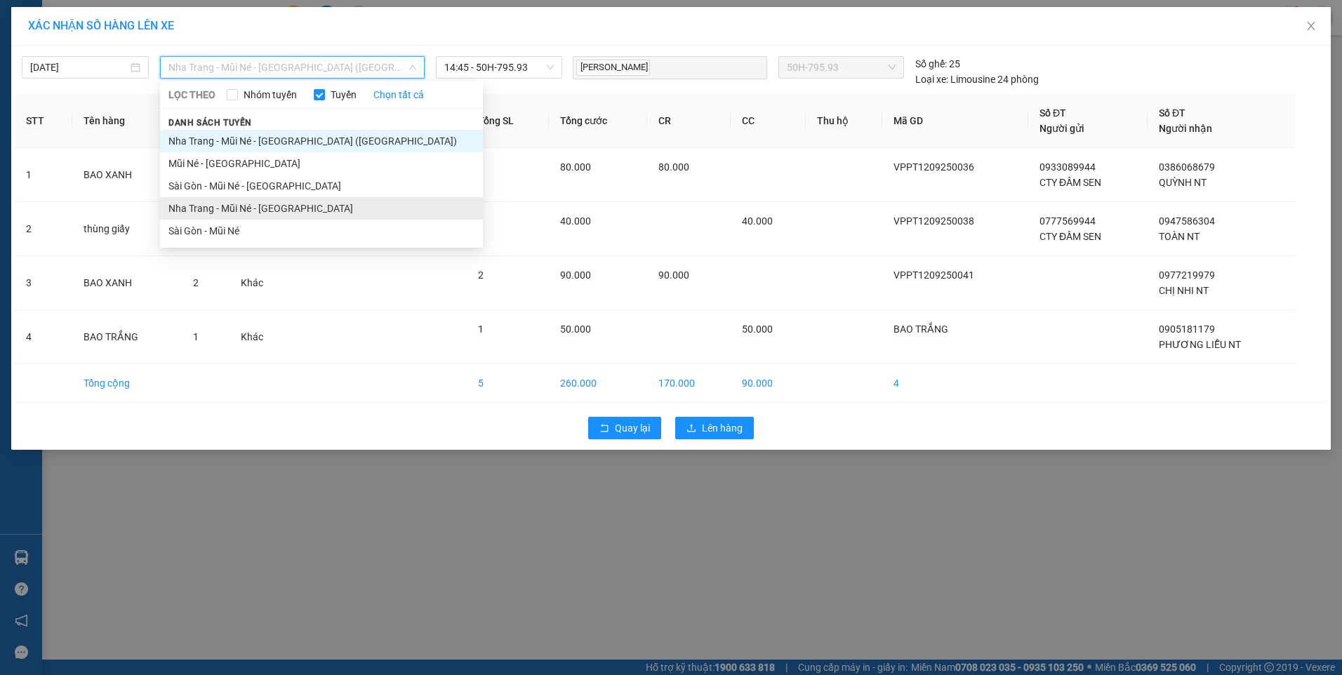
click at [328, 205] on li "Nha Trang - Mũi Né - [GEOGRAPHIC_DATA]" at bounding box center [321, 208] width 323 height 22
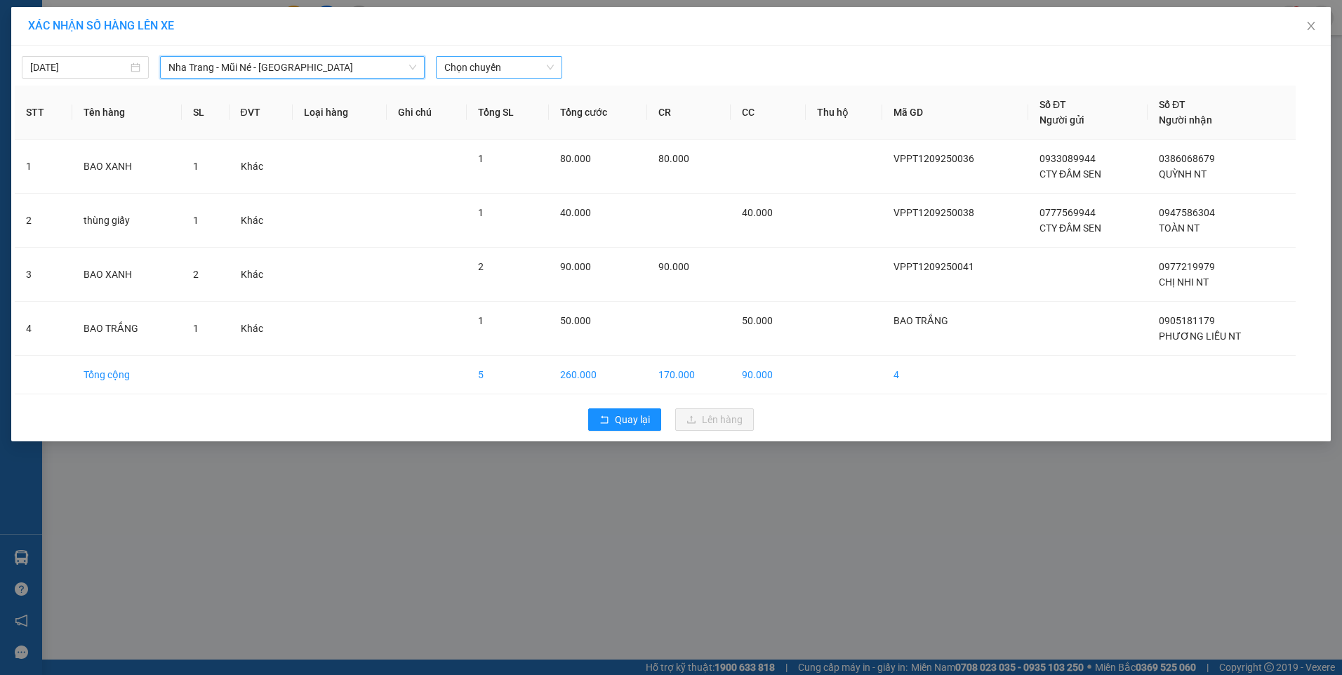
click at [498, 66] on span "Chọn chuyến" at bounding box center [499, 67] width 110 height 21
click at [370, 68] on span "Nha Trang - Mũi Né - [GEOGRAPHIC_DATA]" at bounding box center [292, 67] width 248 height 21
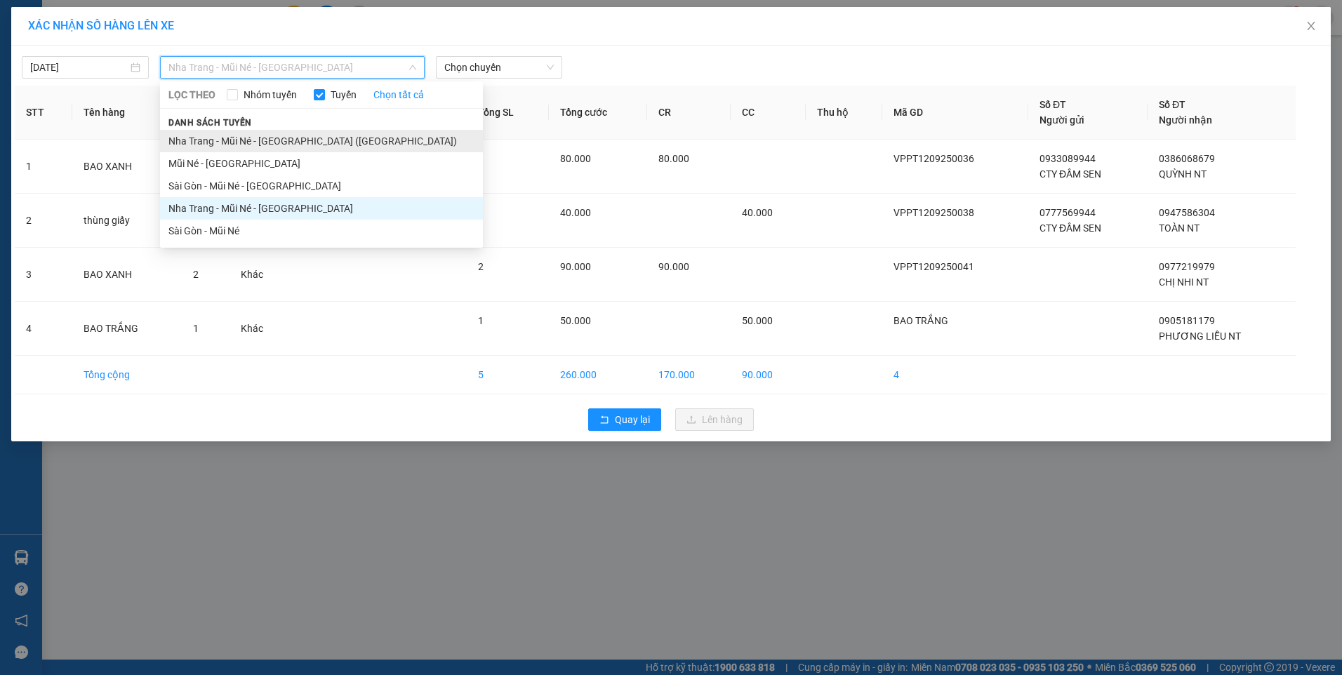
click at [323, 145] on li "Nha Trang - Mũi Né - [GEOGRAPHIC_DATA] ([GEOGRAPHIC_DATA])" at bounding box center [321, 141] width 323 height 22
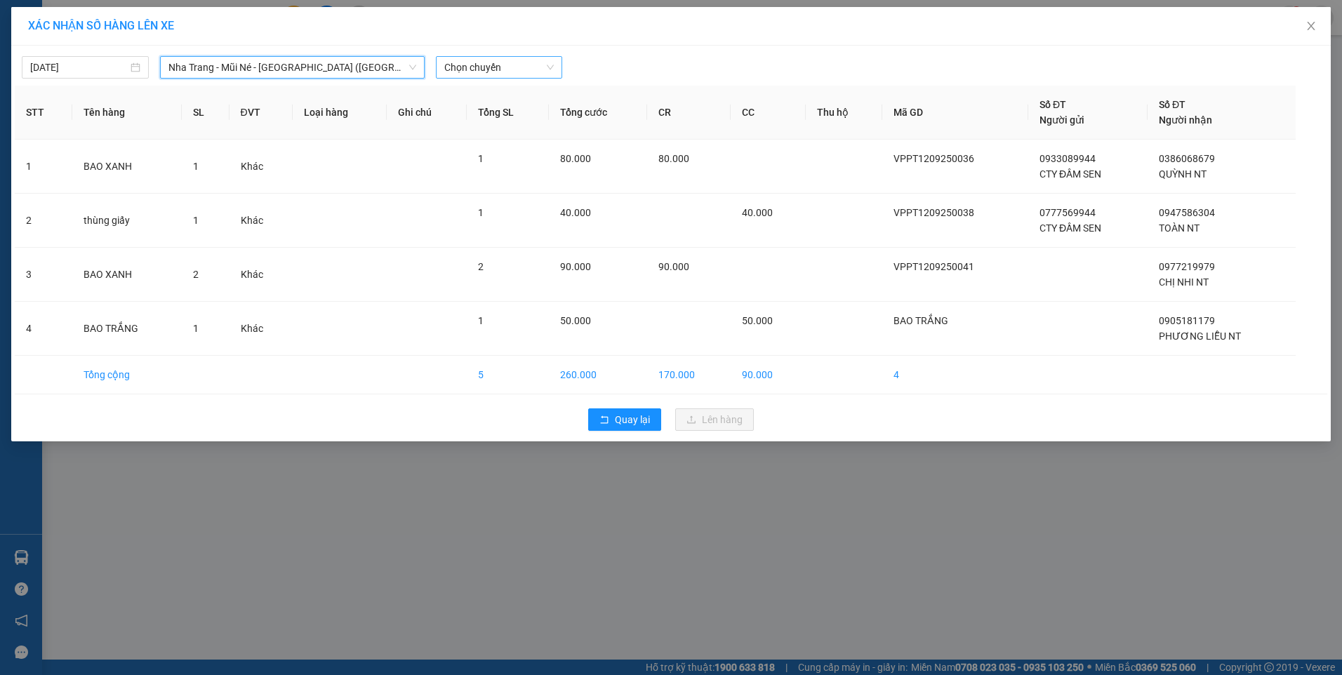
click at [494, 72] on span "Chọn chuyến" at bounding box center [499, 67] width 110 height 21
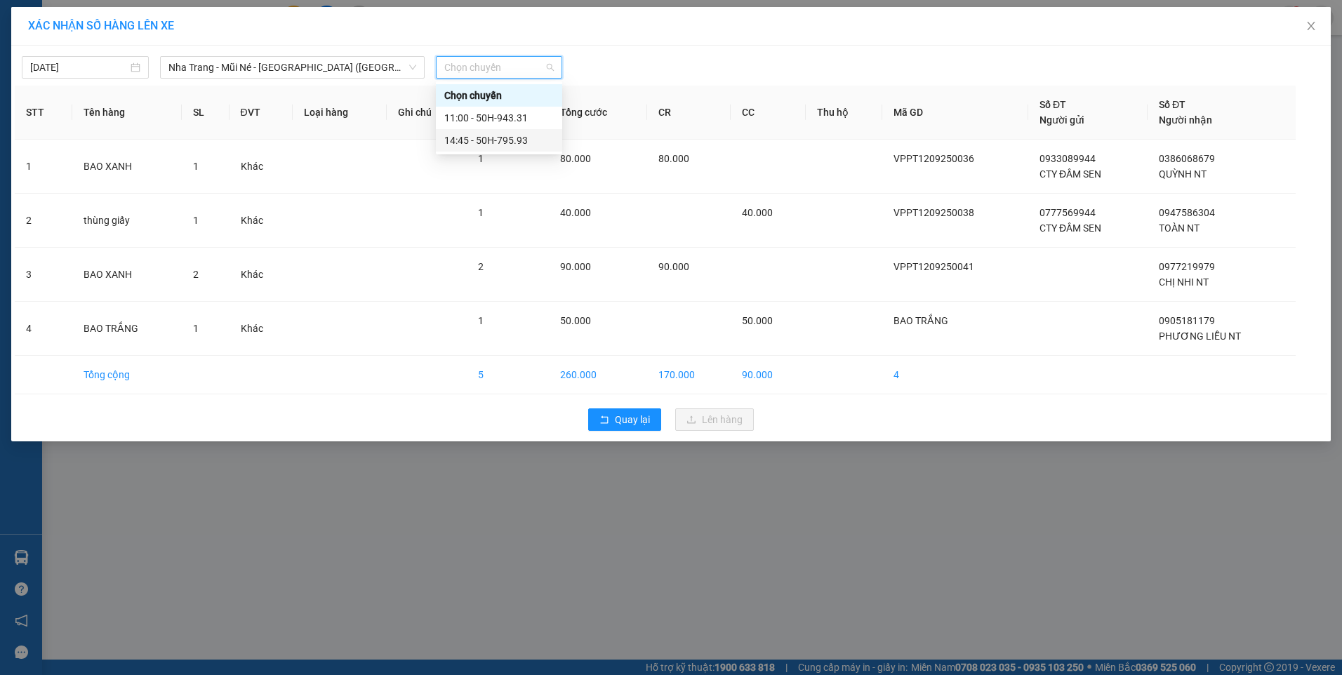
click at [509, 143] on div "14:45 - 50H-795.93" at bounding box center [498, 140] width 109 height 15
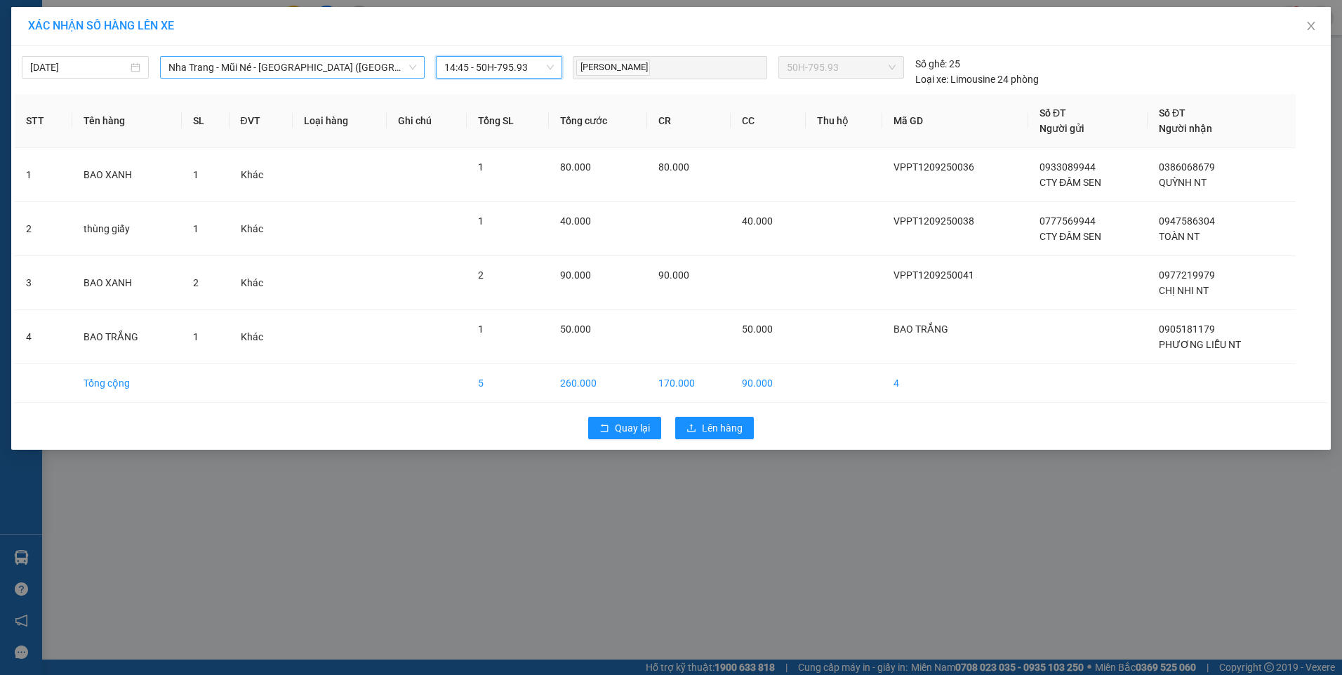
click at [350, 70] on span "Nha Trang - Mũi Né - [GEOGRAPHIC_DATA] ([GEOGRAPHIC_DATA])" at bounding box center [292, 67] width 248 height 21
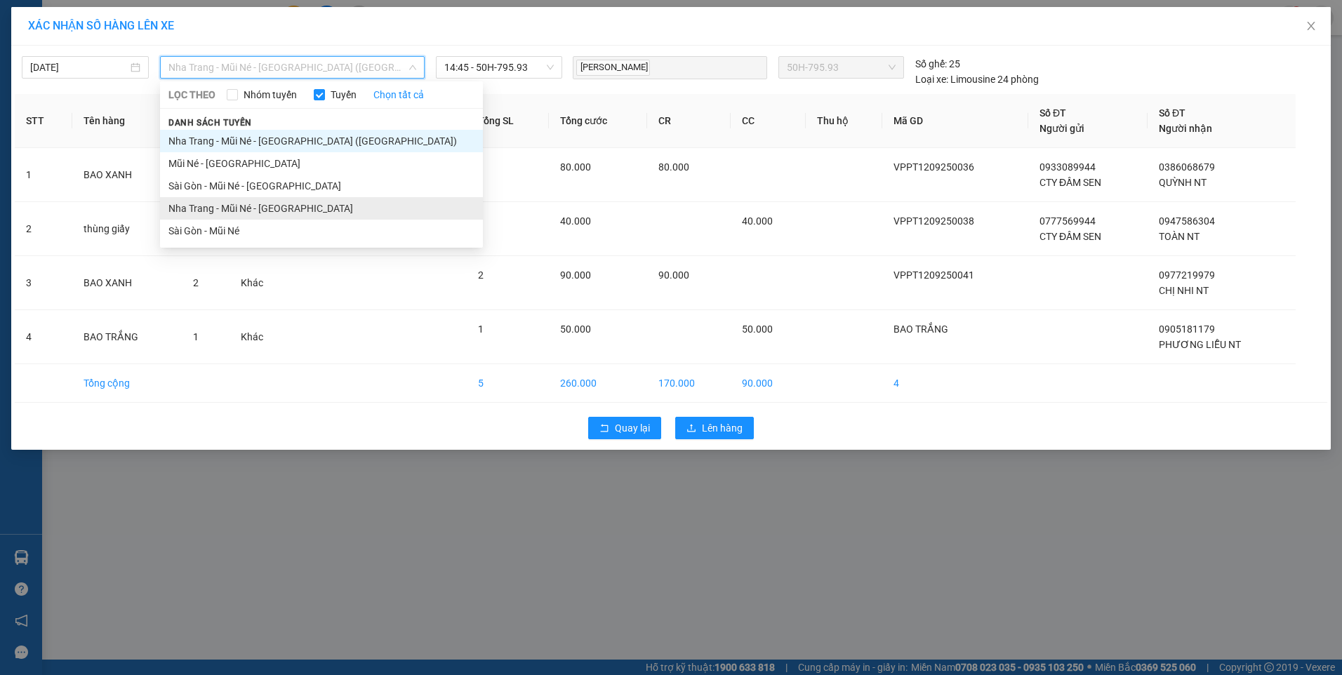
click at [295, 213] on li "Nha Trang - Mũi Né - [GEOGRAPHIC_DATA]" at bounding box center [321, 208] width 323 height 22
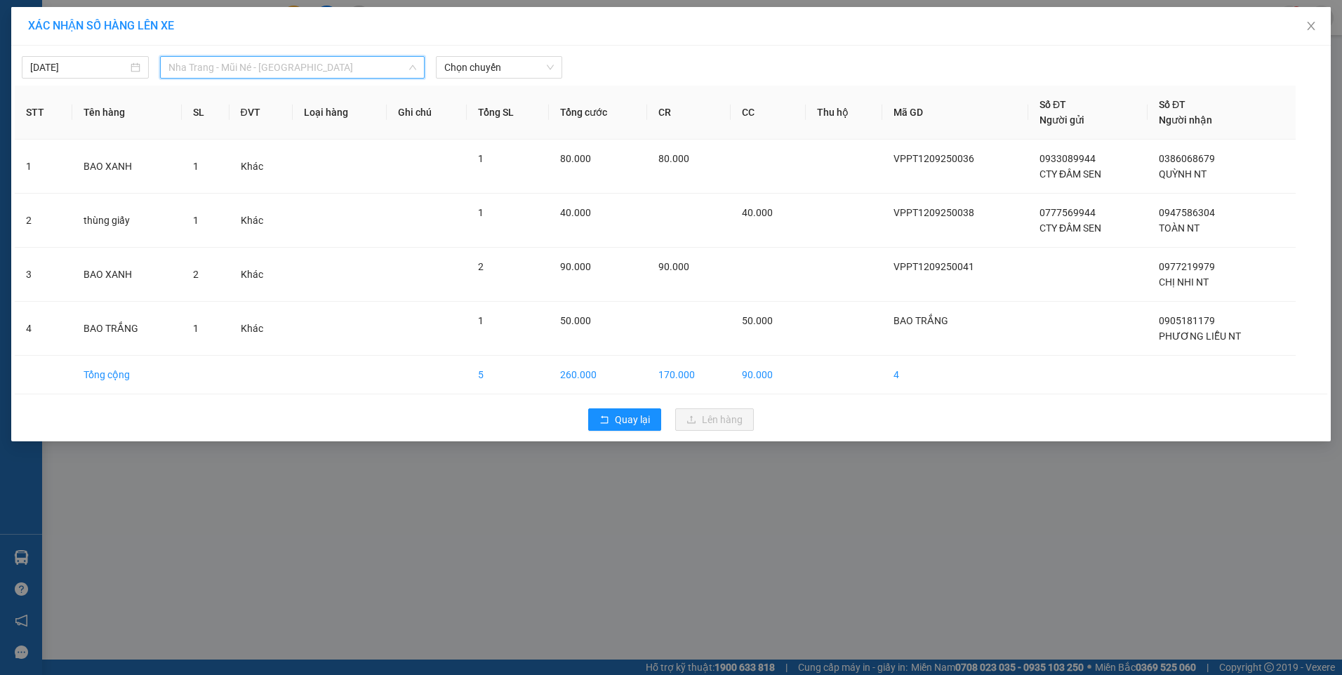
click at [342, 66] on span "Nha Trang - Mũi Né - [GEOGRAPHIC_DATA]" at bounding box center [292, 67] width 248 height 21
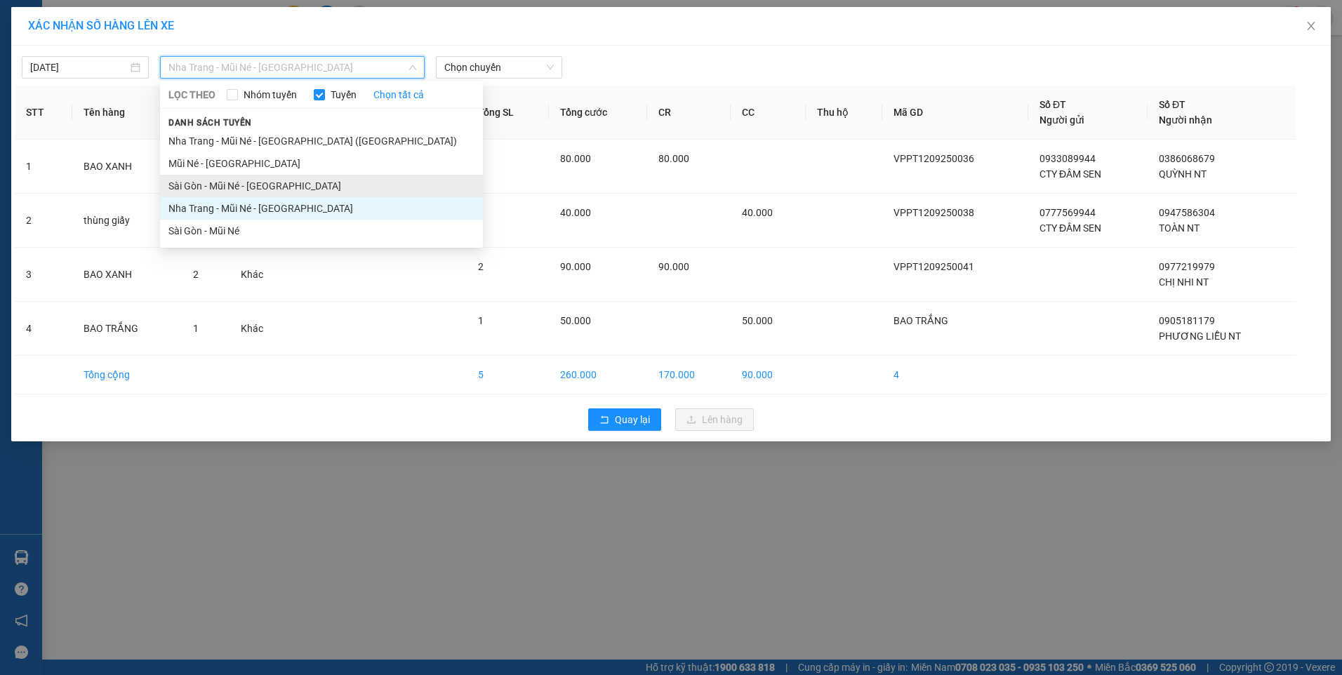
click at [293, 184] on li "Sài Gòn - Mũi Né - [GEOGRAPHIC_DATA]" at bounding box center [321, 186] width 323 height 22
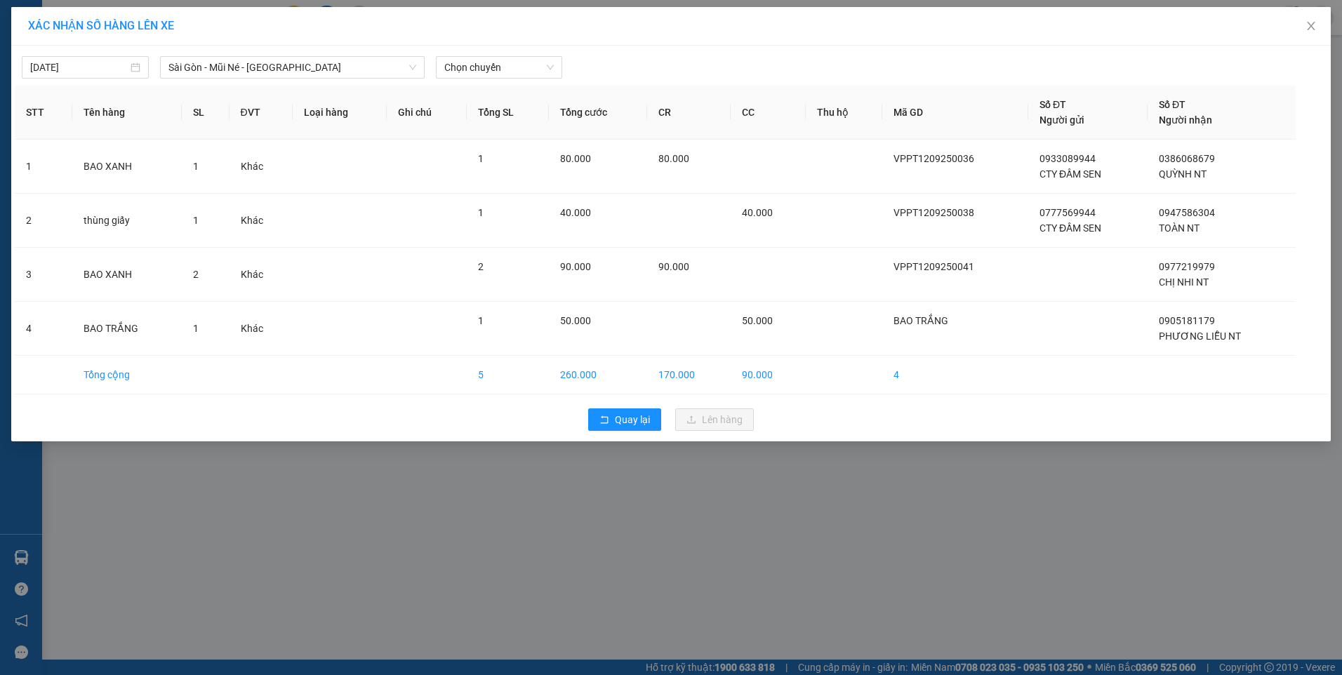
click at [523, 54] on div "[DATE] [GEOGRAPHIC_DATA] - [GEOGRAPHIC_DATA] - [GEOGRAPHIC_DATA] LỌC THEO Nhóm …" at bounding box center [671, 63] width 1312 height 29
click at [523, 72] on span "Chọn chuyến" at bounding box center [499, 67] width 110 height 21
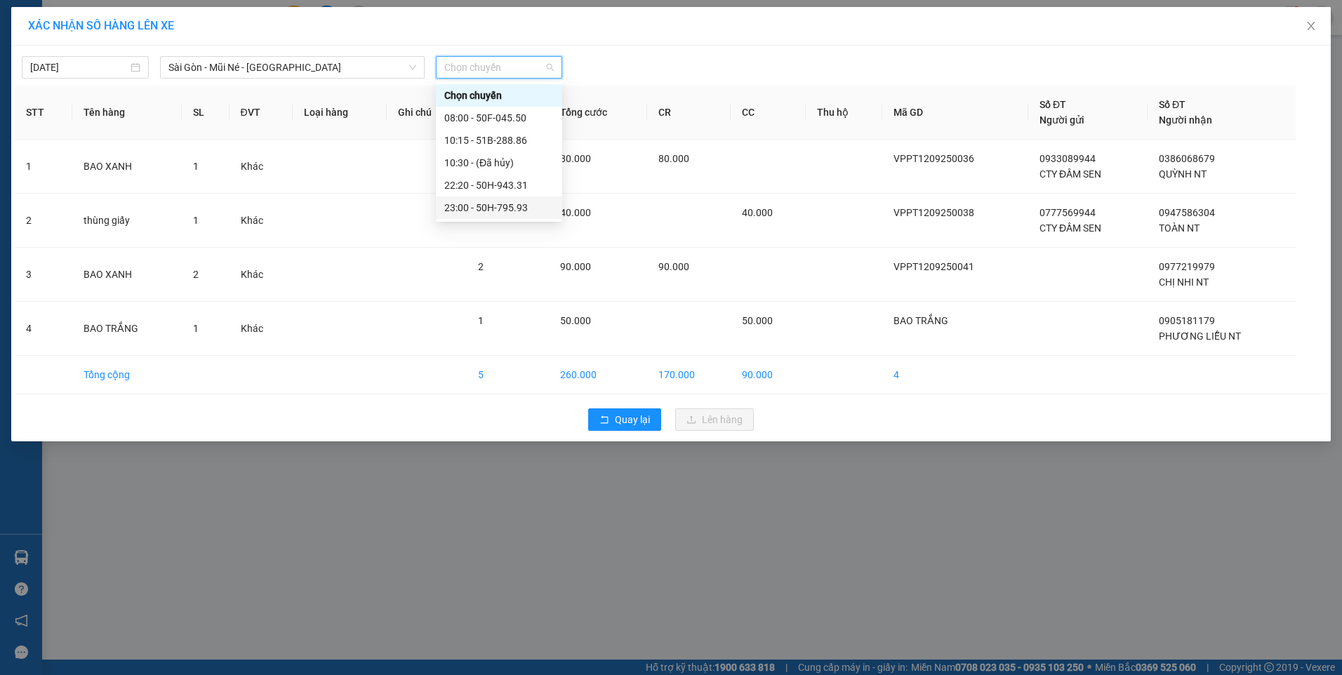
click at [515, 207] on div "23:00 - 50H-795.93" at bounding box center [498, 207] width 109 height 15
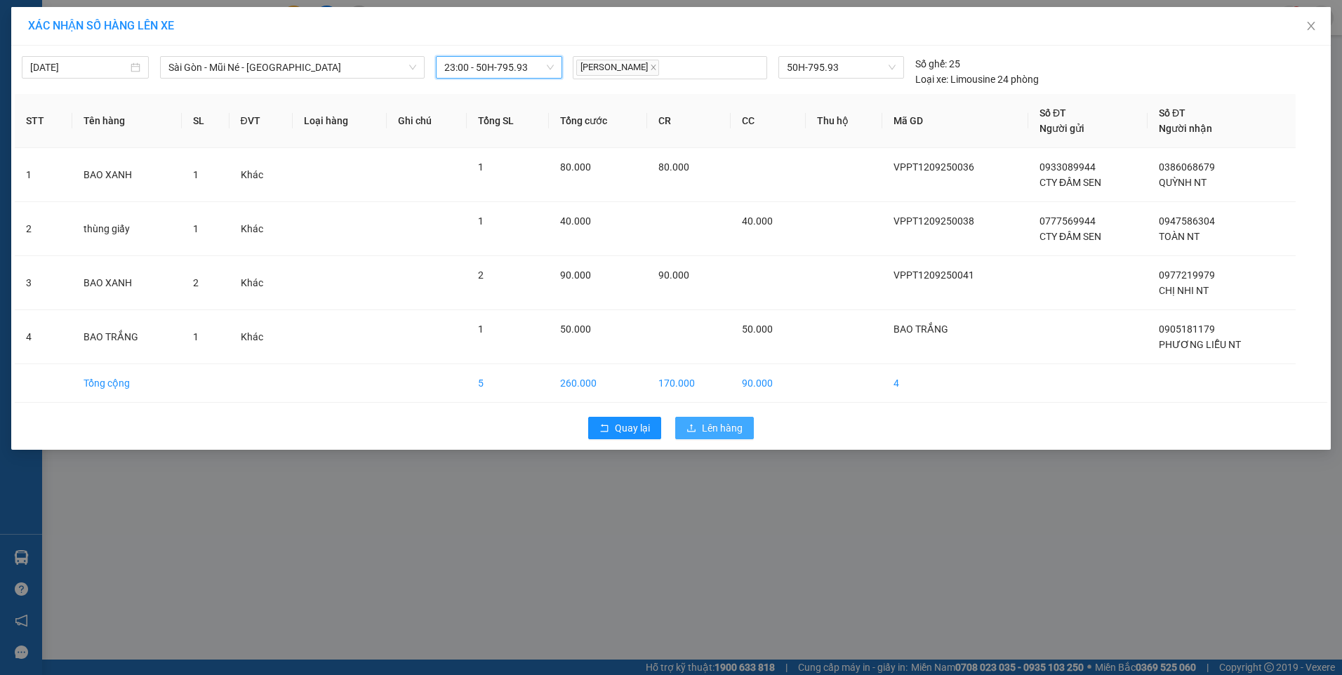
click at [706, 428] on span "Lên hàng" at bounding box center [722, 427] width 41 height 15
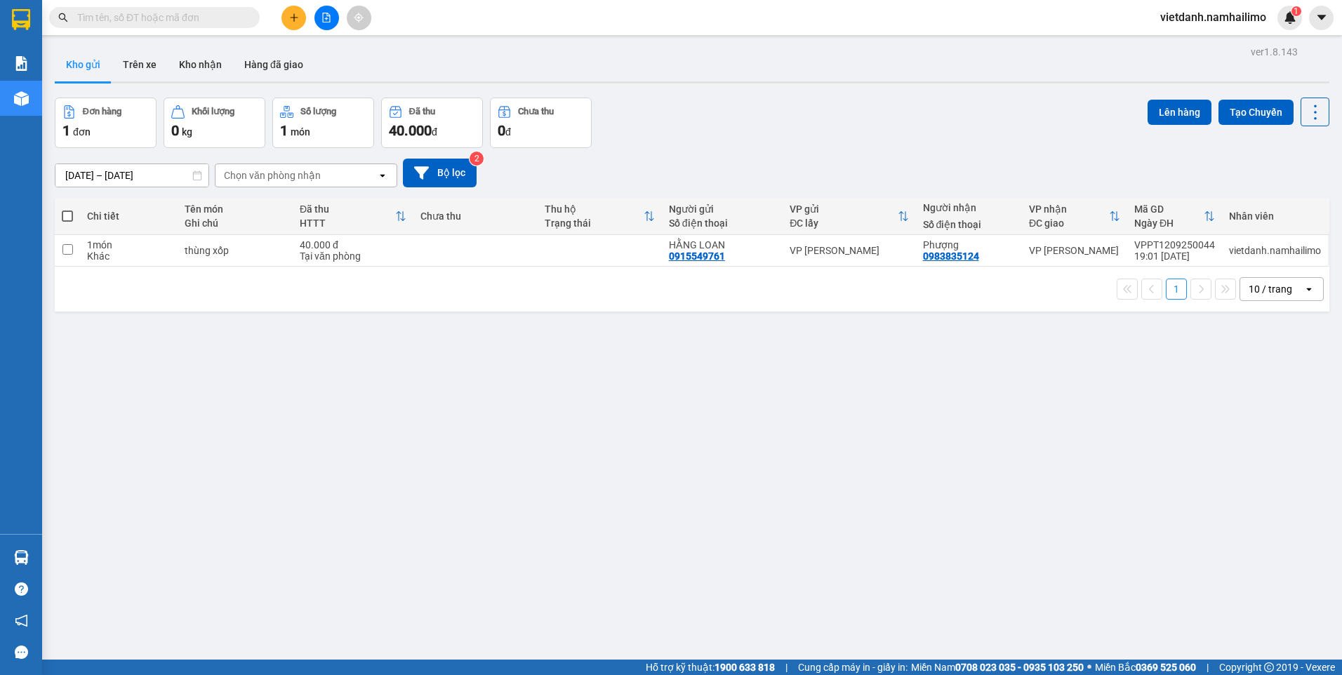
drag, startPoint x: 469, startPoint y: 440, endPoint x: 384, endPoint y: 505, distance: 107.2
click at [456, 441] on div "ver 1.8.143 Kho gửi Trên xe Kho nhận Hàng đã giao Đơn hàng 1 đơn Khối lượng 0 k…" at bounding box center [692, 379] width 1286 height 675
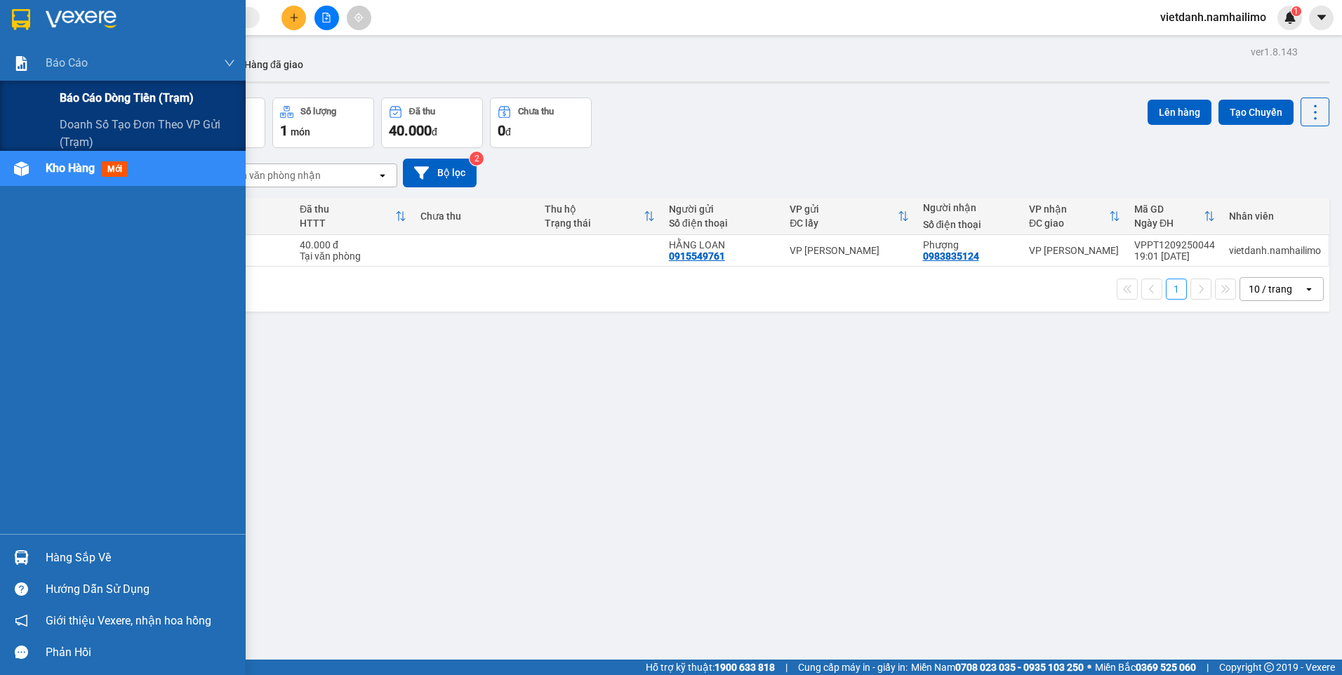
click at [92, 102] on span "Báo cáo dòng tiền (trạm)" at bounding box center [127, 98] width 134 height 18
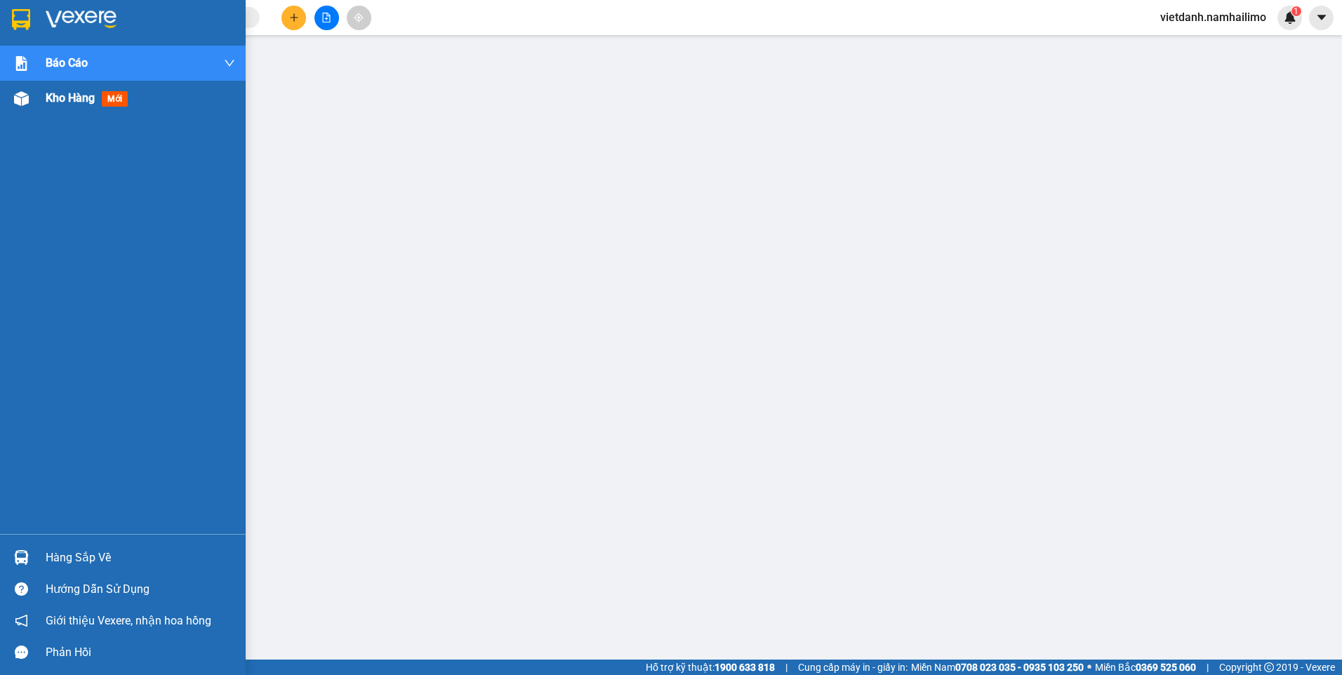
click at [62, 98] on span "Kho hàng" at bounding box center [70, 97] width 49 height 13
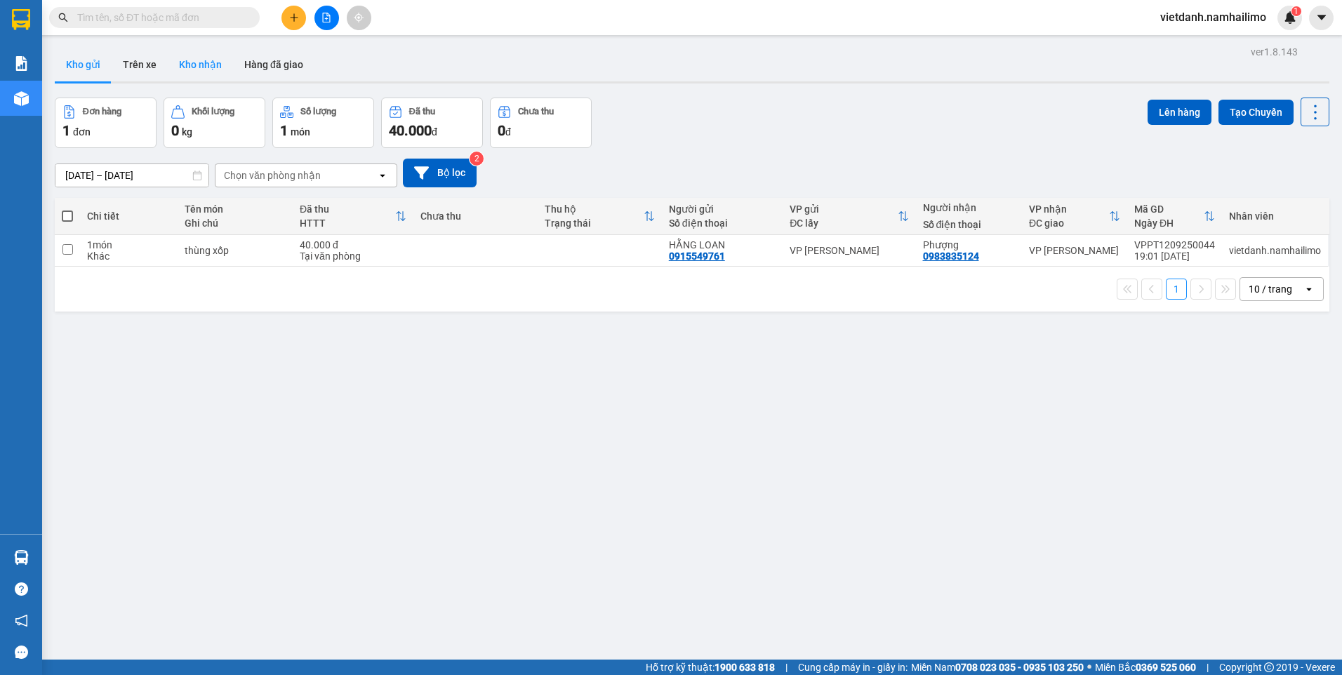
click at [187, 65] on button "Kho nhận" at bounding box center [200, 65] width 65 height 34
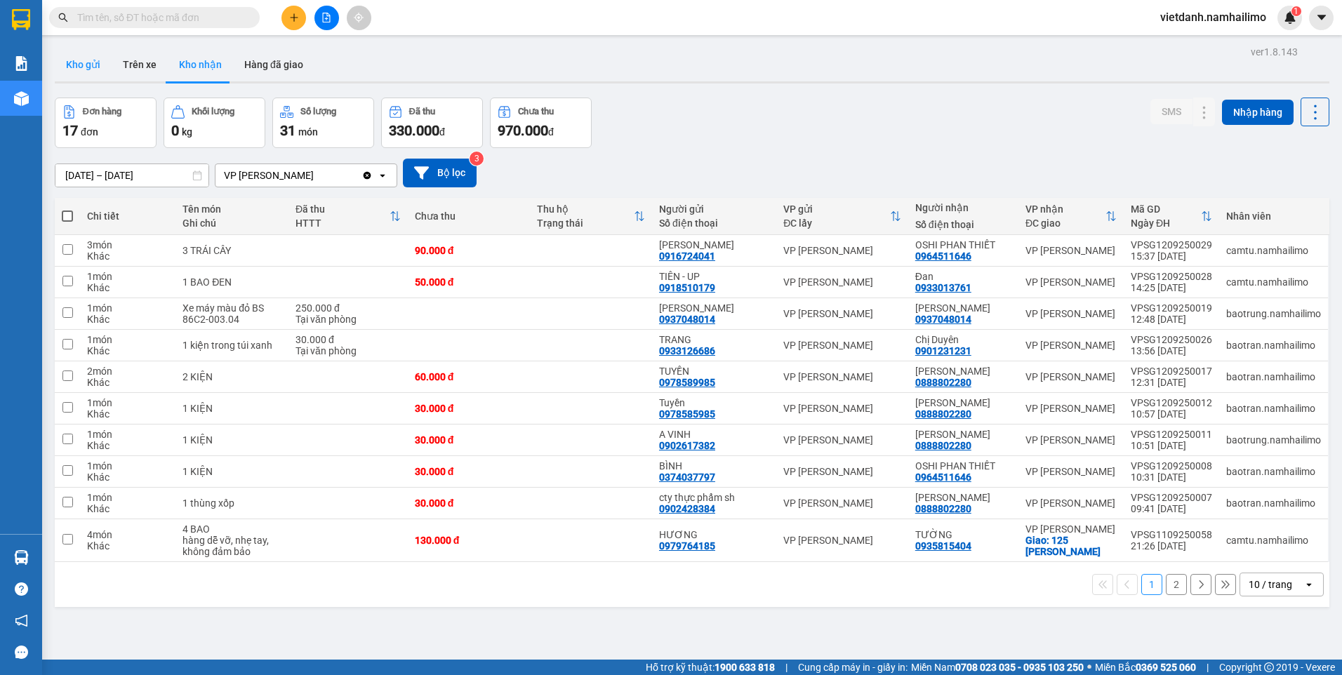
click at [95, 60] on button "Kho gửi" at bounding box center [83, 65] width 57 height 34
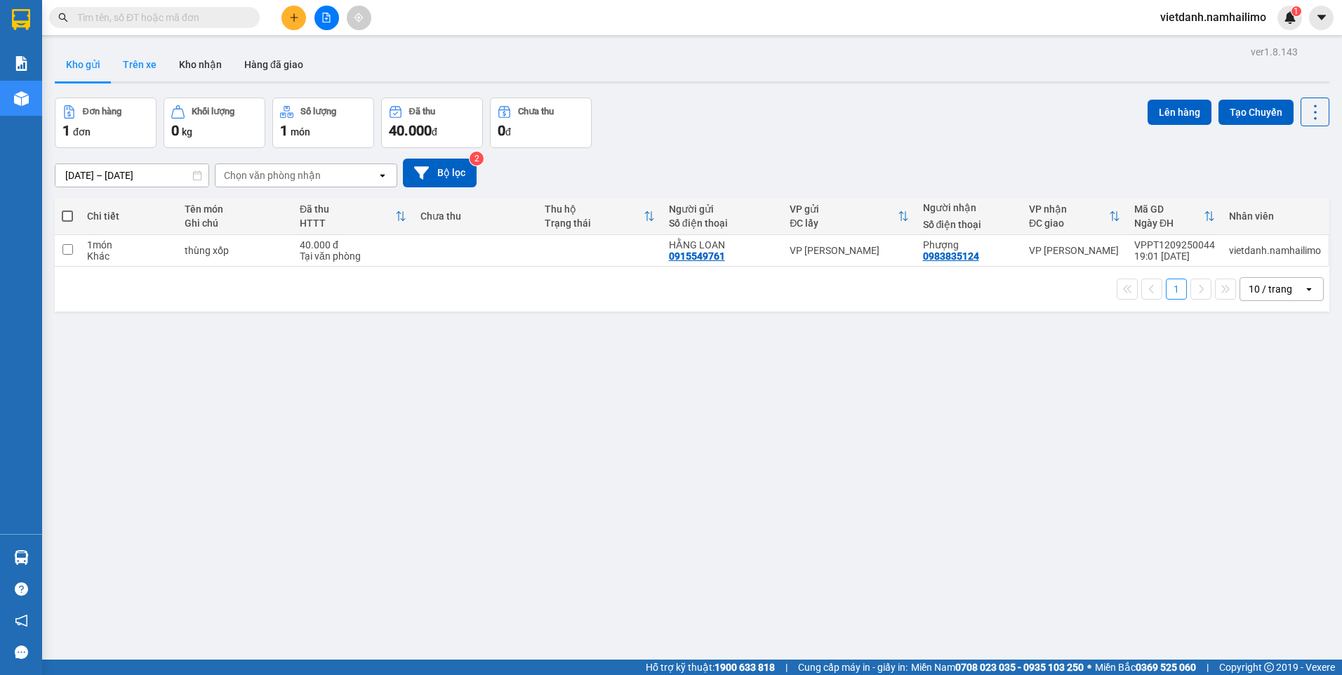
click at [138, 60] on button "Trên xe" at bounding box center [140, 65] width 56 height 34
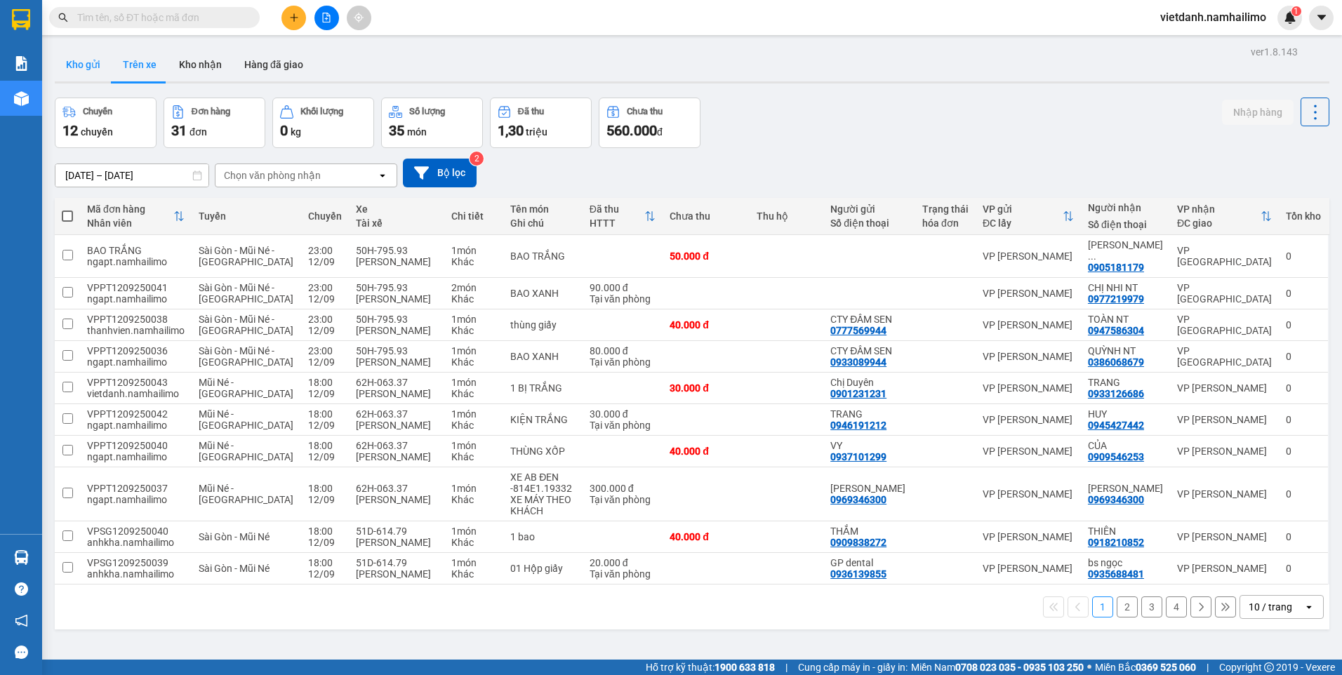
click at [74, 62] on button "Kho gửi" at bounding box center [83, 65] width 57 height 34
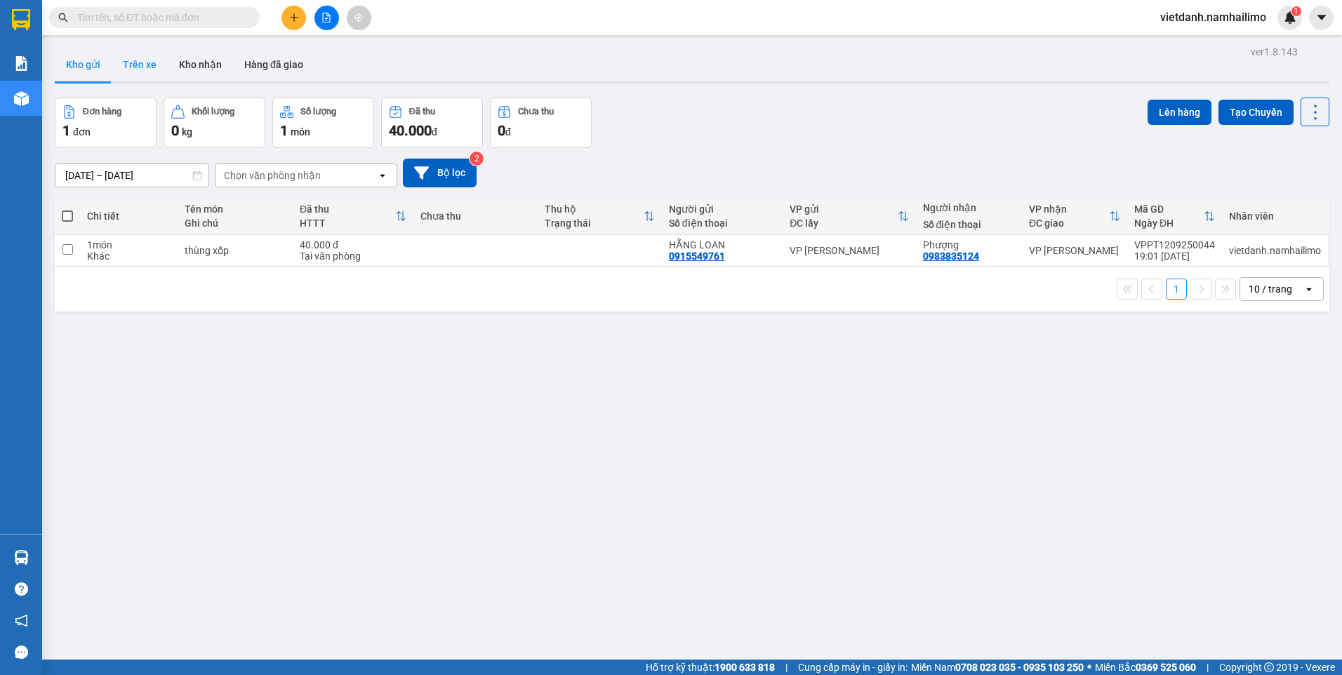
click at [142, 63] on button "Trên xe" at bounding box center [140, 65] width 56 height 34
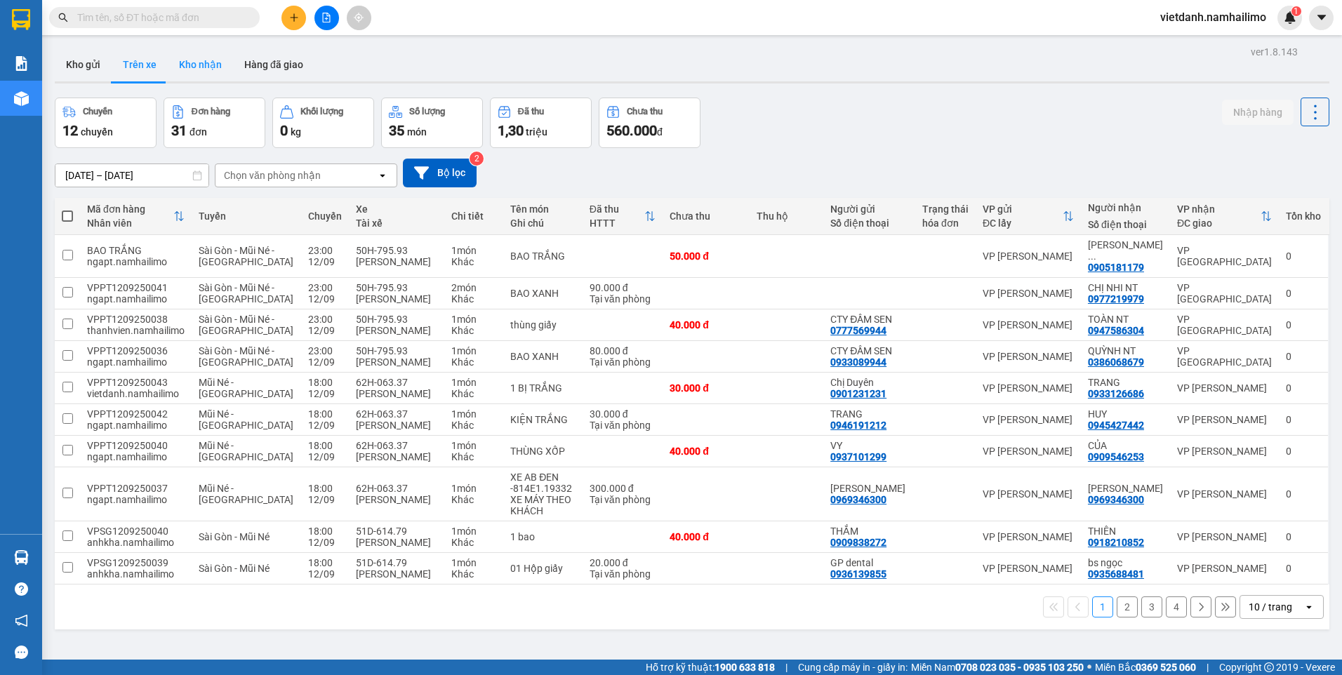
click at [183, 60] on button "Kho nhận" at bounding box center [200, 65] width 65 height 34
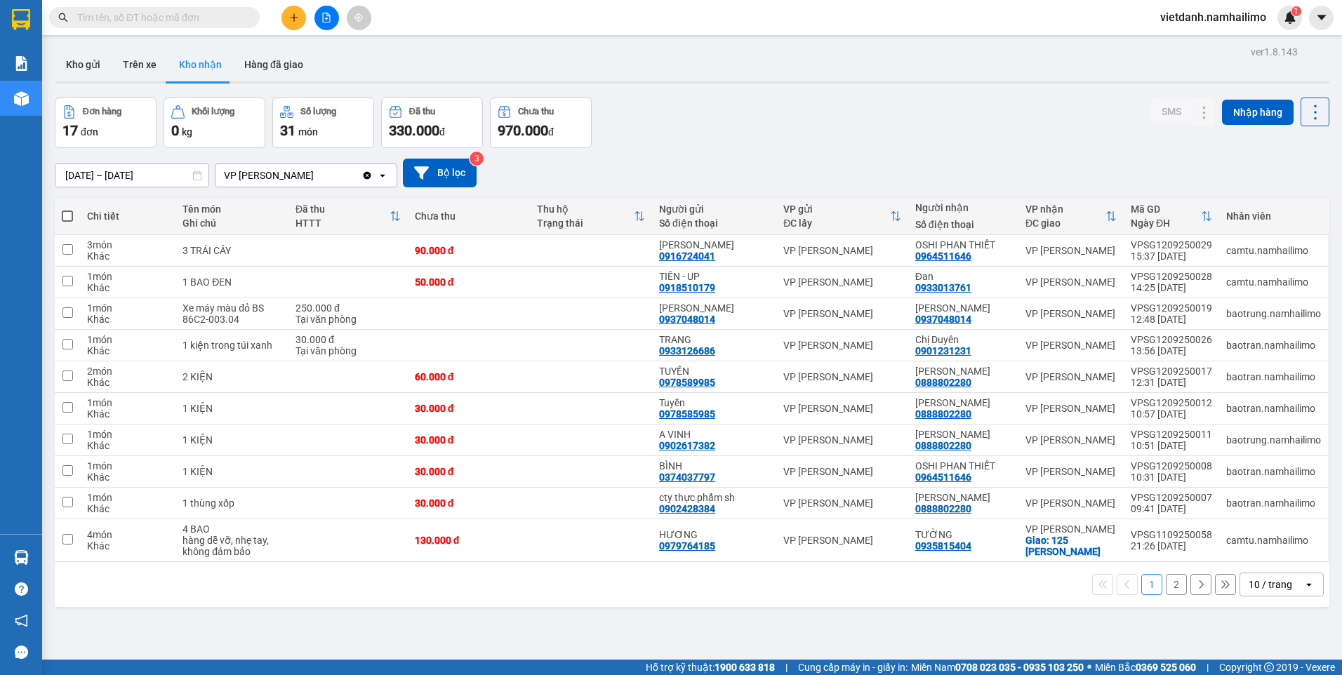
click at [1173, 585] on button "2" at bounding box center [1176, 584] width 21 height 21
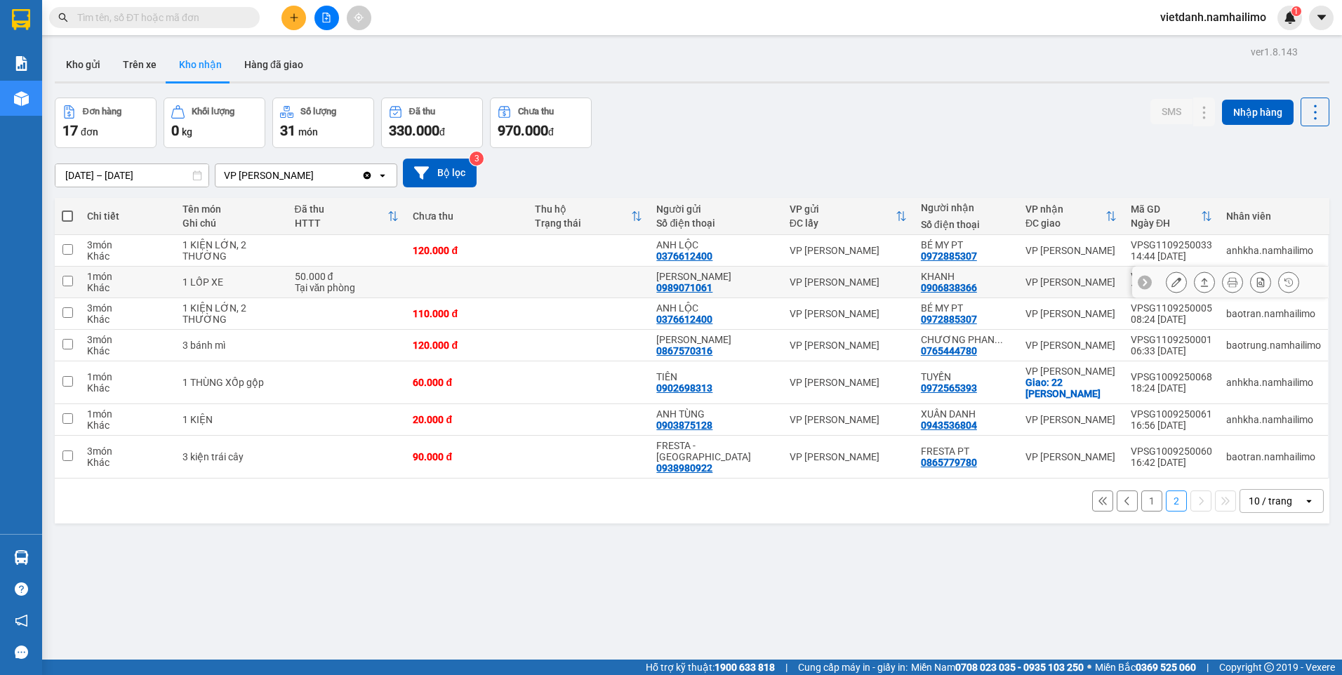
click at [997, 289] on div "KHANH 0906838366" at bounding box center [966, 282] width 91 height 22
checkbox input "true"
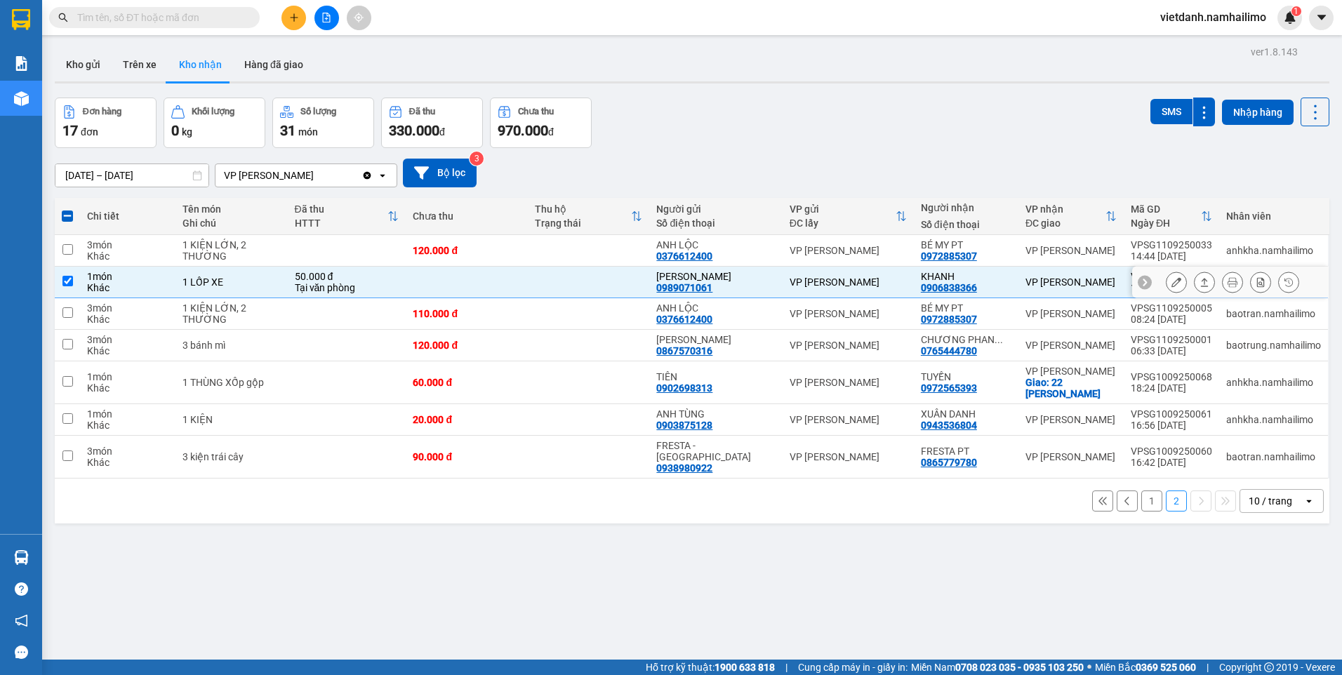
click at [1171, 281] on icon at bounding box center [1176, 282] width 10 height 10
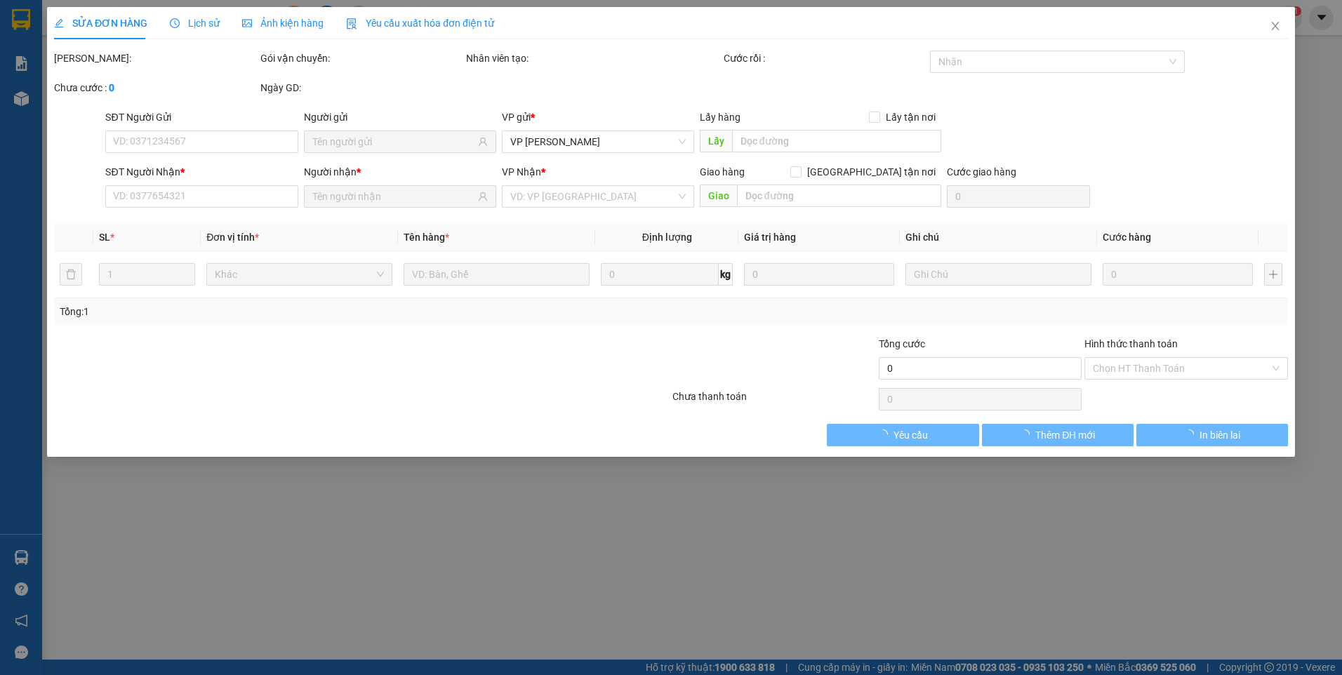
type input "0989071061"
type input "[PERSON_NAME]"
type input "0906838366"
type input "KHANH"
type input "50.000"
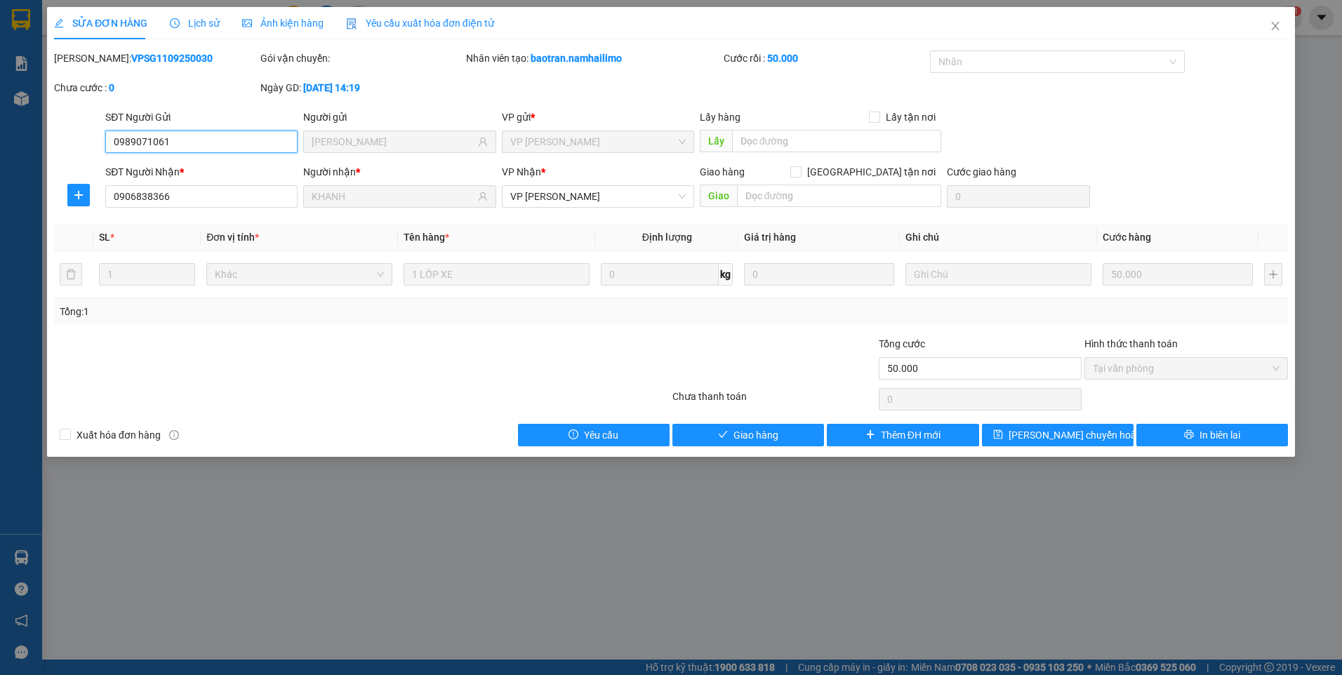
click at [1095, 368] on span "Tại văn phòng" at bounding box center [1186, 368] width 187 height 21
click at [765, 432] on span "Giao hàng" at bounding box center [755, 434] width 45 height 15
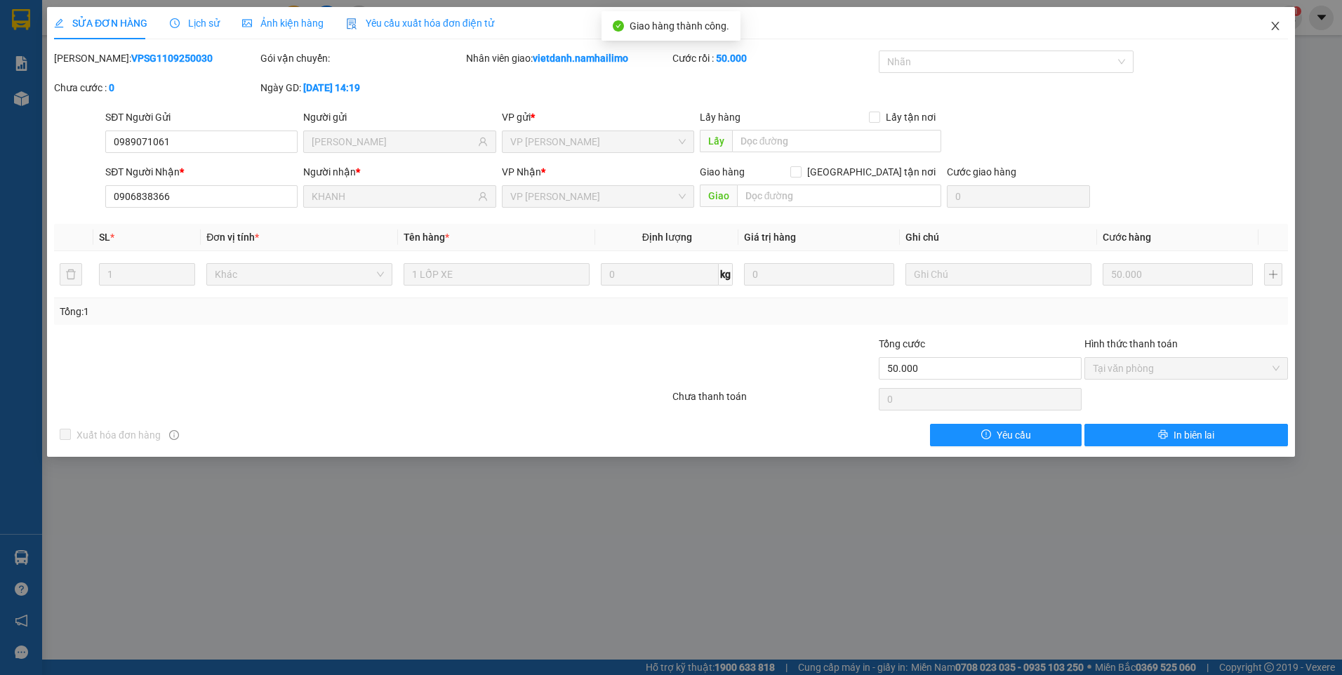
click at [1279, 29] on icon "close" at bounding box center [1274, 25] width 11 height 11
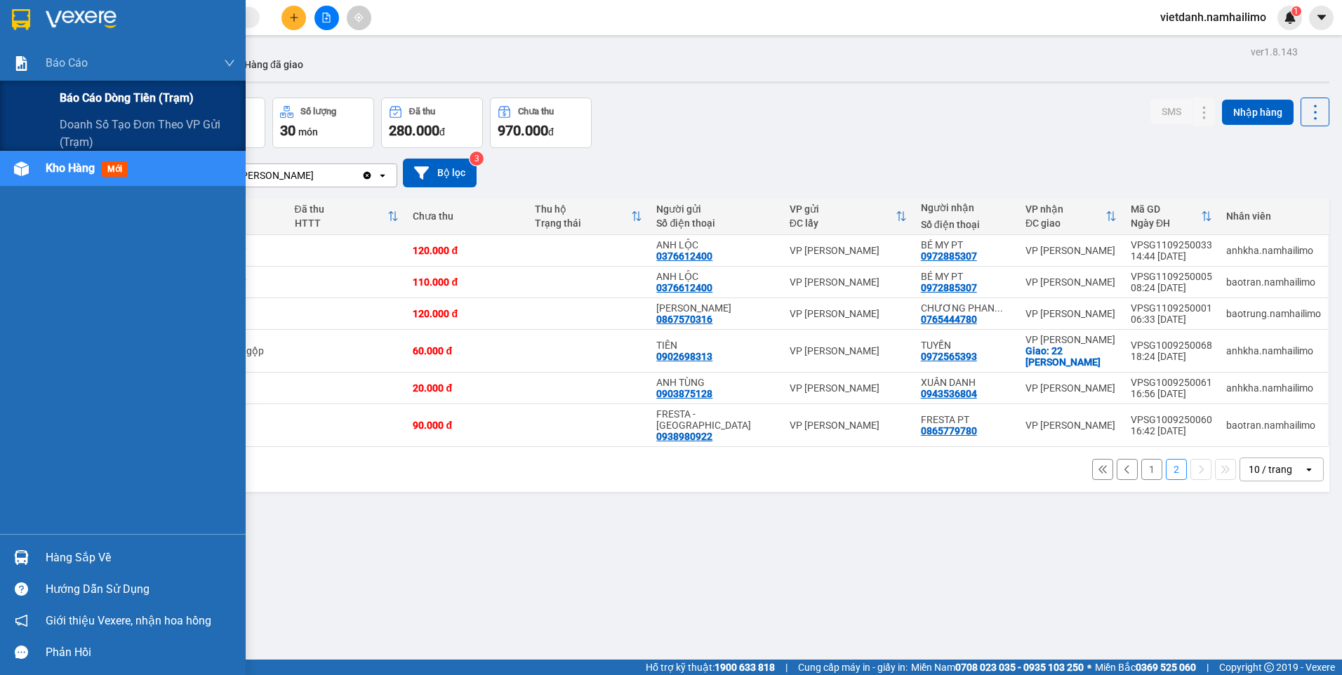
click at [96, 91] on span "Báo cáo dòng tiền (trạm)" at bounding box center [127, 98] width 134 height 18
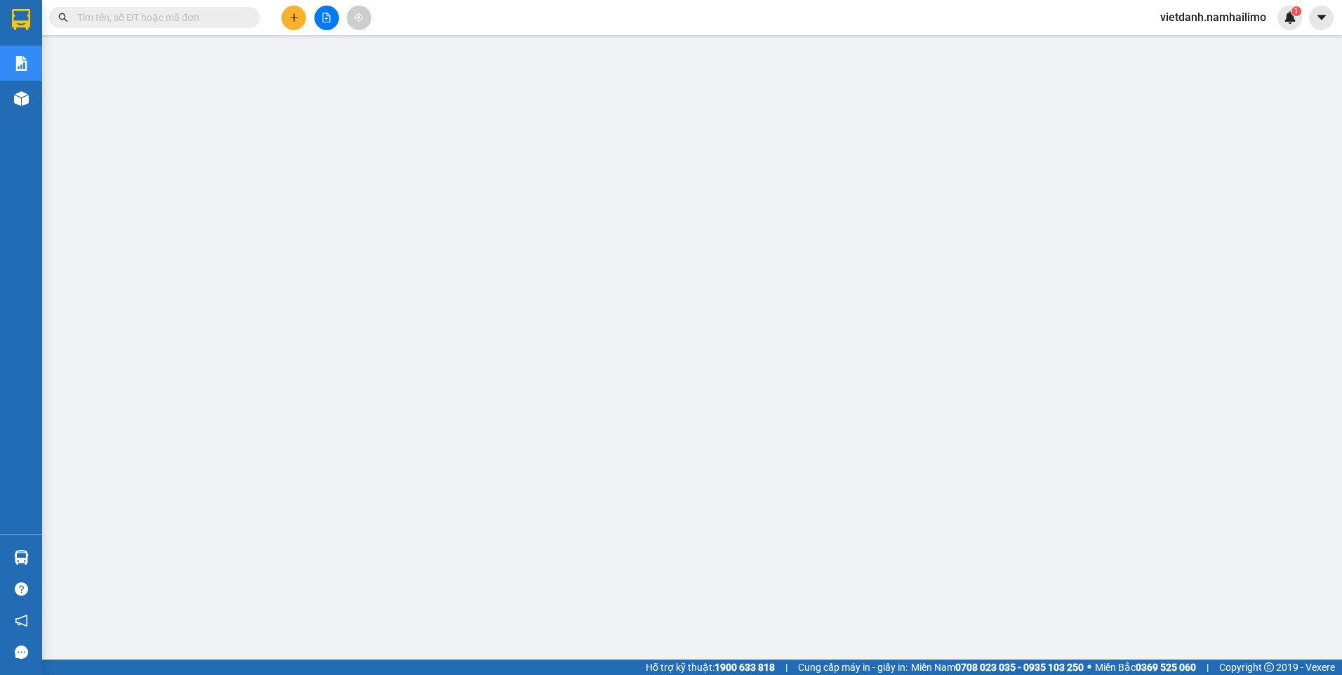
click at [131, 11] on input "text" at bounding box center [160, 17] width 166 height 15
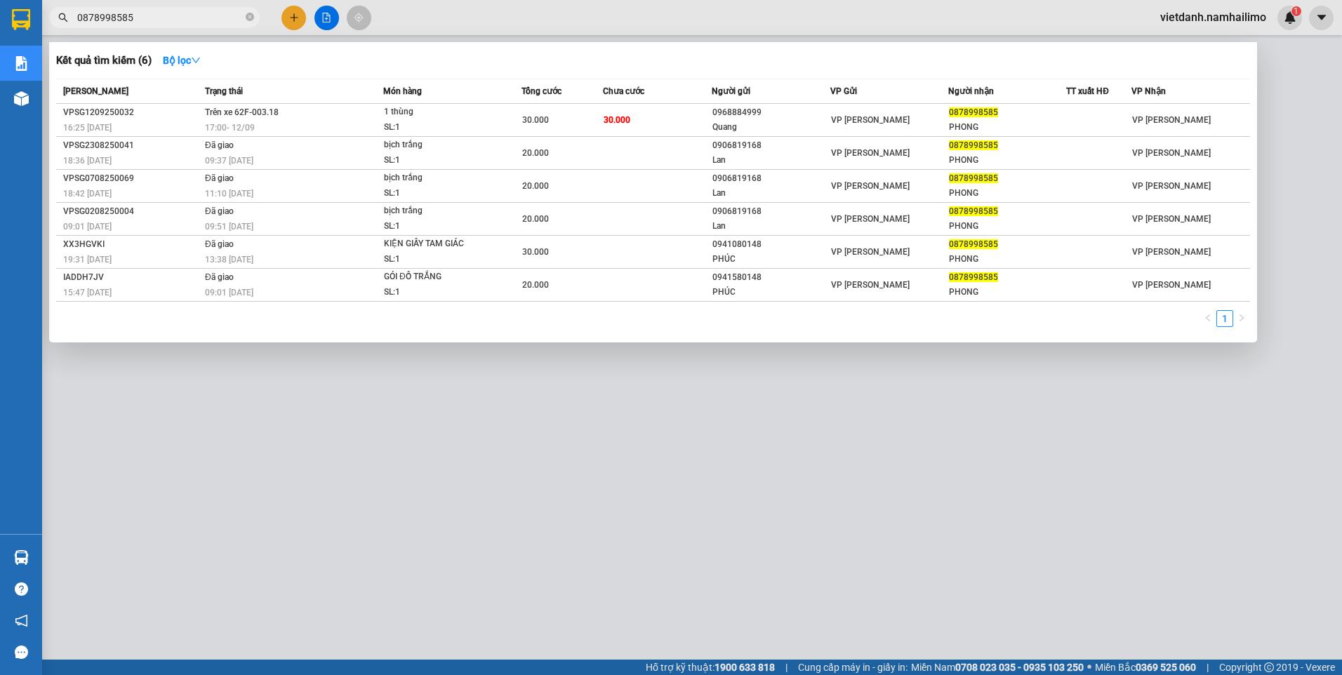
type input "0878998585"
click at [484, 505] on div at bounding box center [671, 337] width 1342 height 675
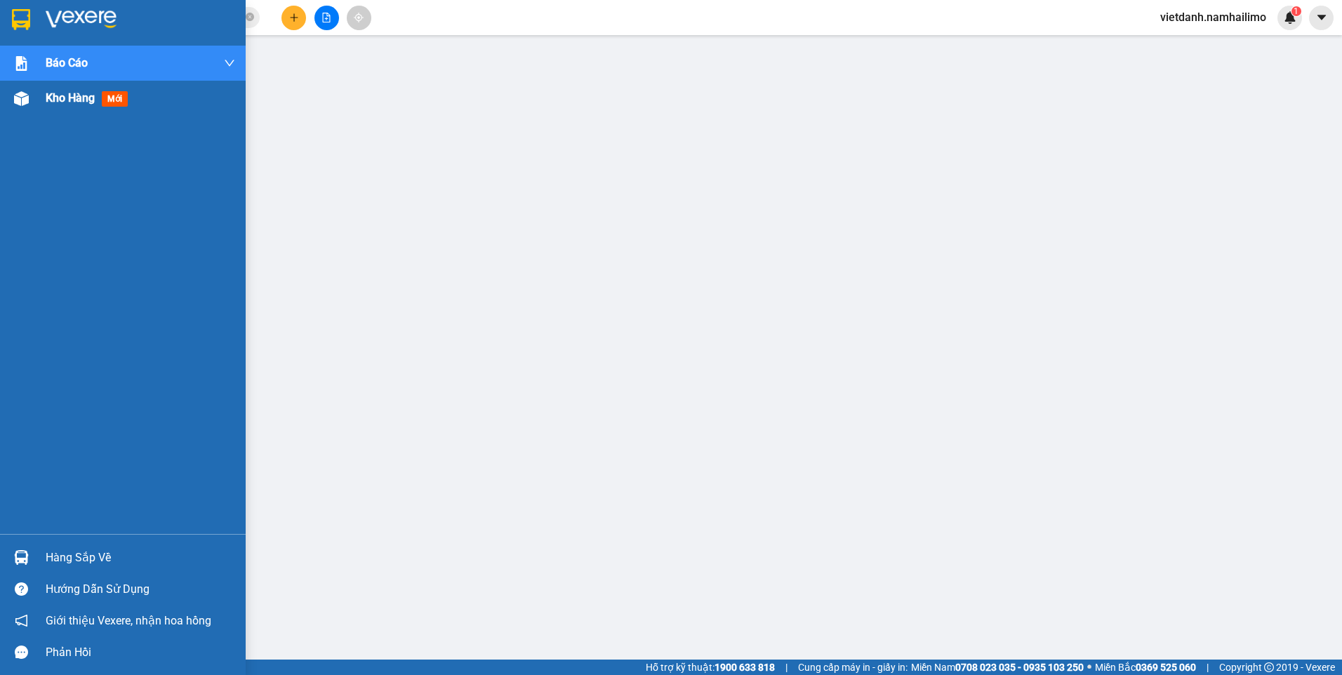
click at [56, 93] on span "Kho hàng" at bounding box center [70, 97] width 49 height 13
